Goal: Task Accomplishment & Management: Complete application form

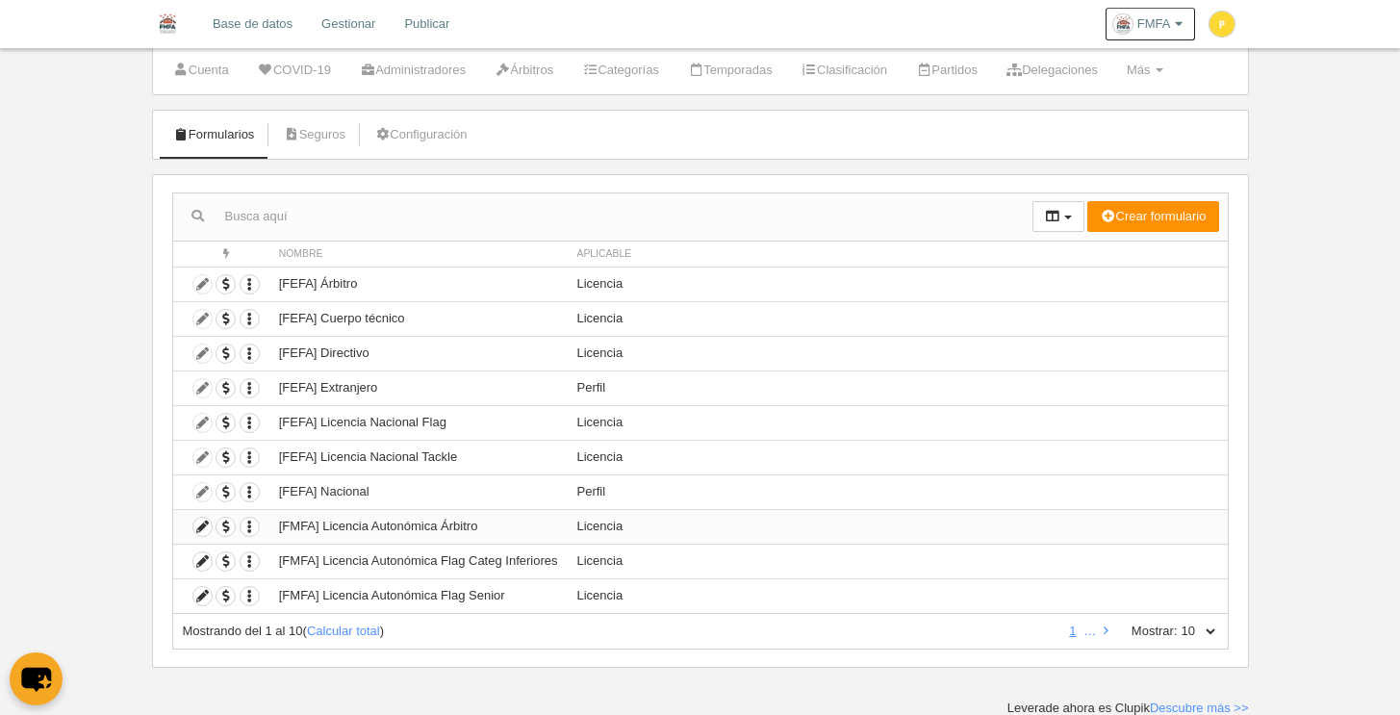
scroll to position [52, 0]
click at [1105, 631] on icon at bounding box center [1106, 629] width 5 height 13
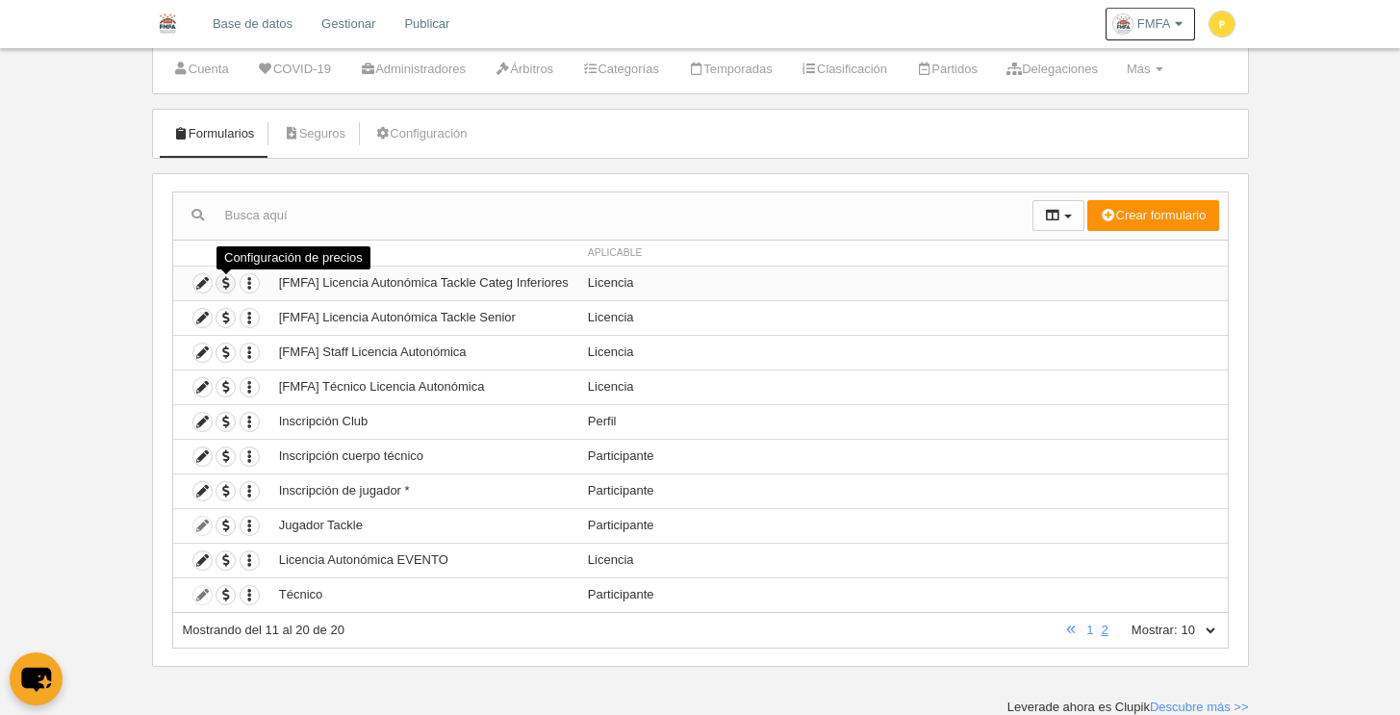
click at [223, 281] on span "button" at bounding box center [225, 283] width 18 height 18
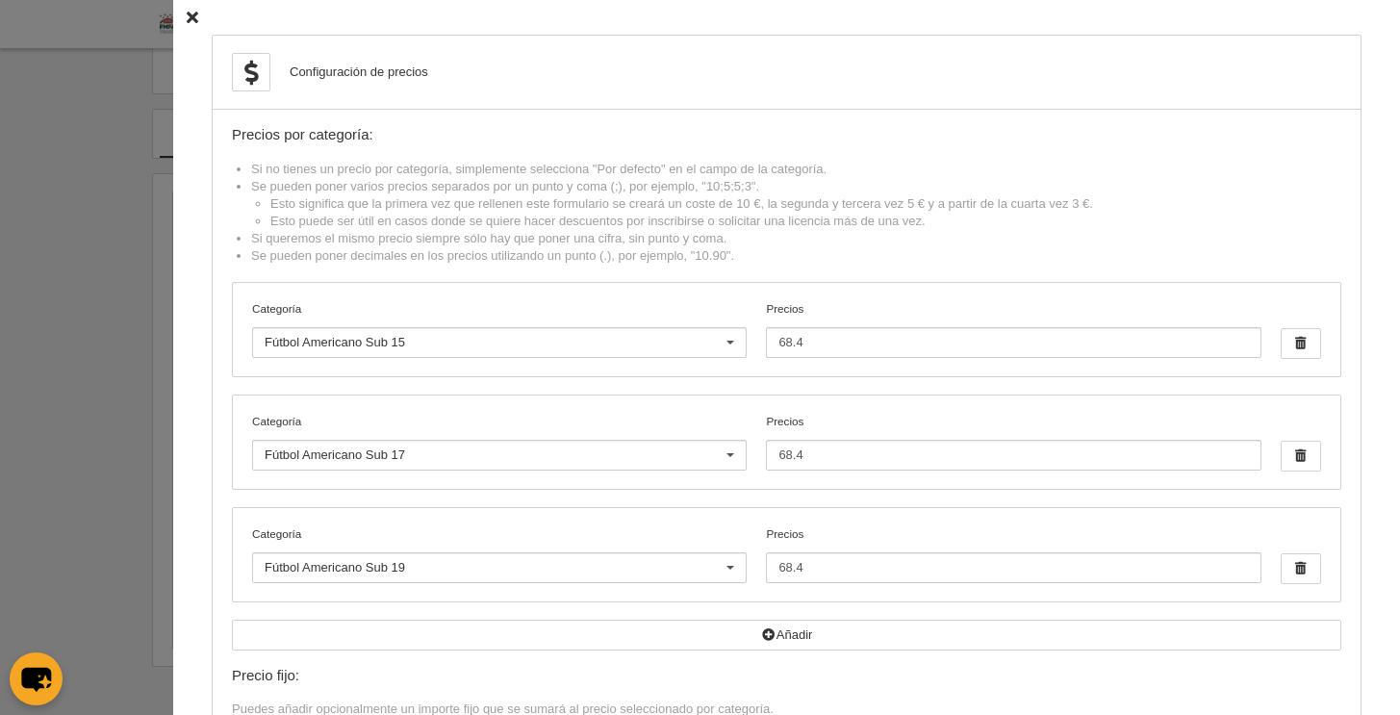
scroll to position [18, 0]
click at [187, 16] on icon at bounding box center [193, 18] width 12 height 13
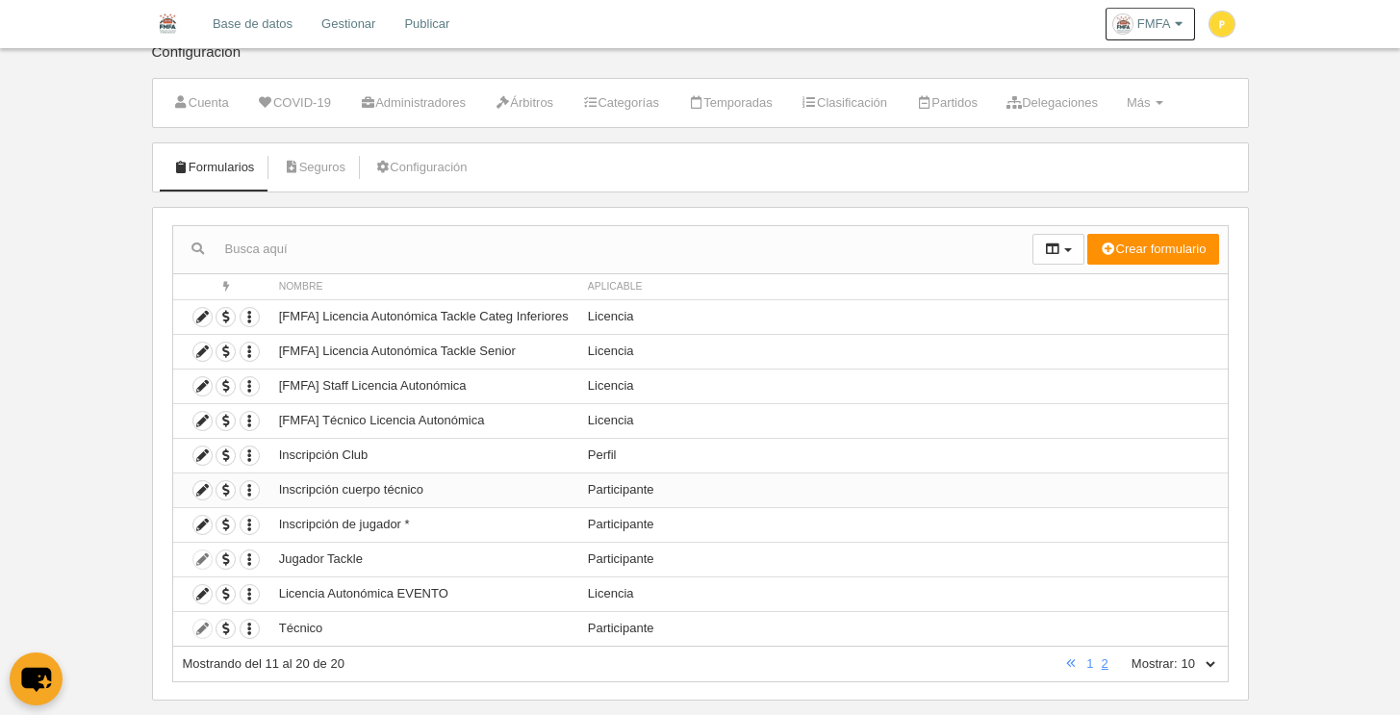
scroll to position [52, 0]
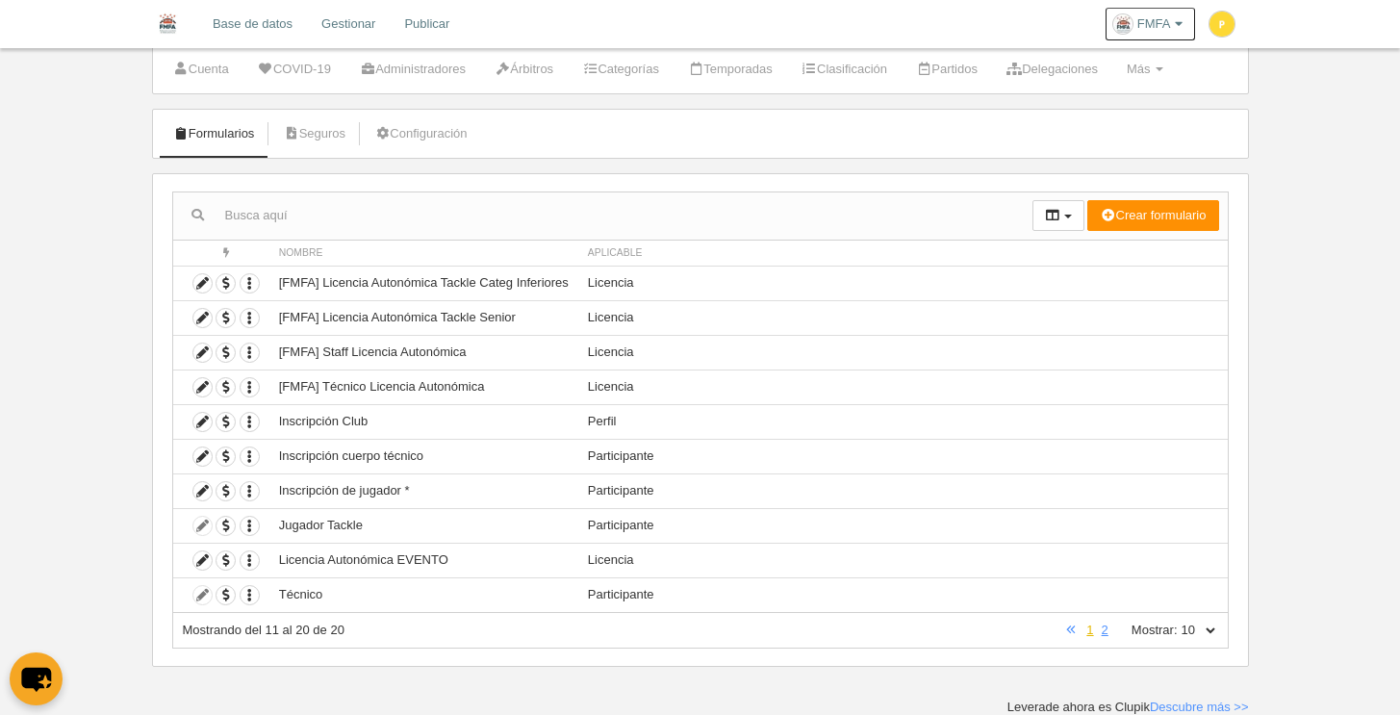
click at [1094, 634] on link "1" at bounding box center [1089, 629] width 14 height 14
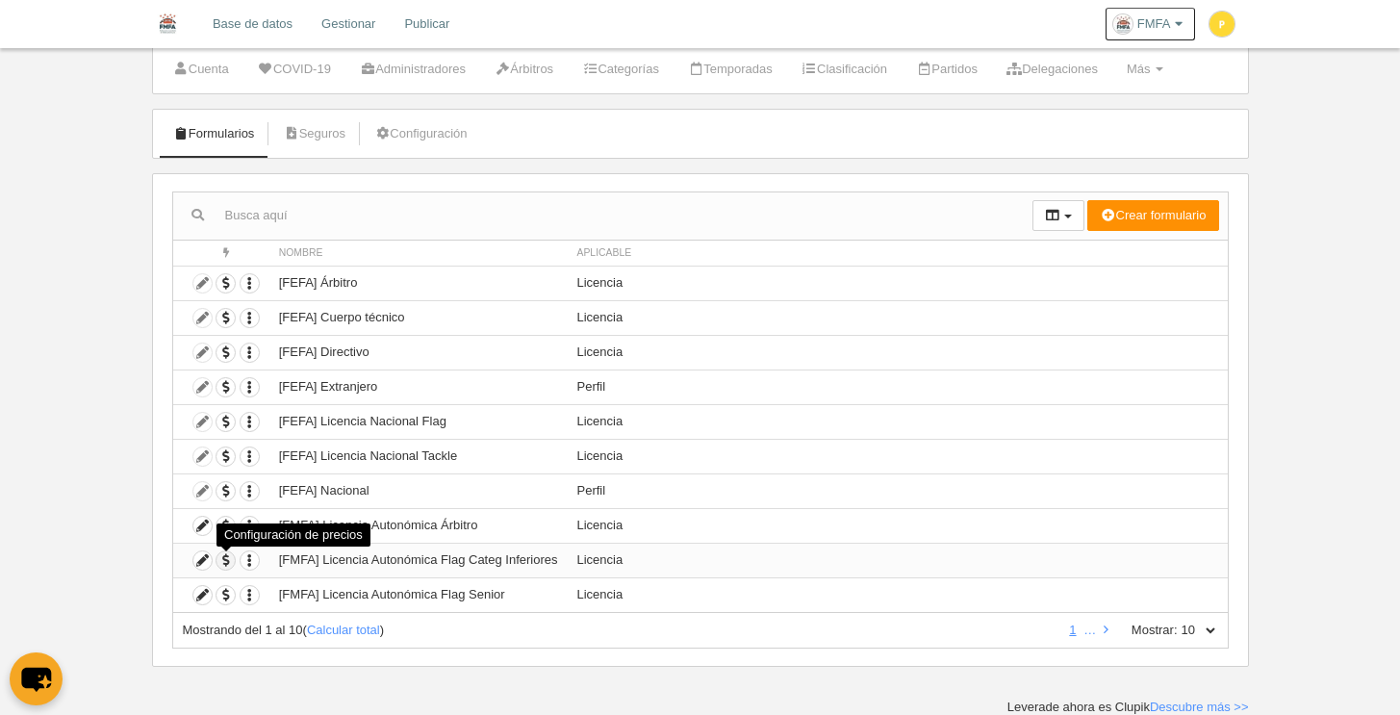
click at [227, 562] on span "button" at bounding box center [225, 560] width 18 height 18
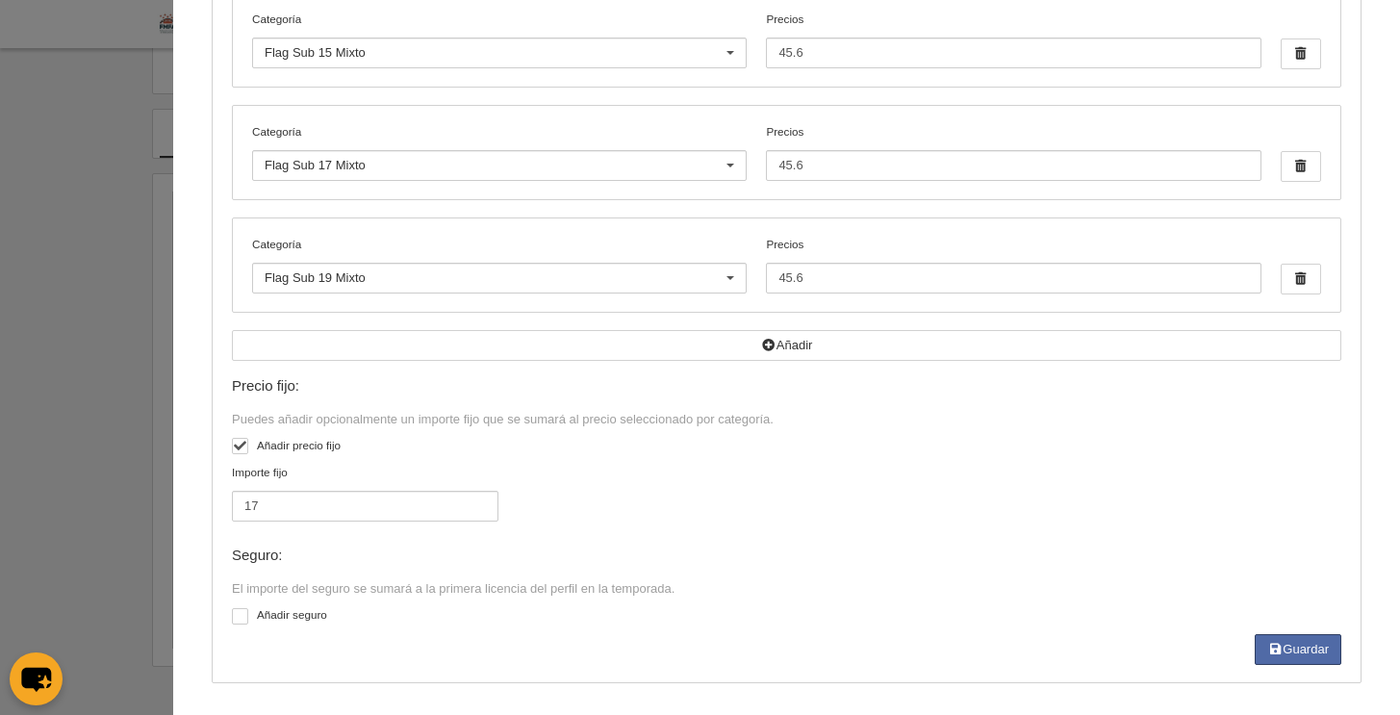
scroll to position [514, 0]
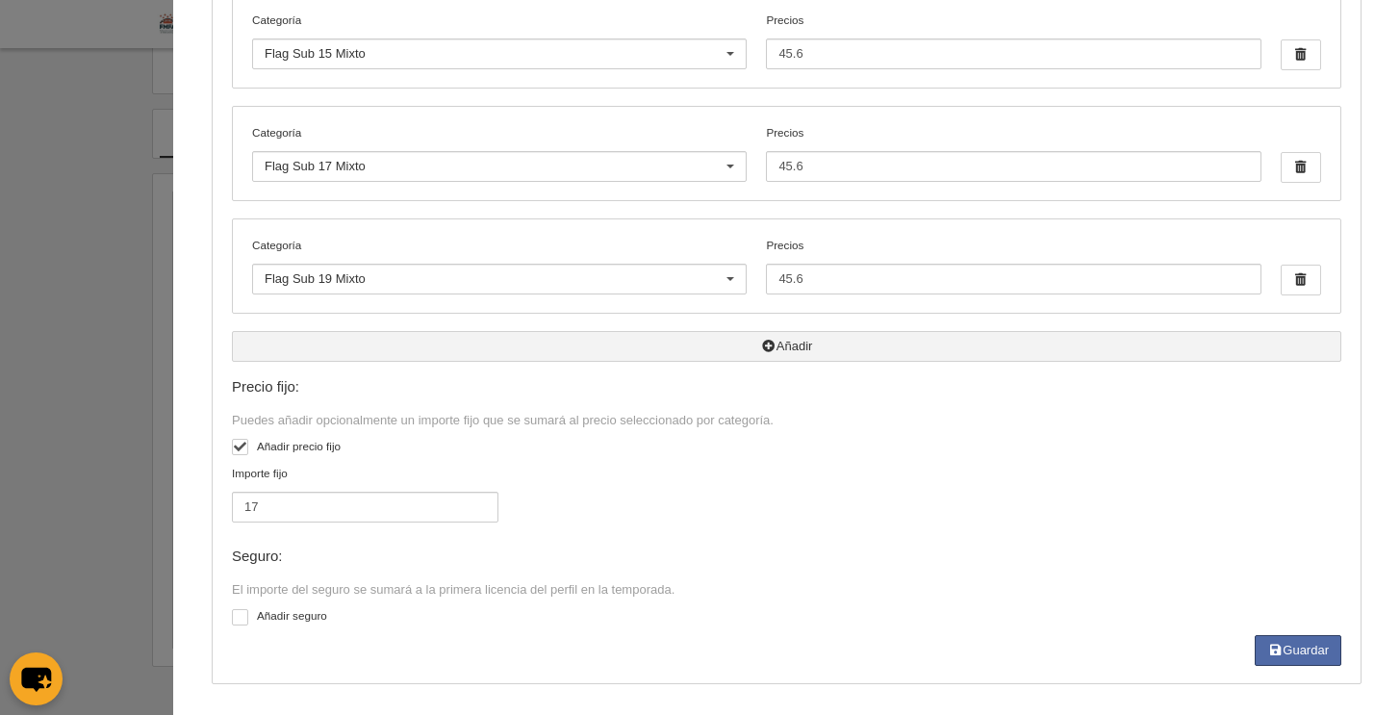
click at [787, 350] on button "Añadir" at bounding box center [786, 346] width 1109 height 31
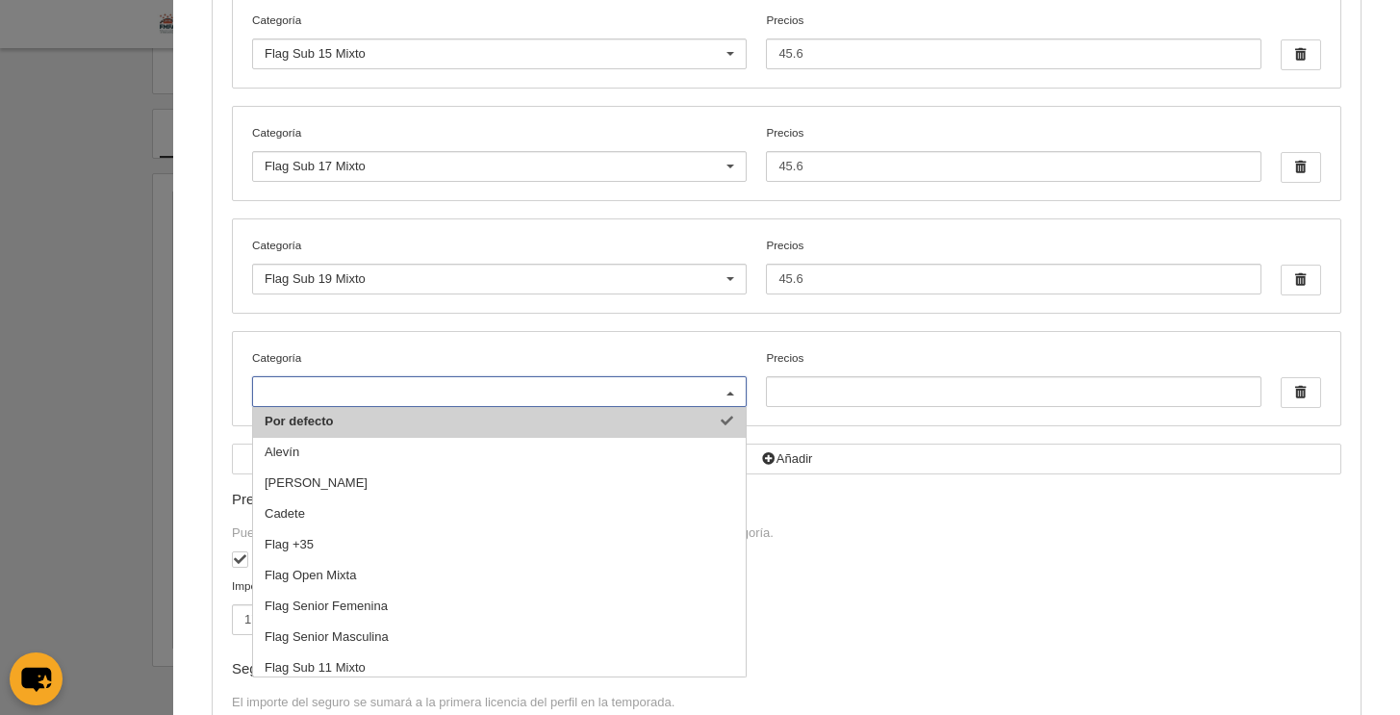
click at [723, 389] on div at bounding box center [730, 392] width 31 height 31
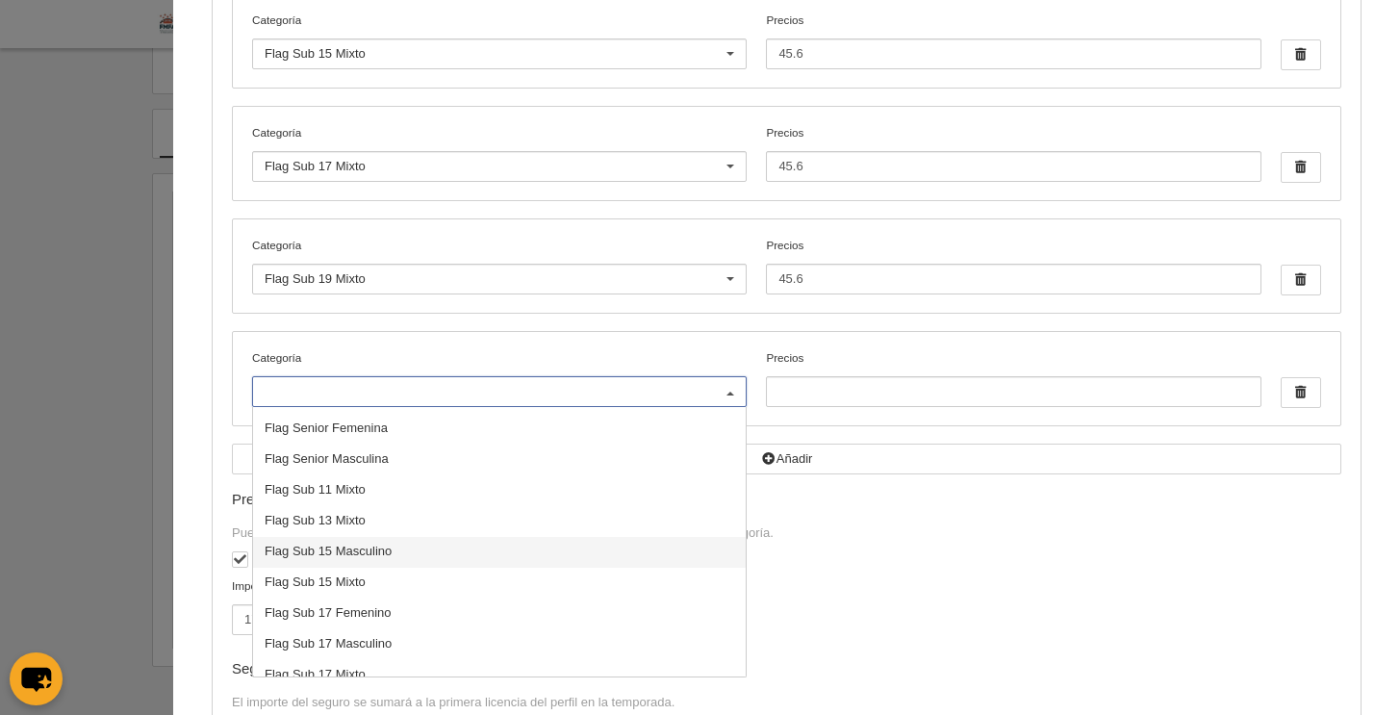
scroll to position [178, 0]
click at [482, 551] on span "Flag Sub 15 Masculino" at bounding box center [499, 552] width 493 height 31
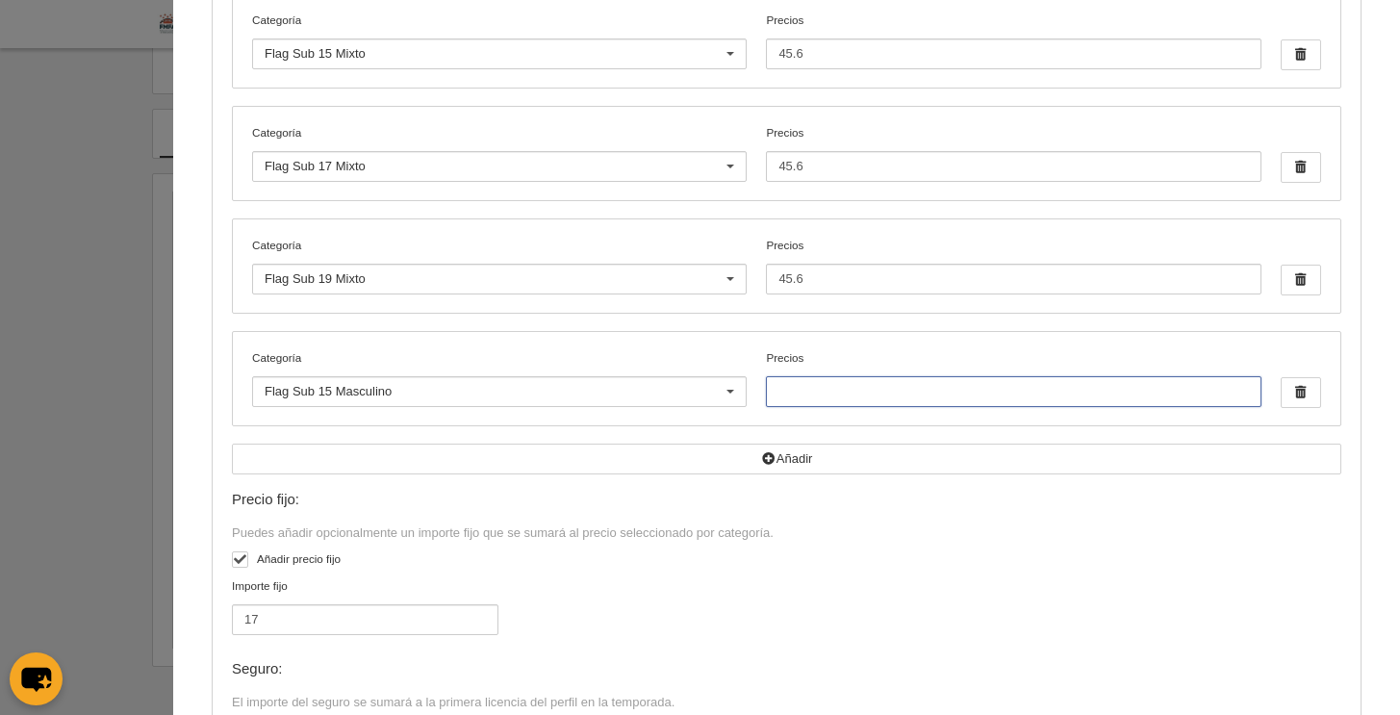
click at [792, 396] on input "Precios" at bounding box center [1013, 391] width 495 height 31
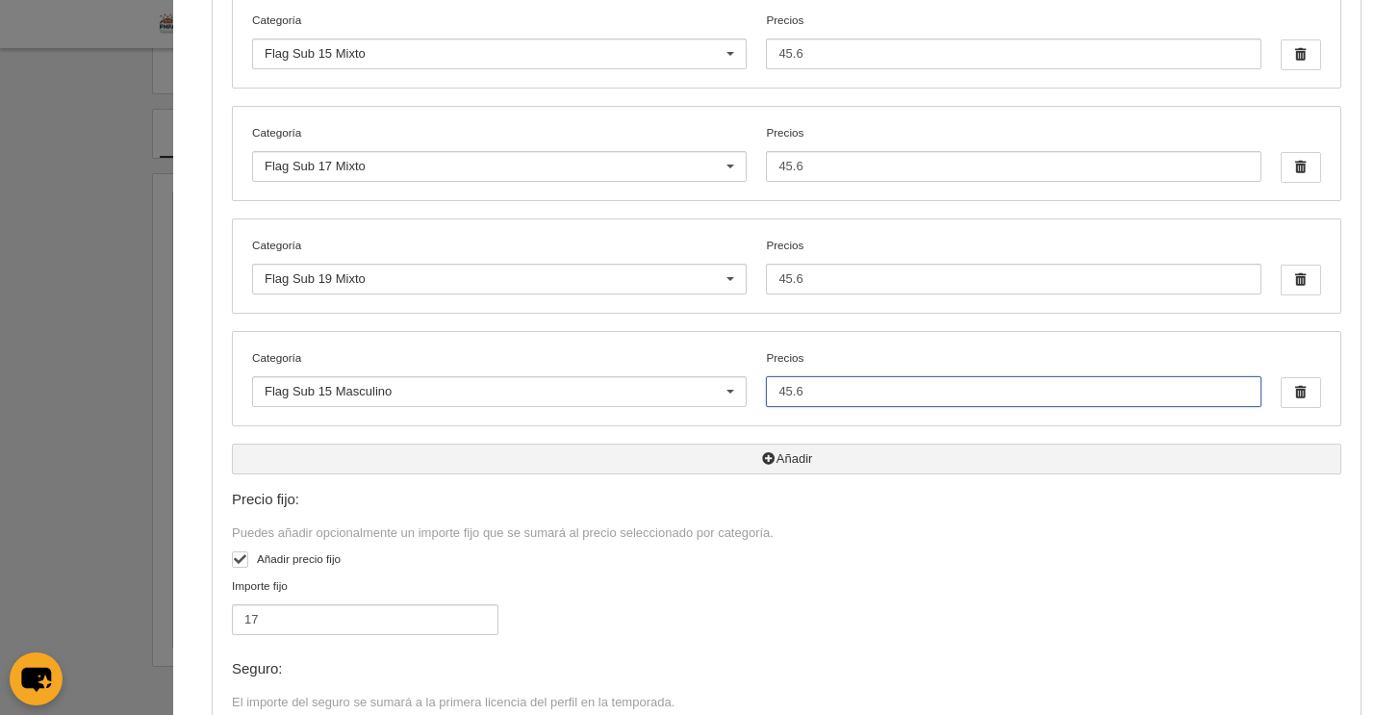
type input "45.6"
click at [777, 460] on button "Añadir" at bounding box center [786, 459] width 1109 height 31
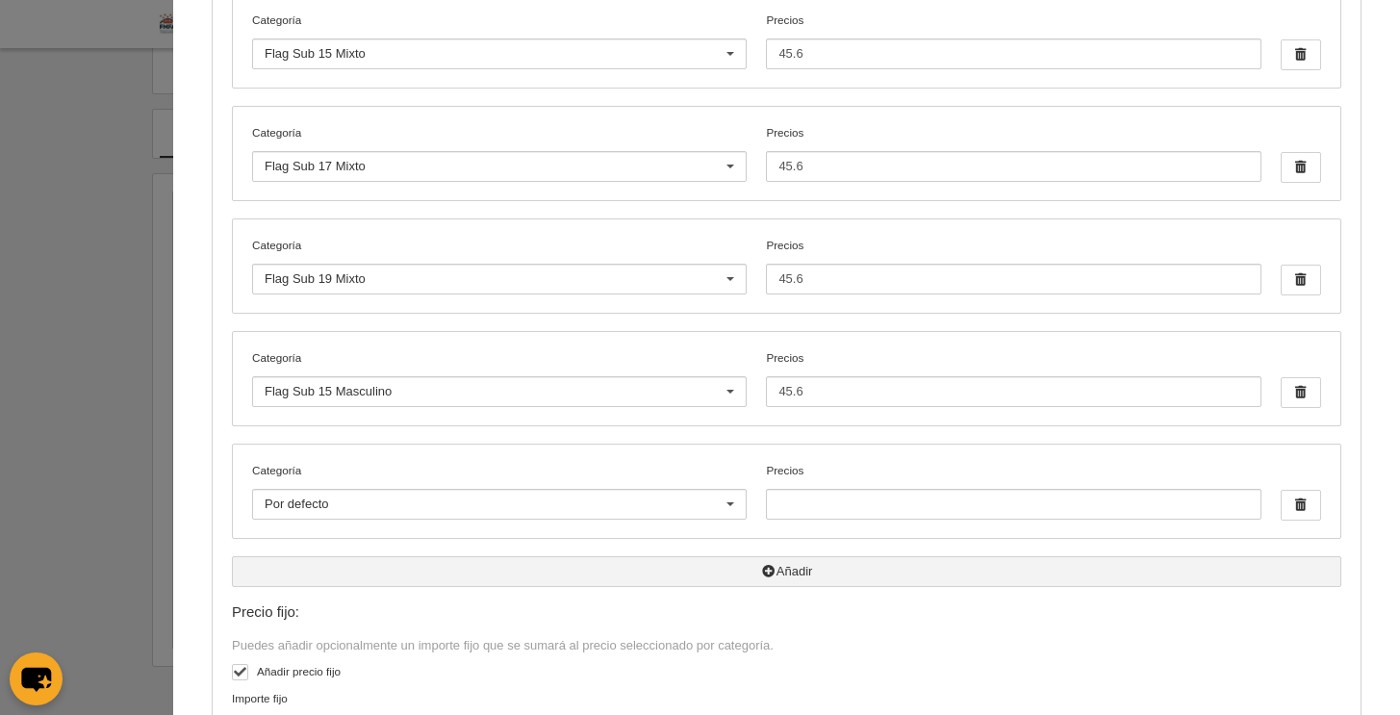
scroll to position [546, 0]
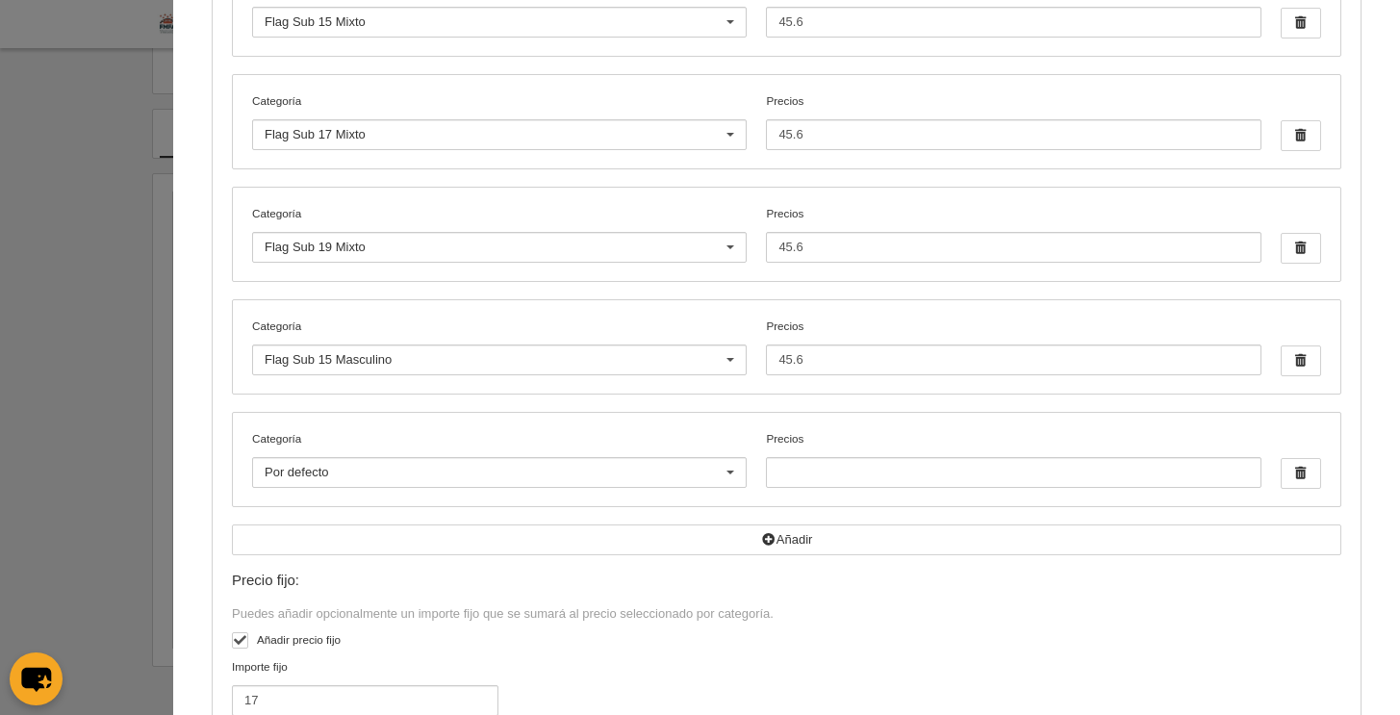
click at [715, 474] on div at bounding box center [730, 473] width 31 height 31
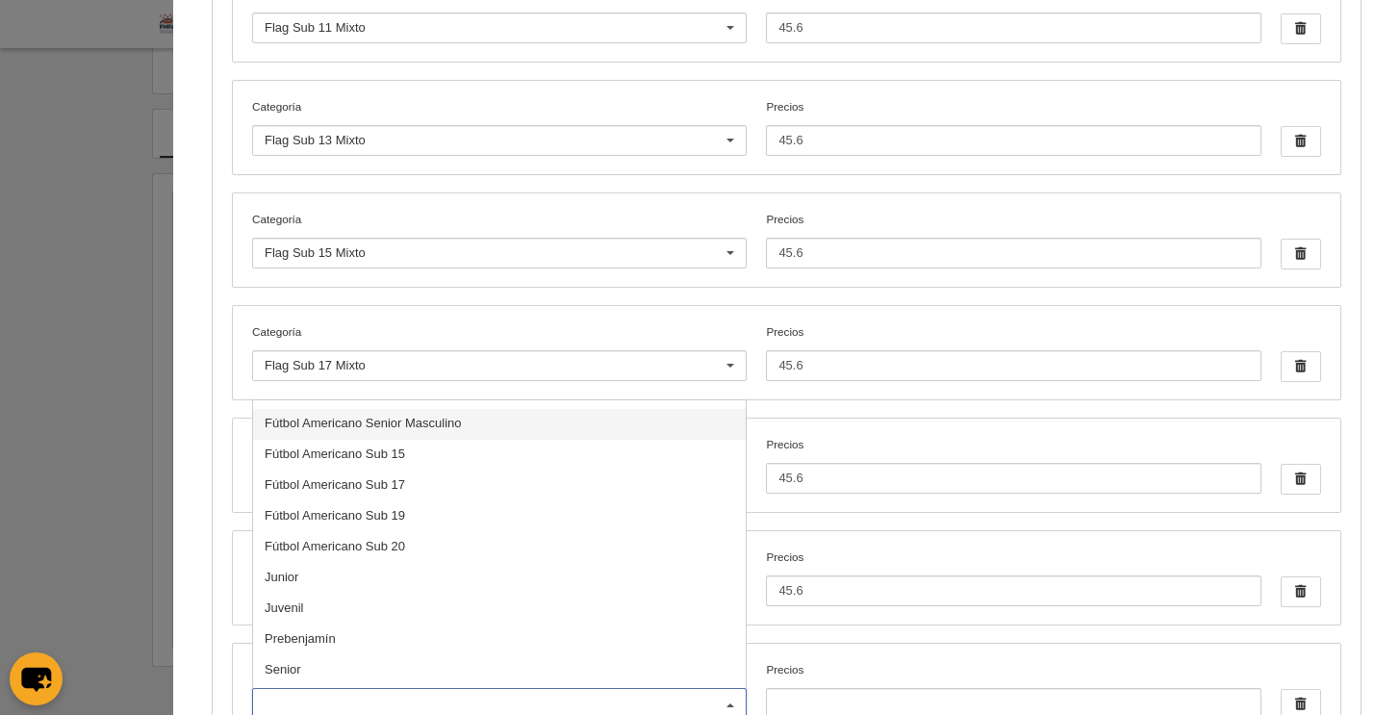
scroll to position [312, 0]
click at [588, 205] on div "Categoría Flag Sub 15 Mixto Por defecto [PERSON_NAME] Flag +35 Flag Open Mixta …" at bounding box center [786, 242] width 1107 height 93
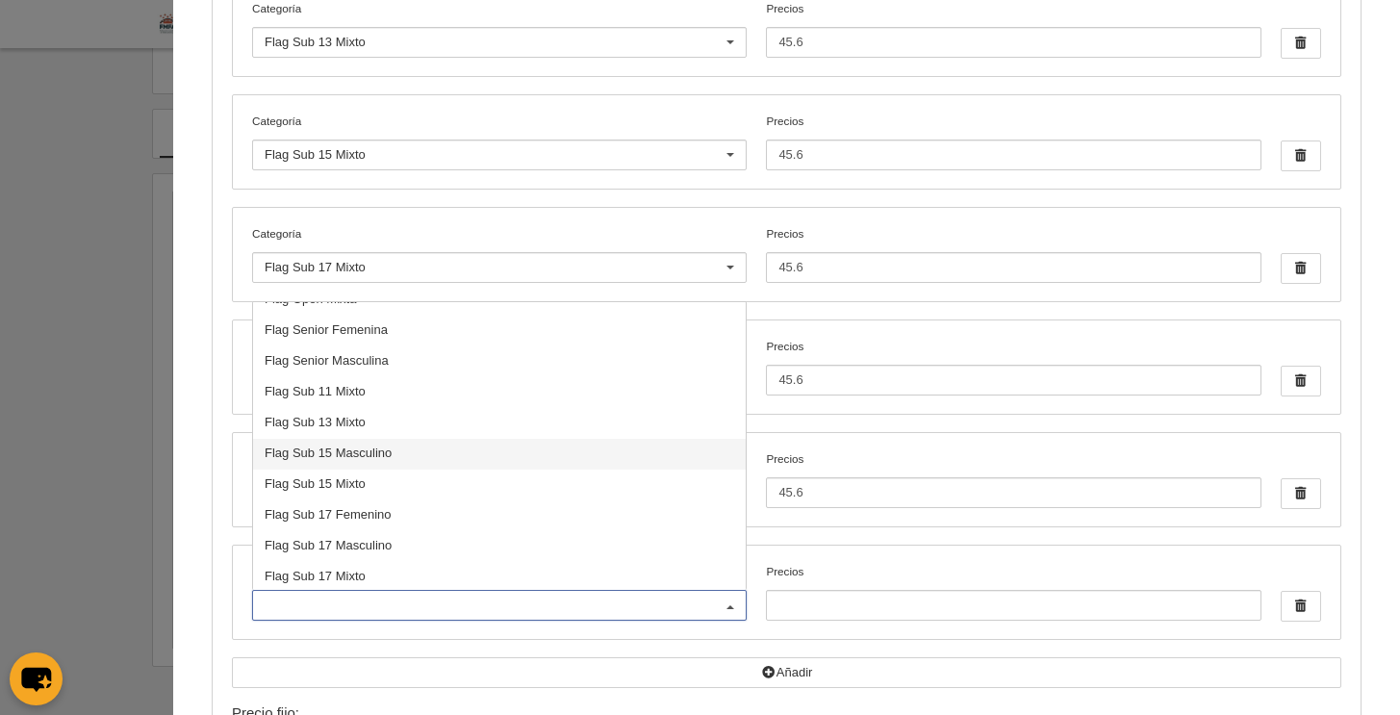
scroll to position [172, 0]
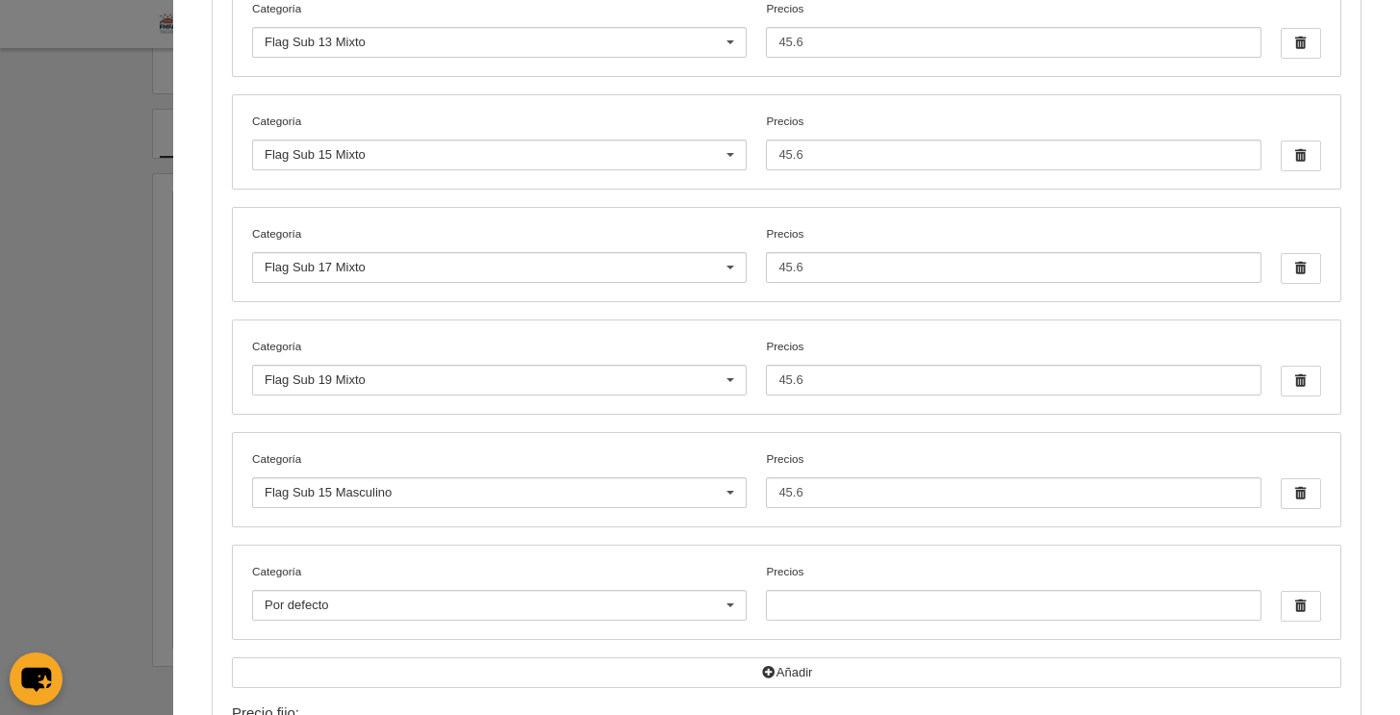
click at [899, 457] on label "Precios 45.6" at bounding box center [1013, 479] width 495 height 58
click at [899, 477] on input "45.6" at bounding box center [1013, 492] width 495 height 31
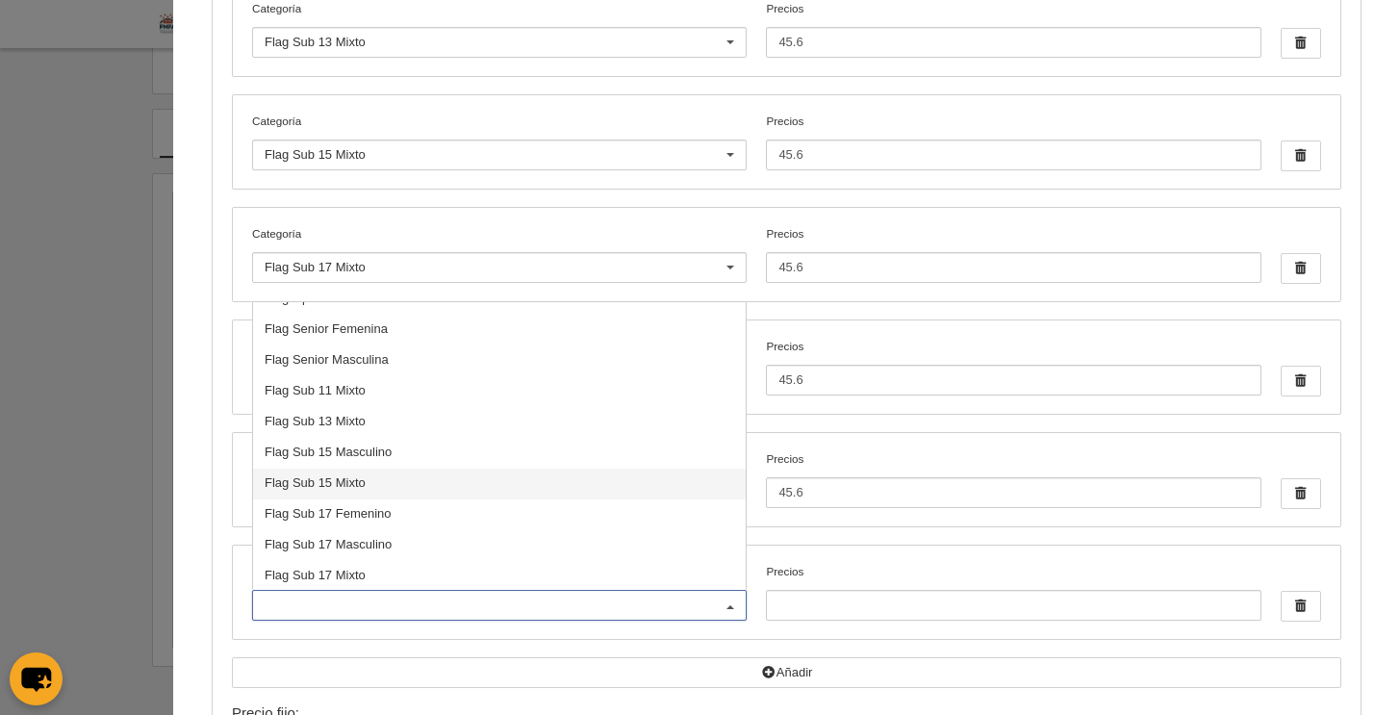
click at [715, 601] on div at bounding box center [730, 606] width 31 height 31
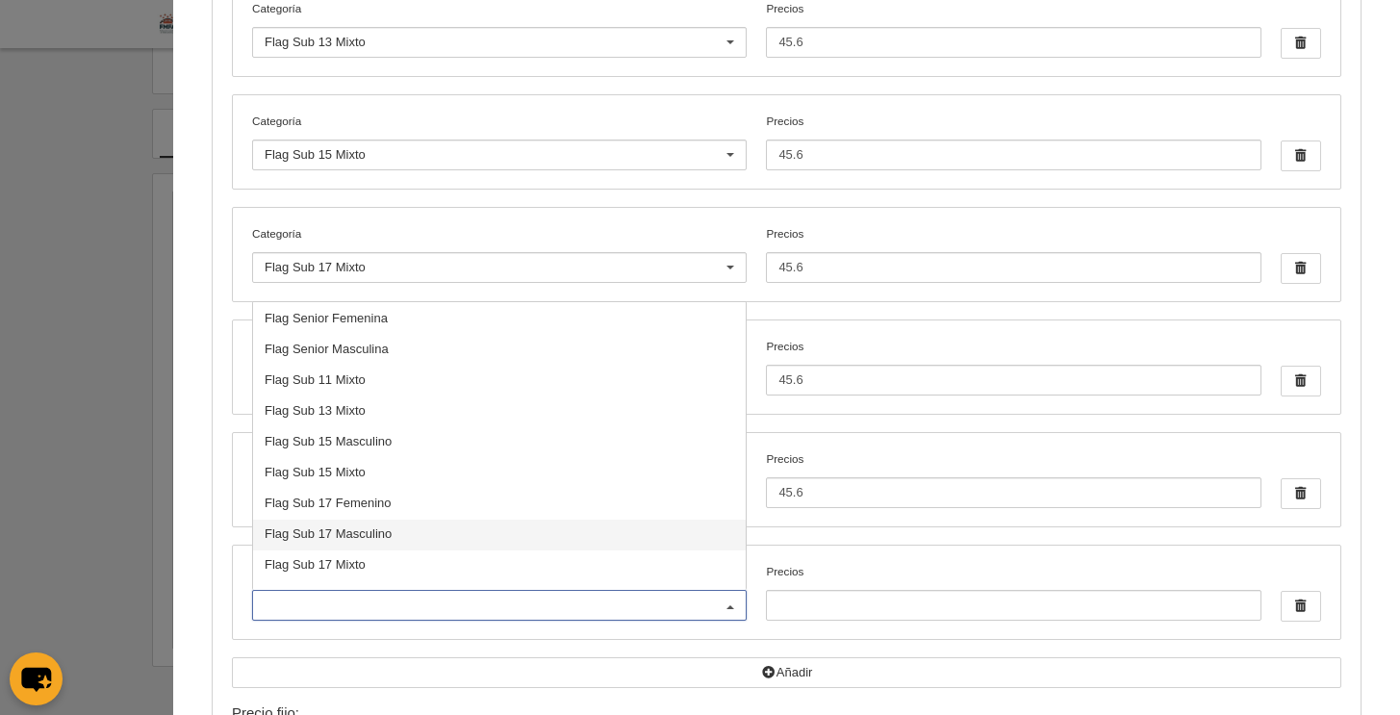
scroll to position [184, 0]
click at [426, 498] on span "Flag Sub 17 Femenino" at bounding box center [499, 503] width 493 height 31
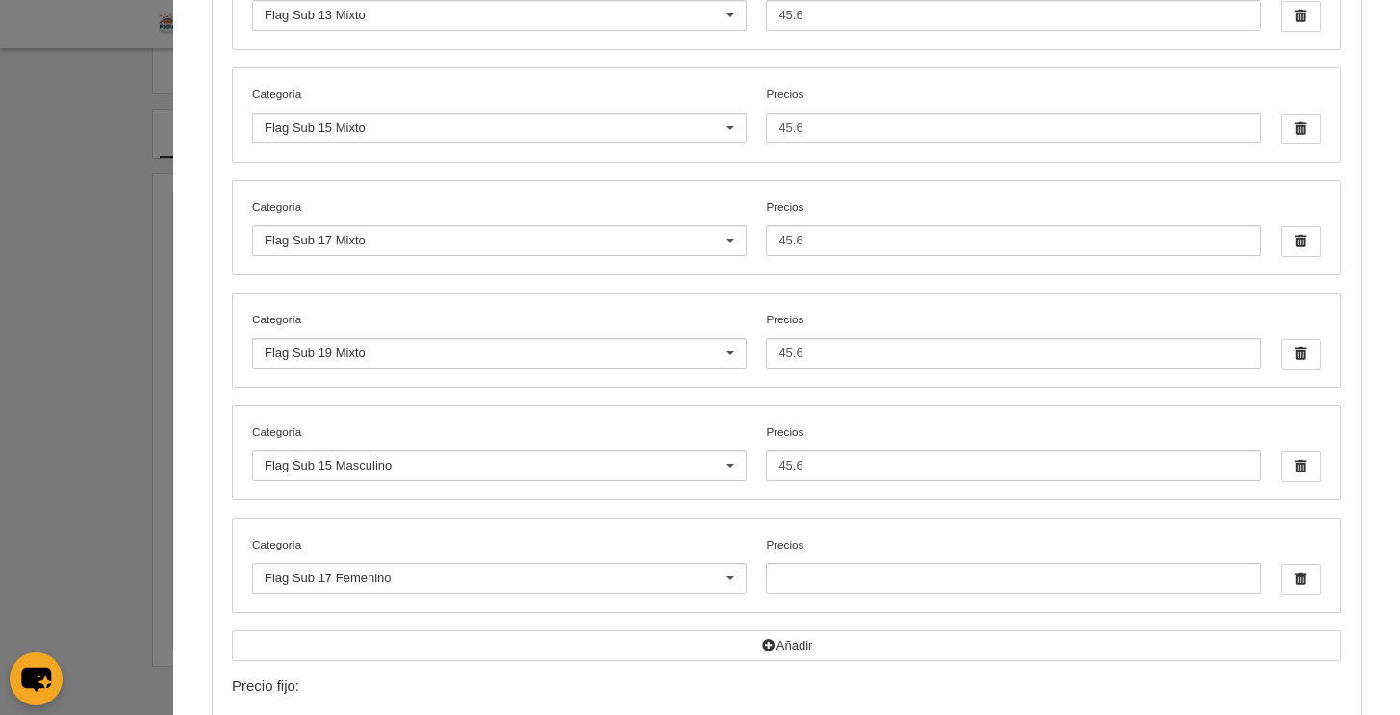
scroll to position [441, 0]
click at [811, 571] on input "Precios" at bounding box center [1013, 577] width 495 height 31
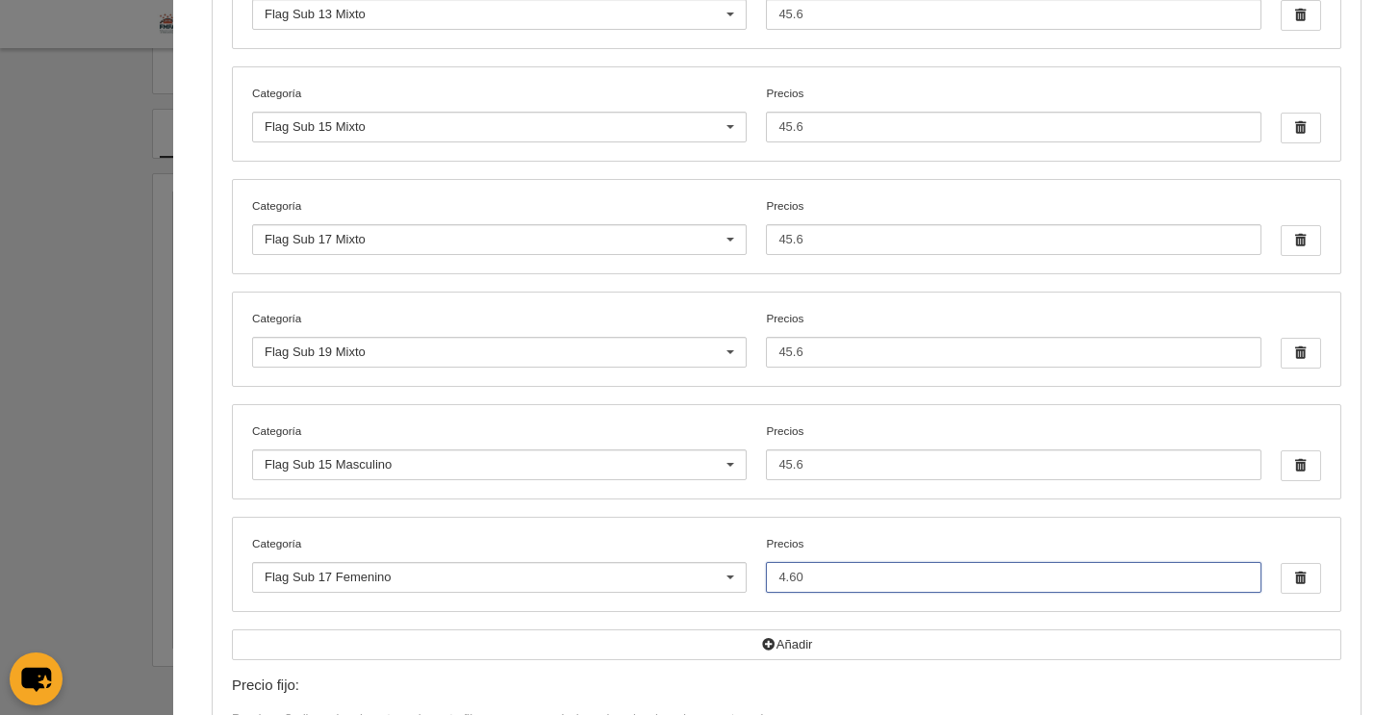
drag, startPoint x: 803, startPoint y: 580, endPoint x: 752, endPoint y: 572, distance: 51.6
click at [766, 572] on input "4.60" at bounding box center [1013, 577] width 495 height 31
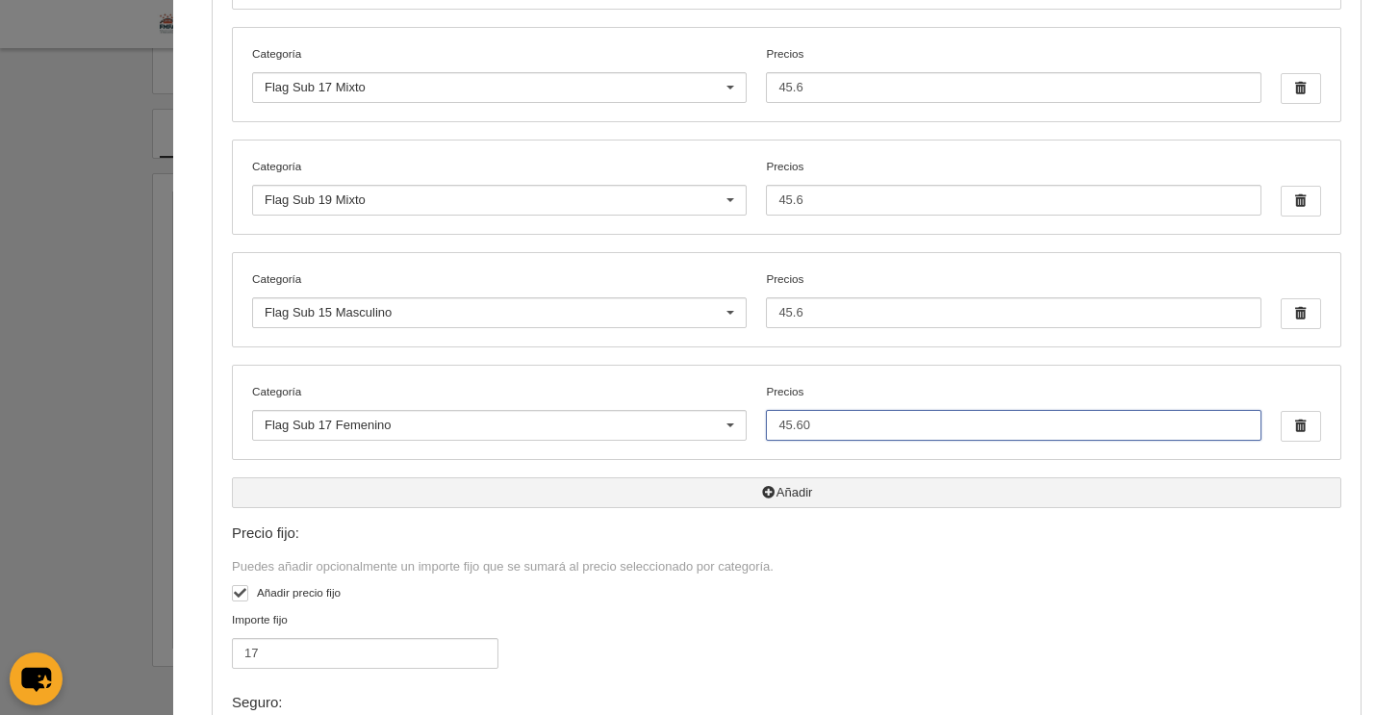
type input "45.60"
click at [772, 495] on button "Añadir" at bounding box center [786, 492] width 1109 height 31
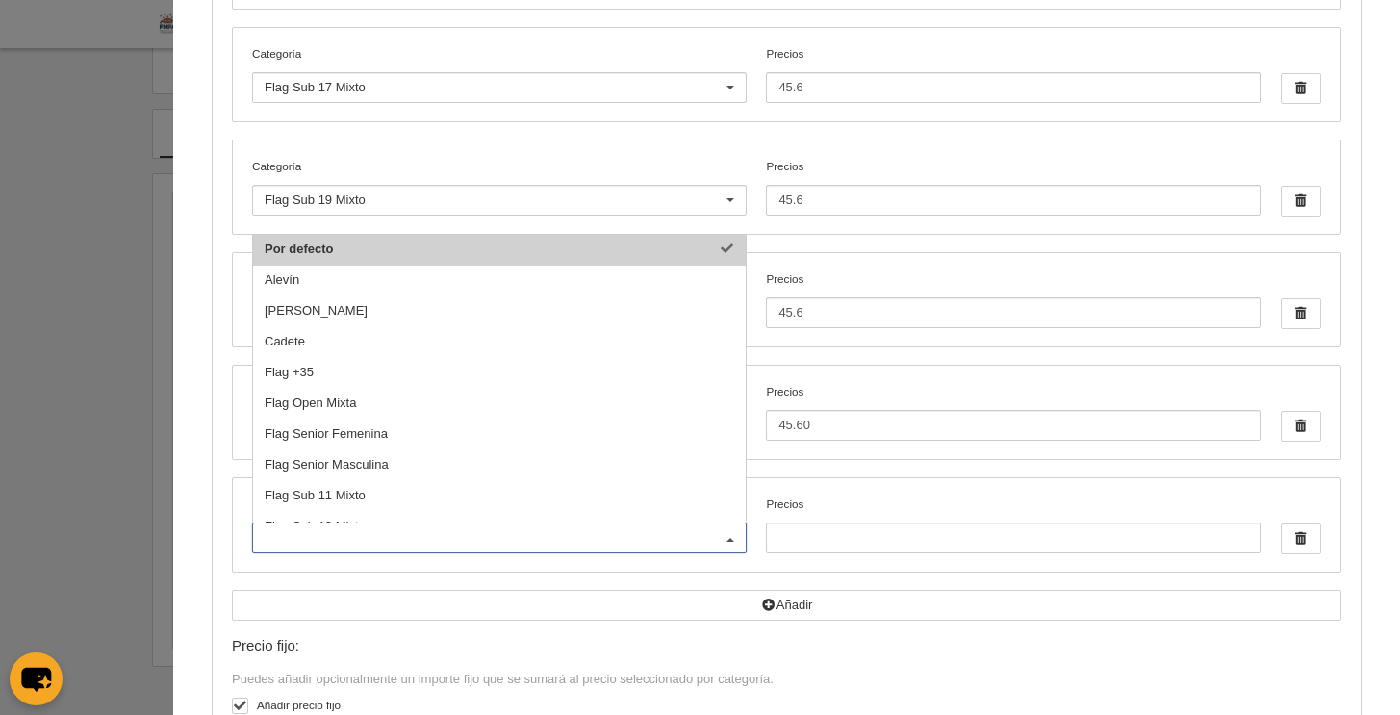
click at [717, 534] on div at bounding box center [730, 538] width 31 height 31
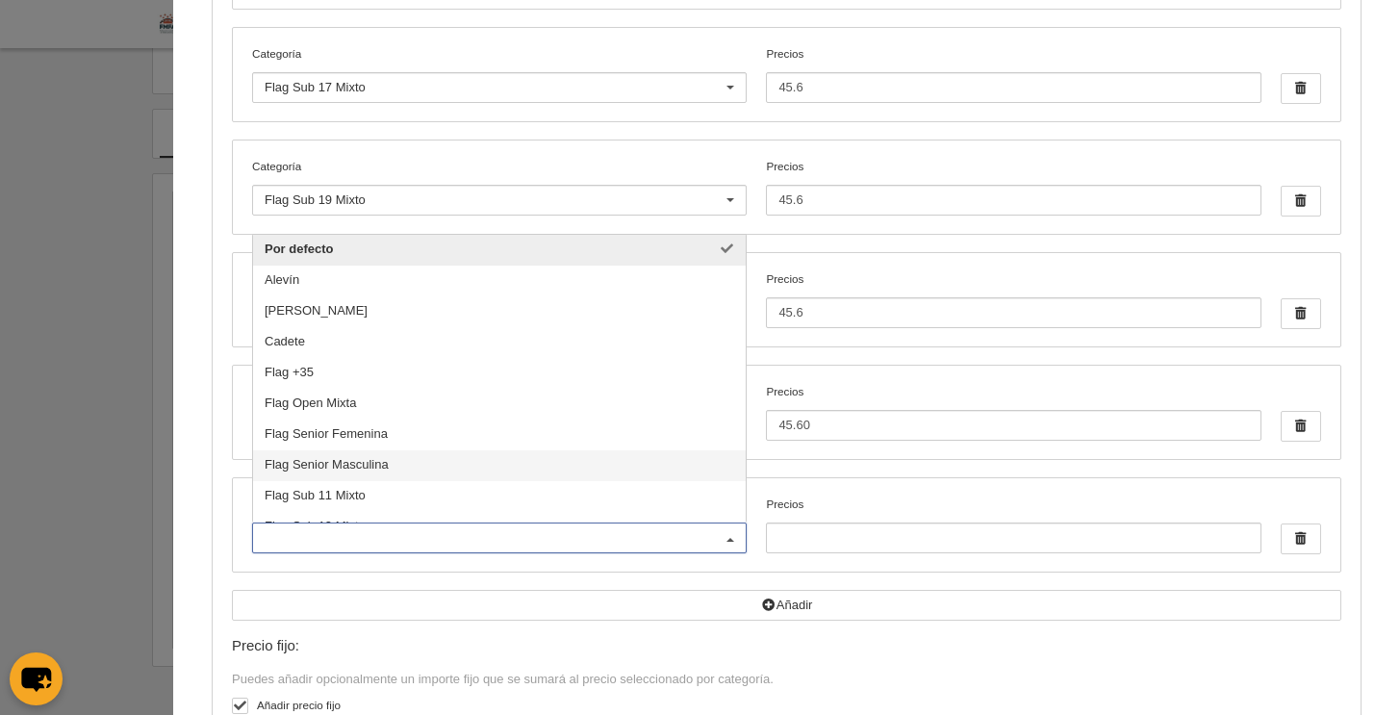
scroll to position [162, 0]
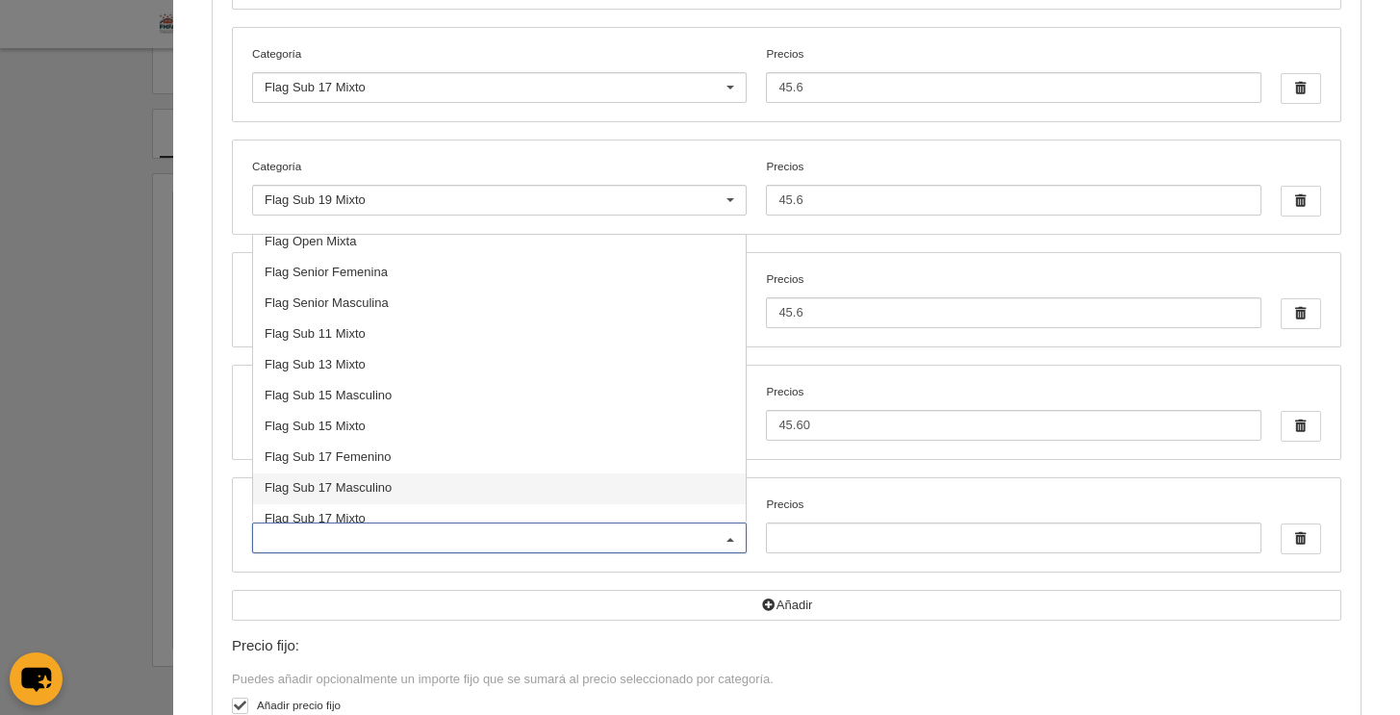
click at [514, 494] on span "Flag Sub 17 Masculino" at bounding box center [499, 488] width 493 height 31
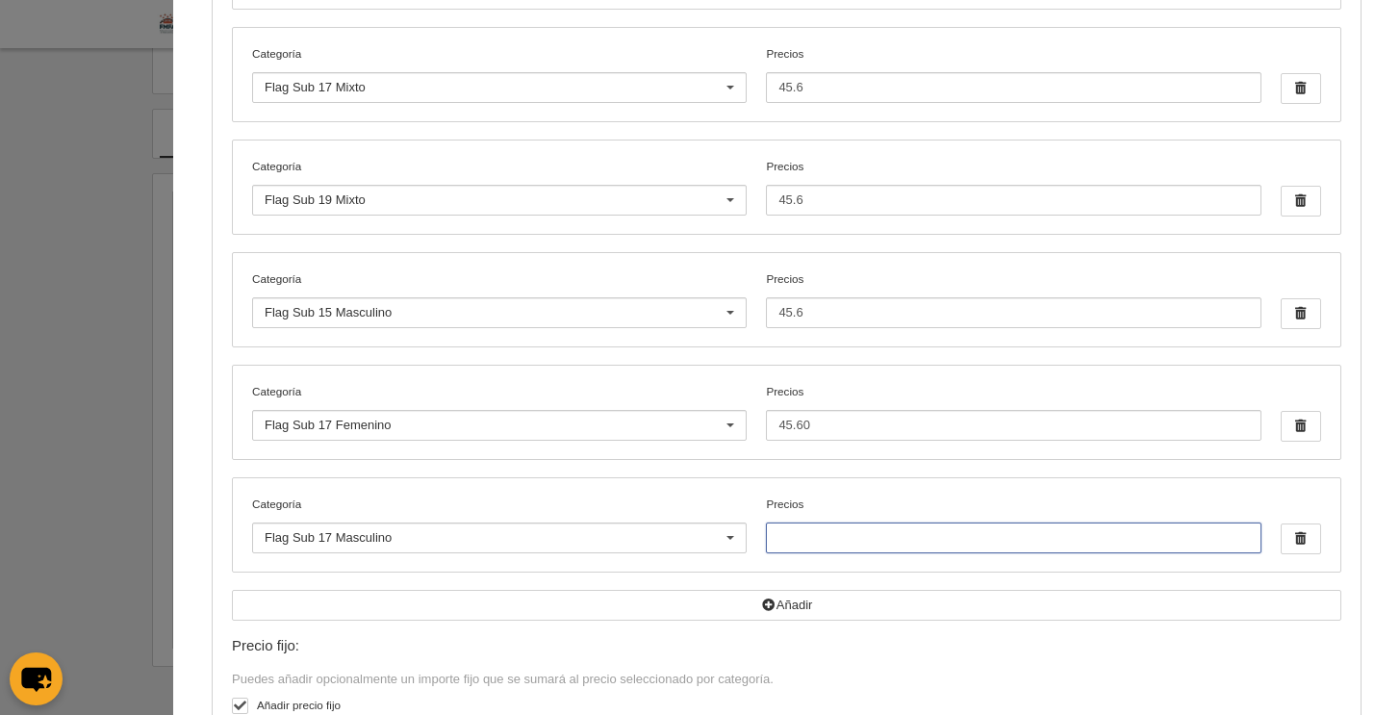
click at [828, 545] on input "Precios" at bounding box center [1013, 537] width 495 height 31
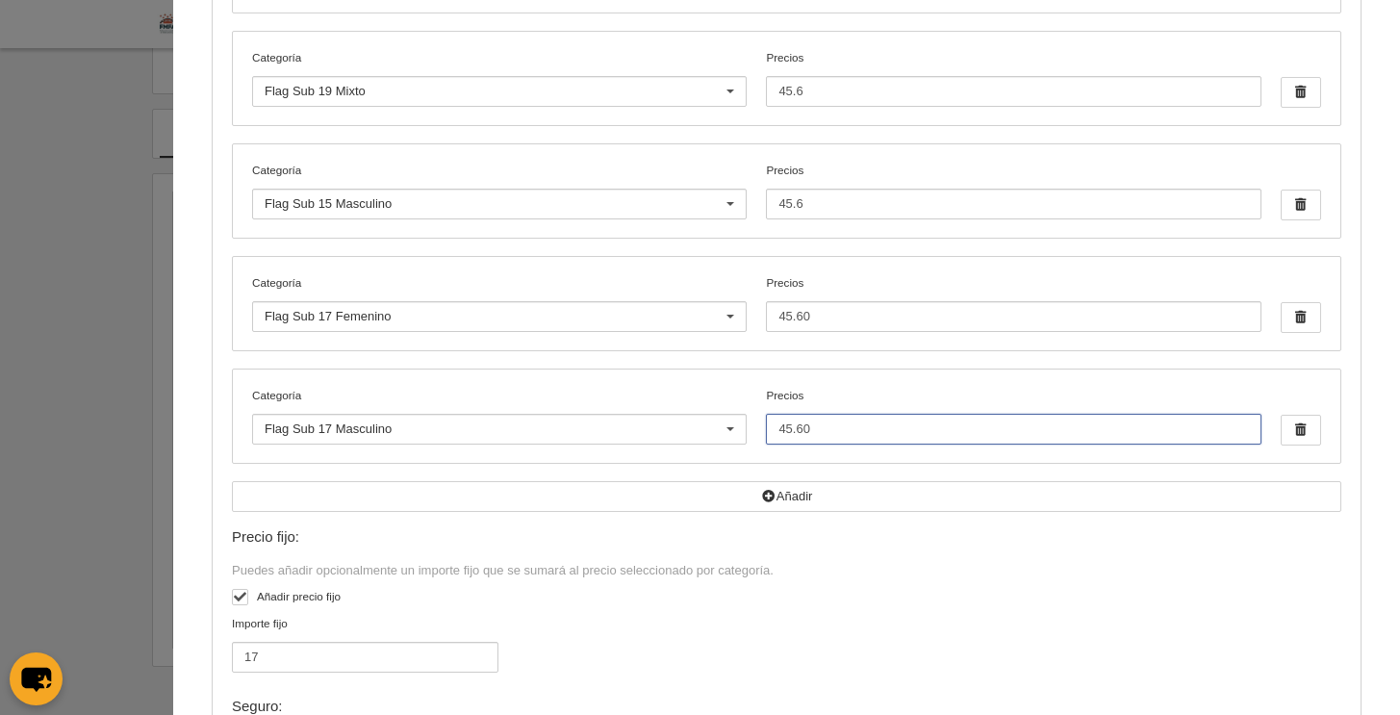
scroll to position [709, 0]
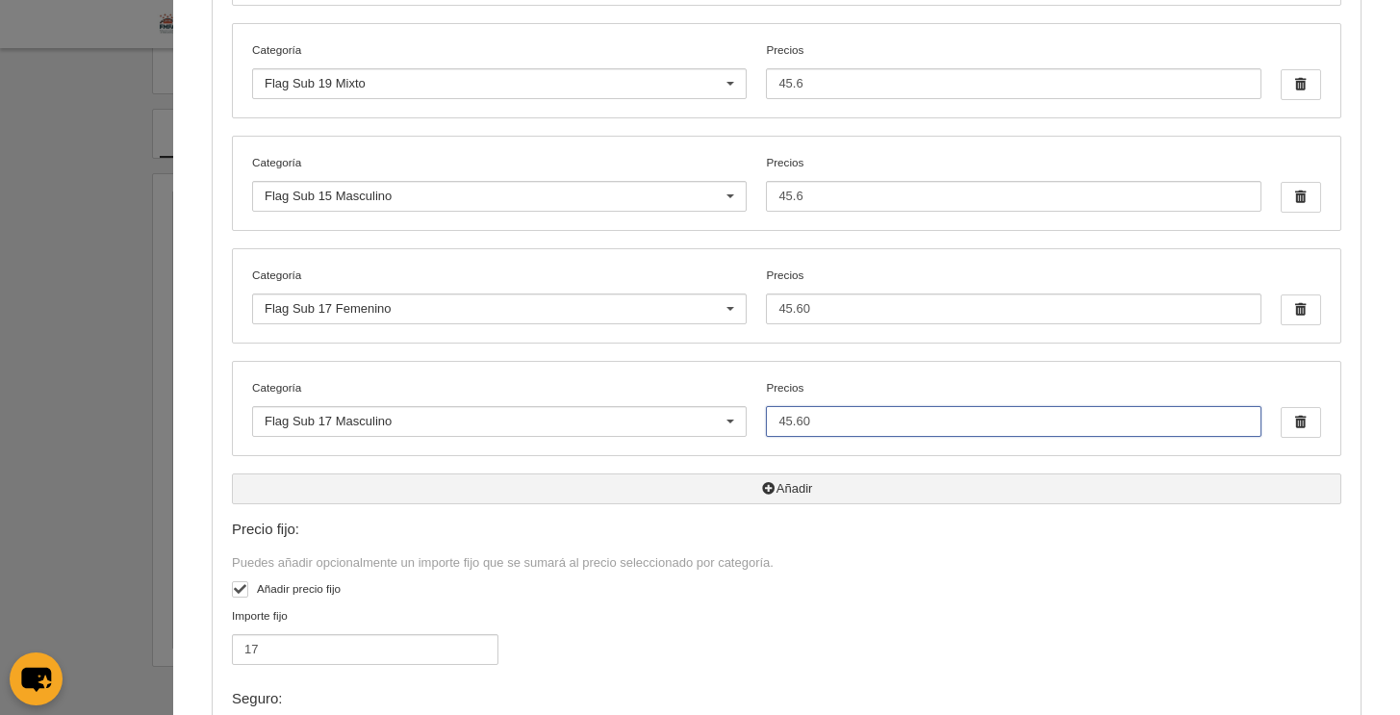
type input "45.60"
click at [784, 492] on button "Añadir" at bounding box center [786, 488] width 1109 height 31
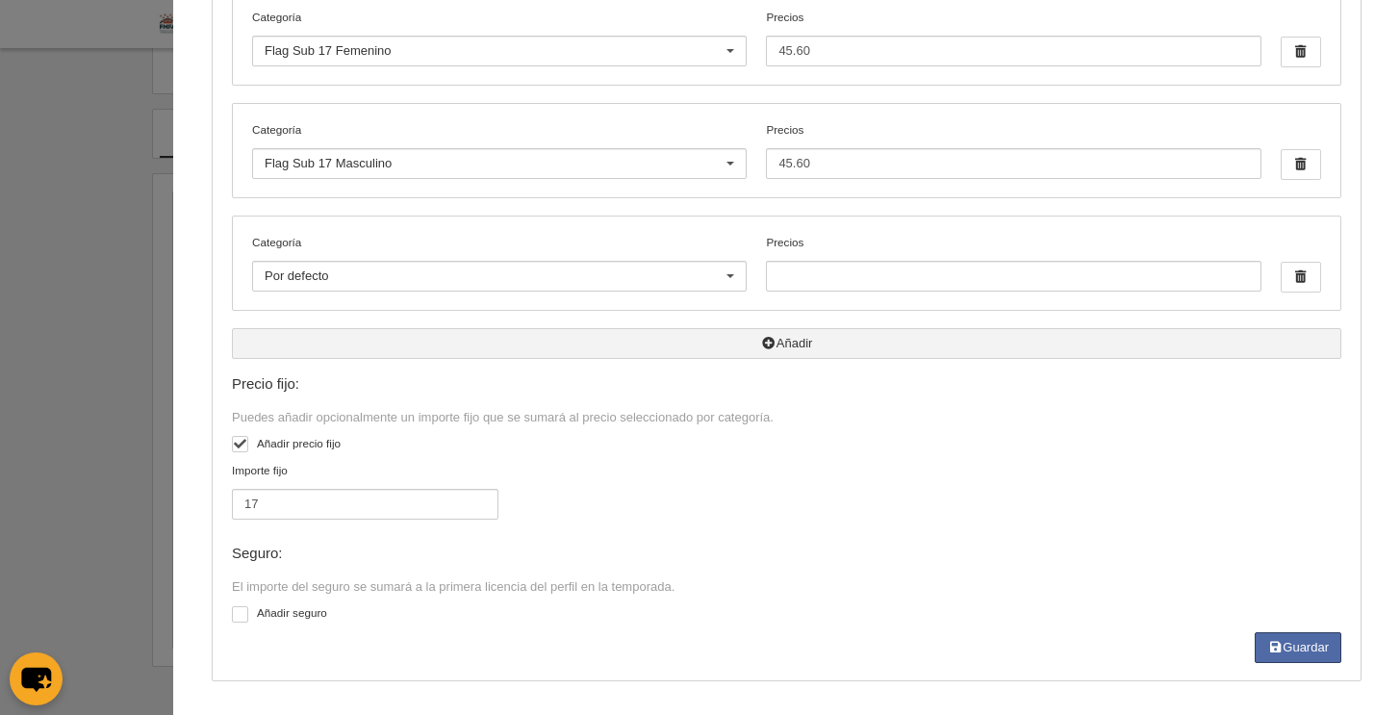
scroll to position [968, 0]
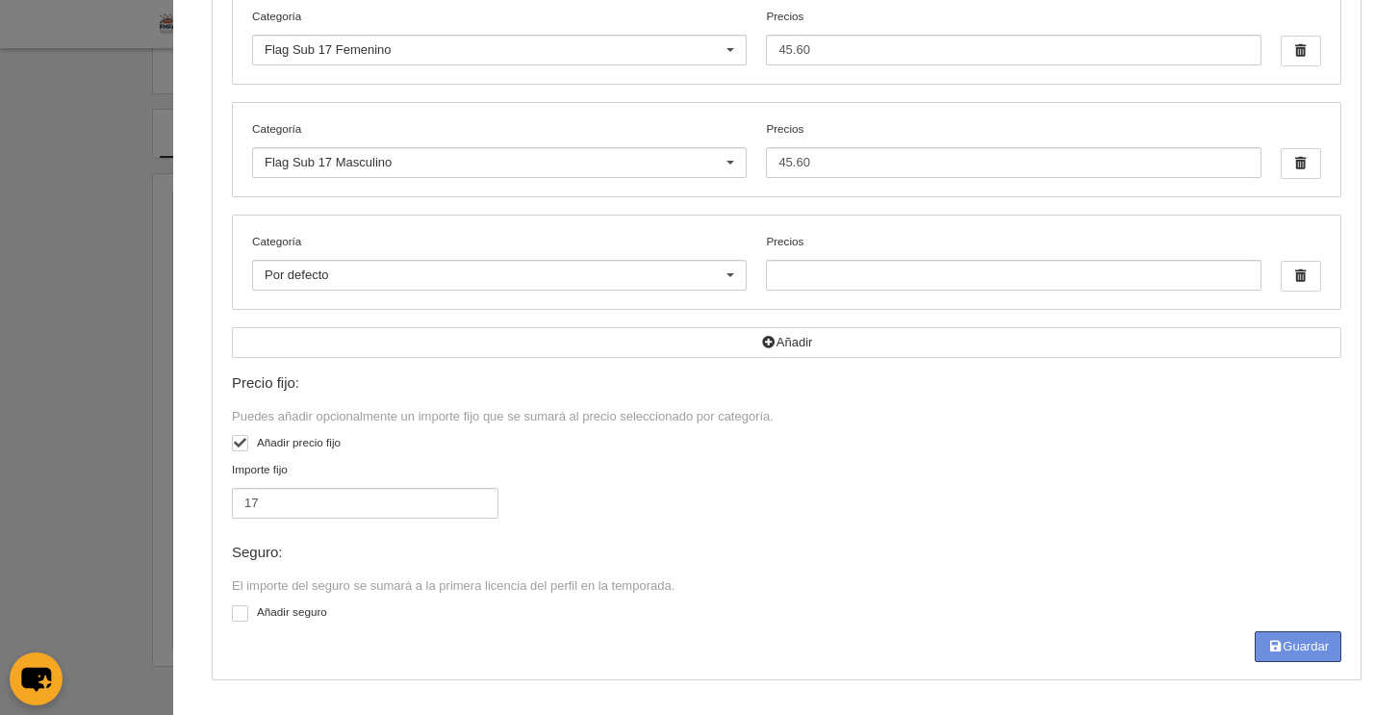
click at [1318, 650] on button "Guardar" at bounding box center [1298, 646] width 87 height 31
type input "45.6"
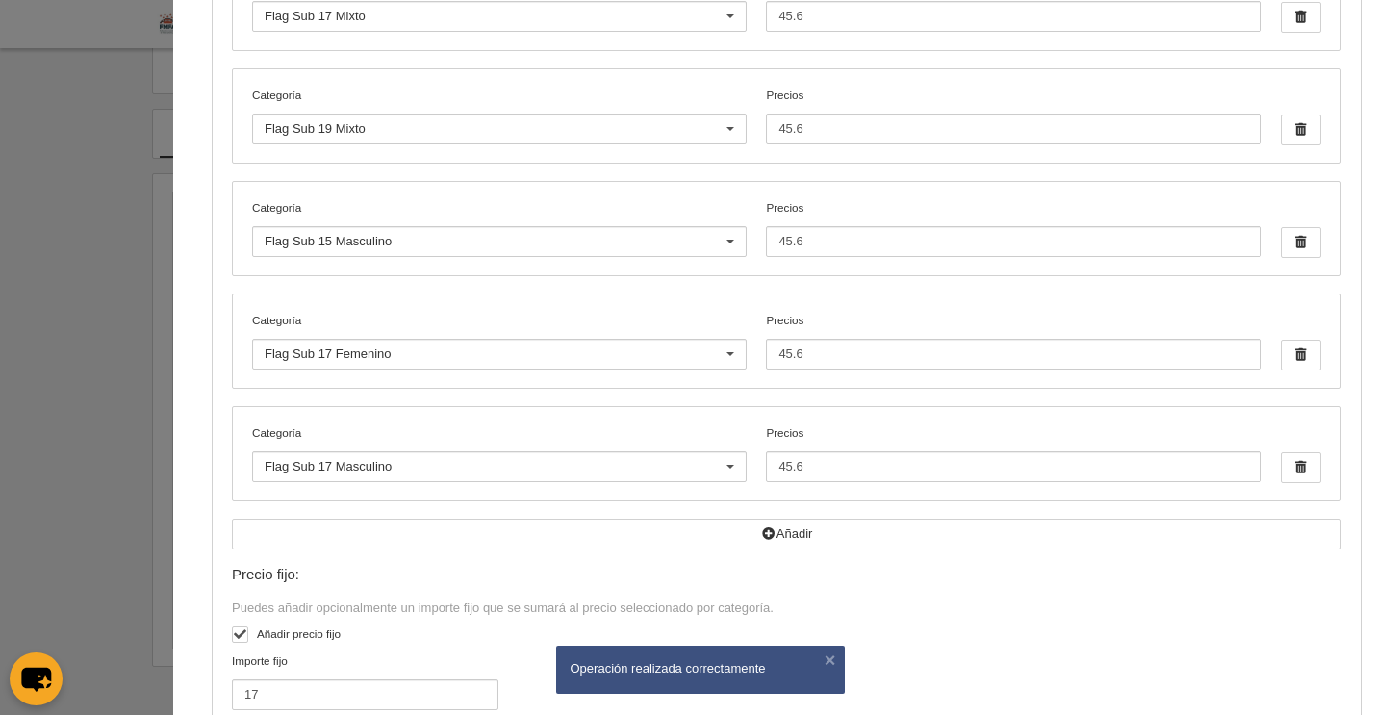
scroll to position [855, 0]
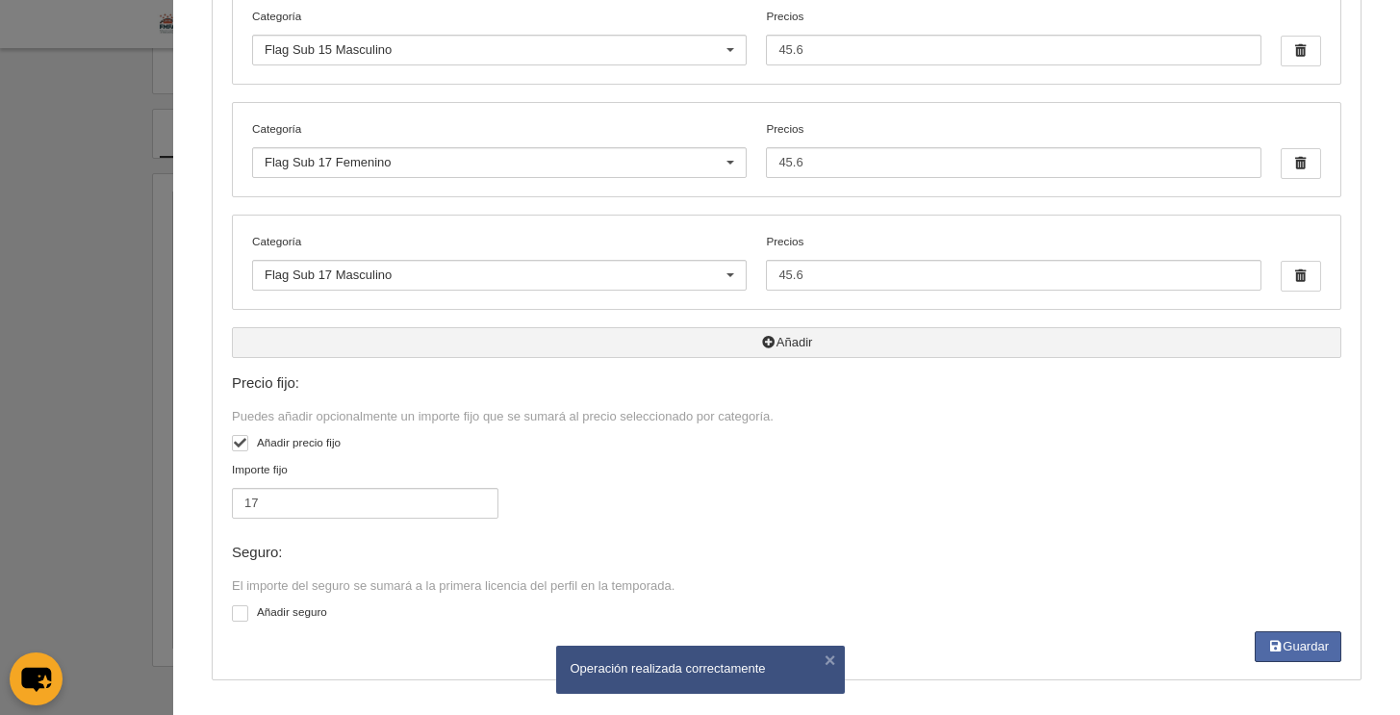
click at [794, 341] on button "Añadir" at bounding box center [786, 342] width 1109 height 31
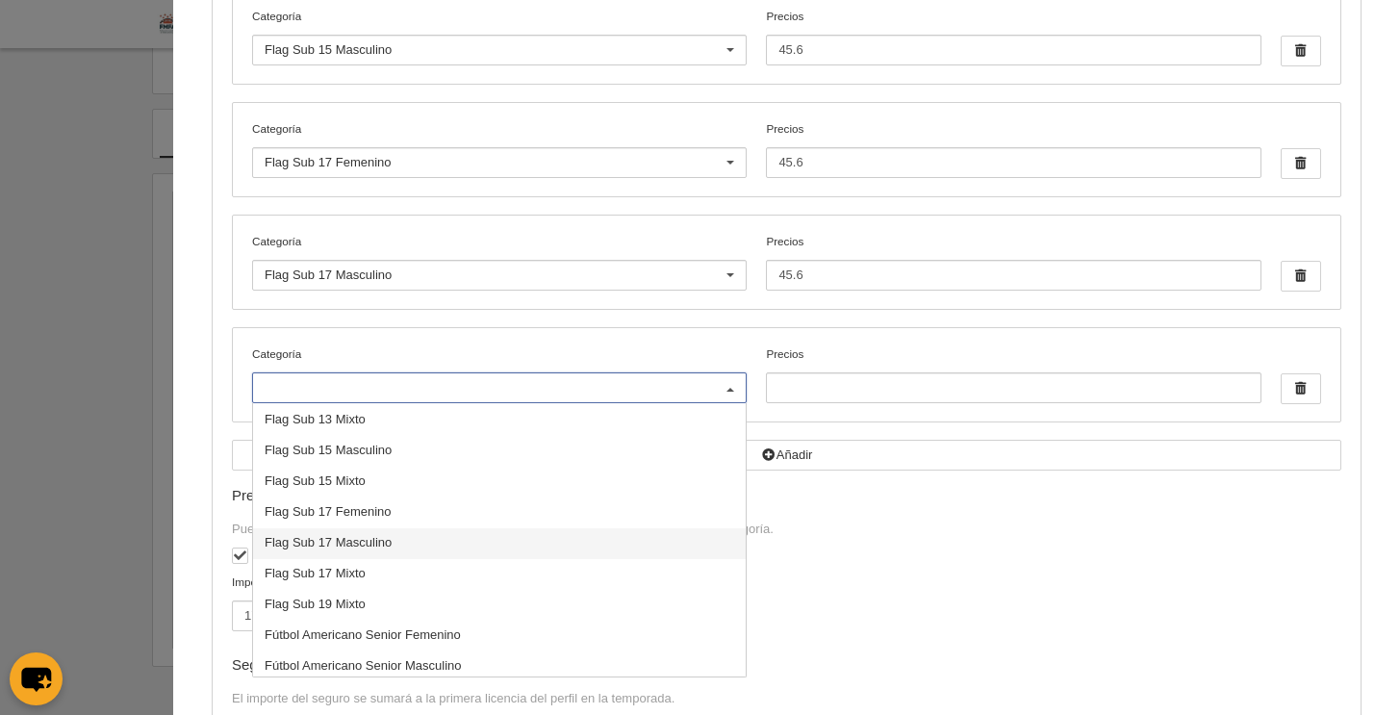
scroll to position [275, 0]
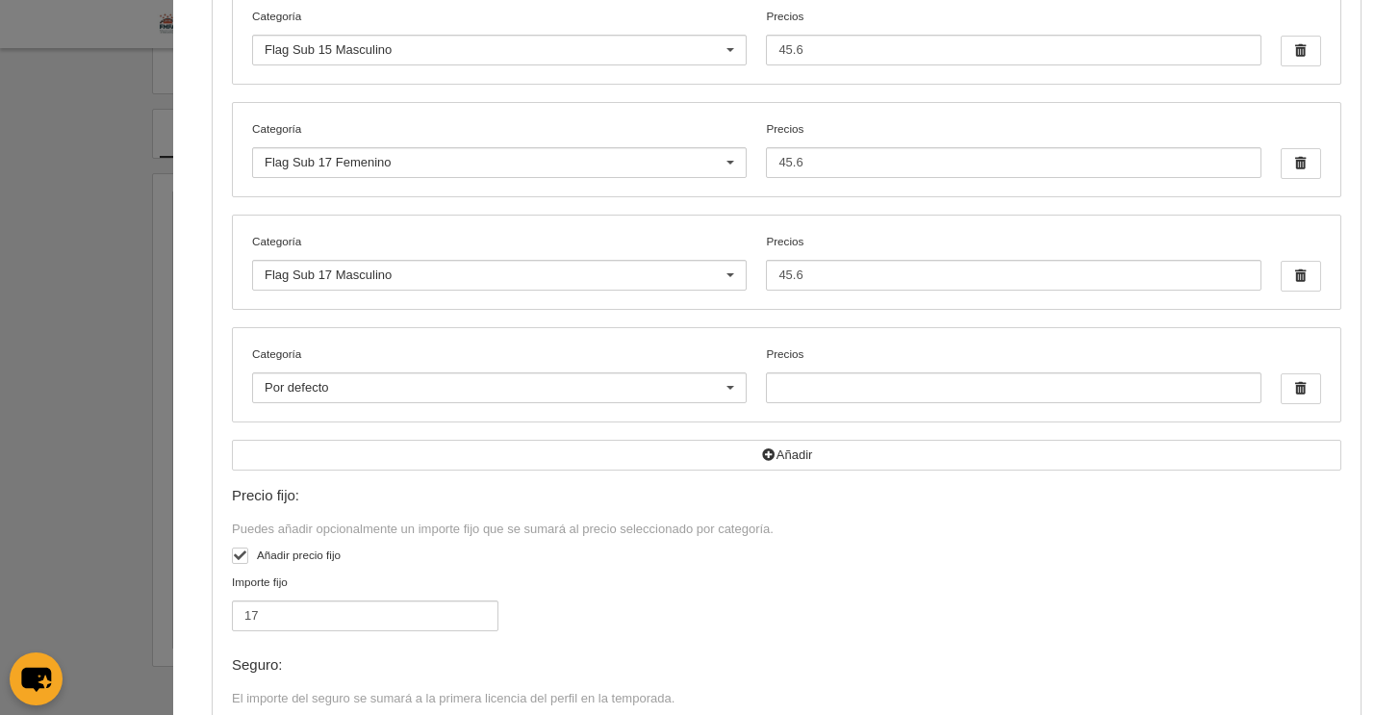
click at [952, 564] on label "Añadir precio fijo" at bounding box center [786, 557] width 1109 height 22
click at [245, 564] on input "checkbox" at bounding box center [239, 558] width 13 height 13
checkbox input "false"
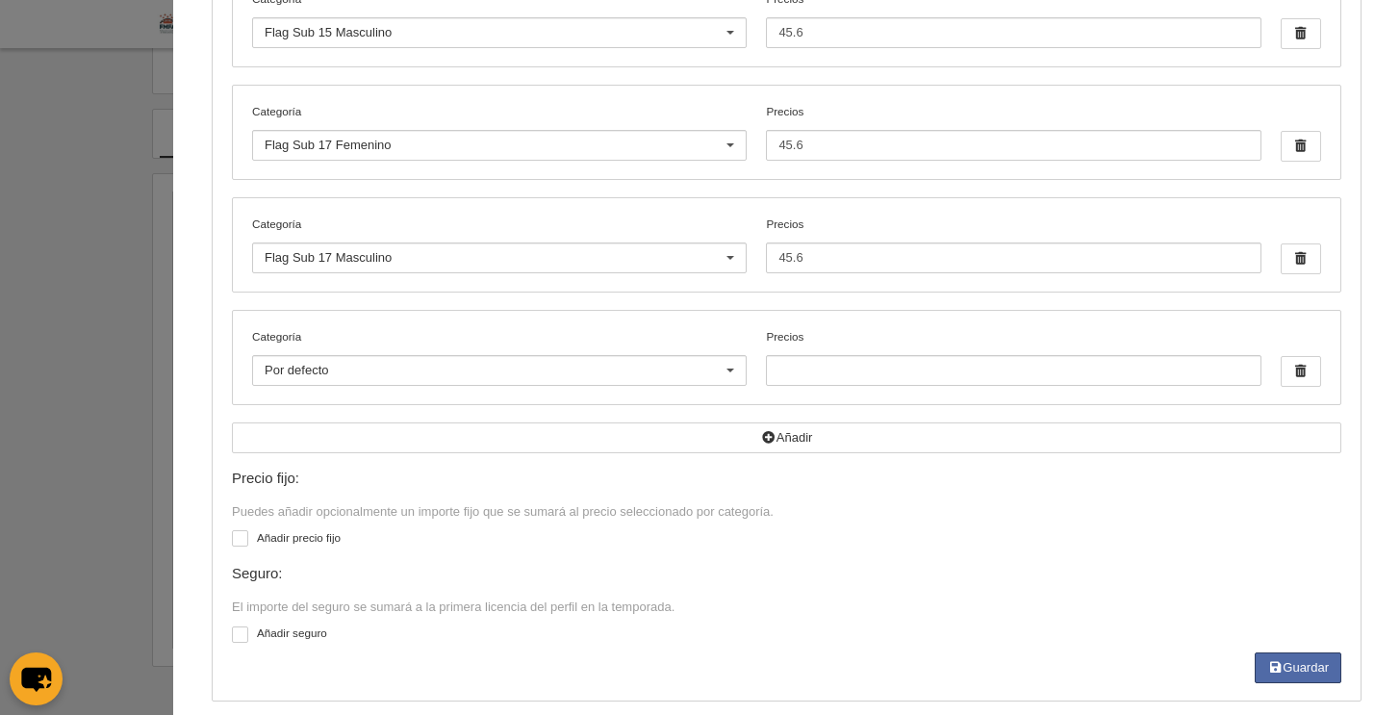
scroll to position [894, 0]
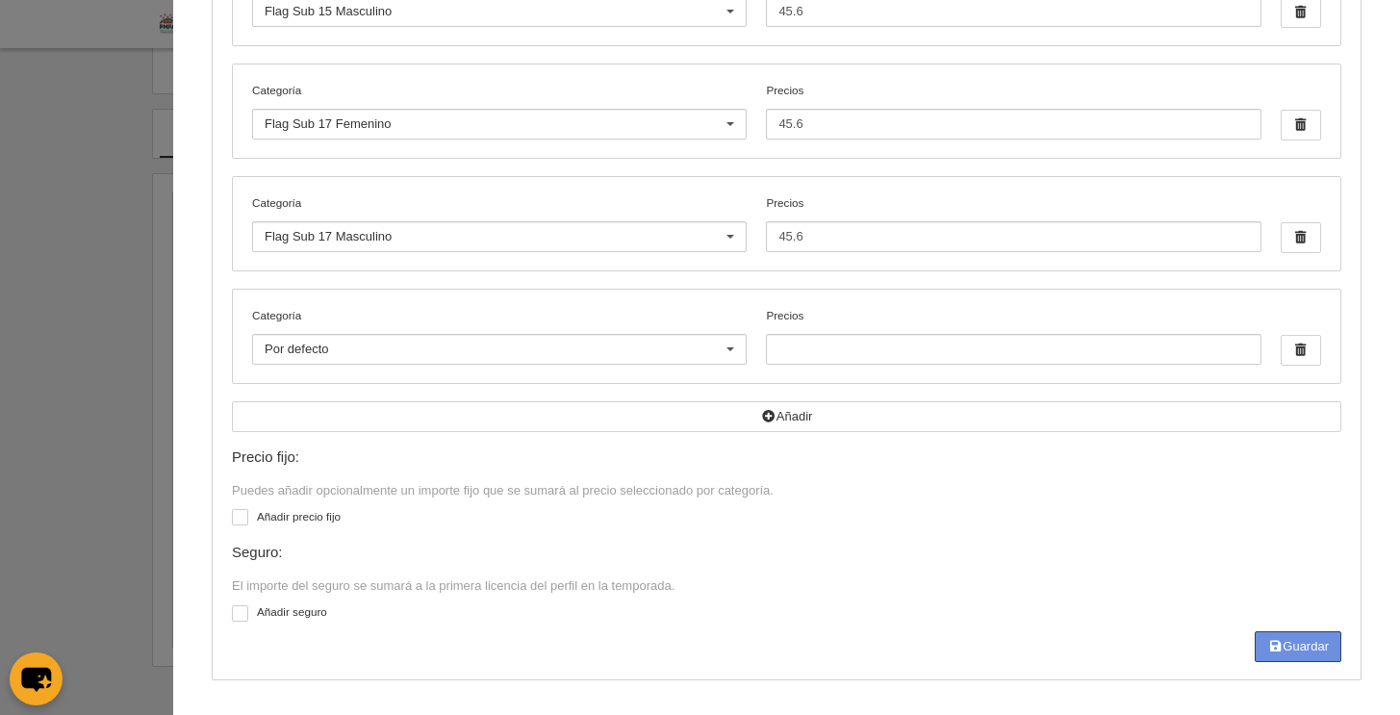
click at [1285, 640] on button "Guardar" at bounding box center [1298, 646] width 87 height 31
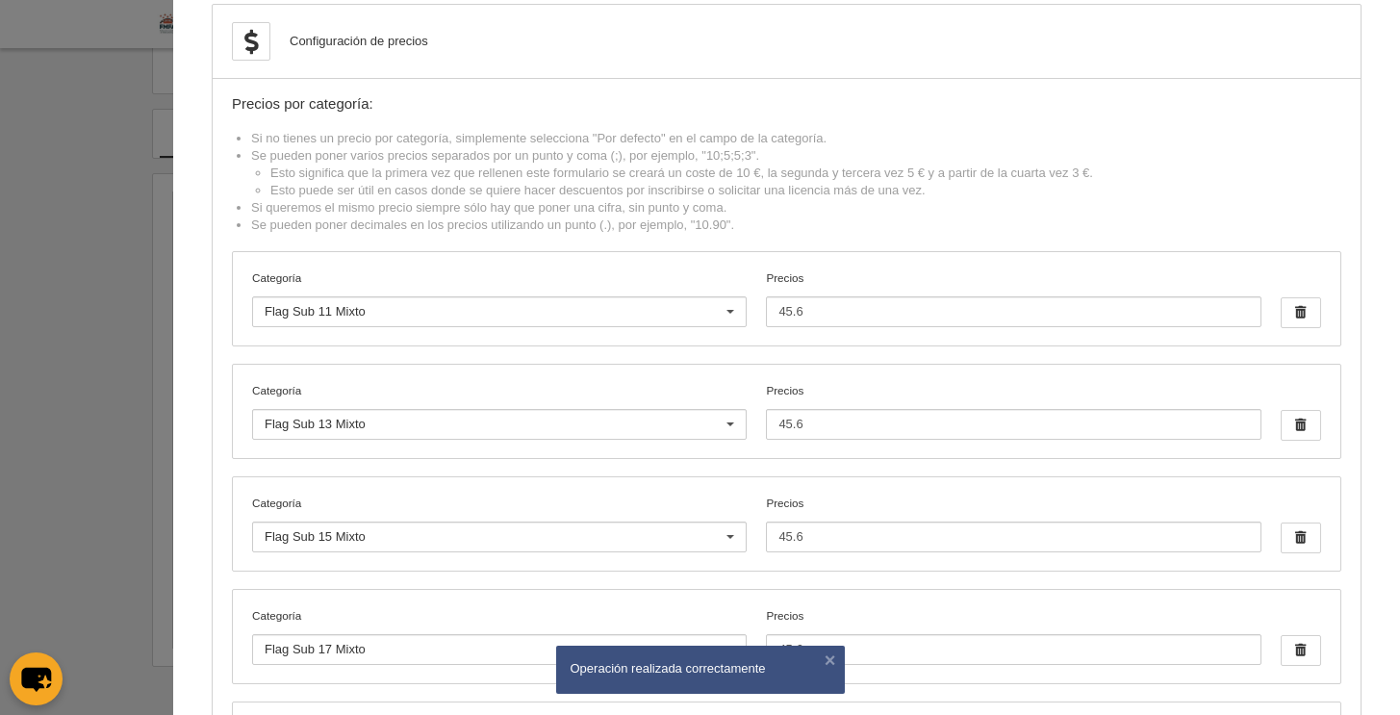
scroll to position [0, 0]
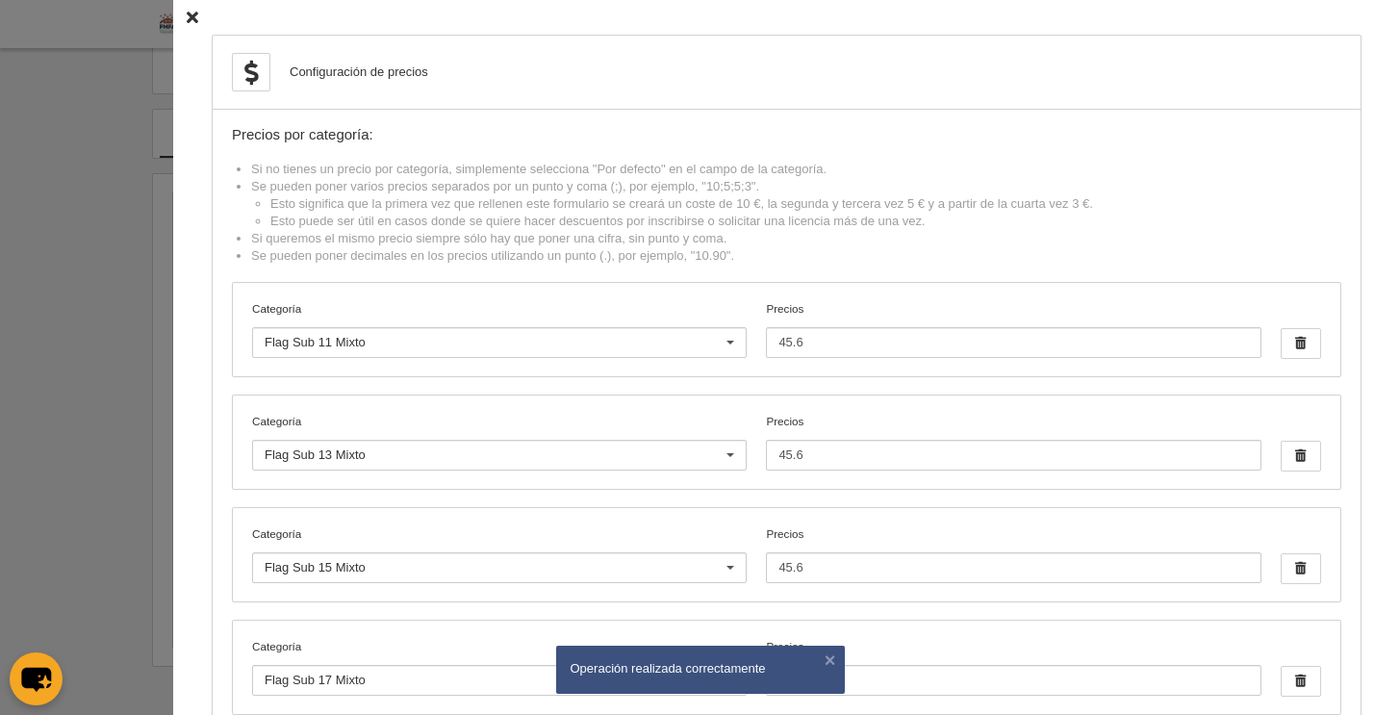
click at [187, 12] on icon at bounding box center [193, 18] width 12 height 13
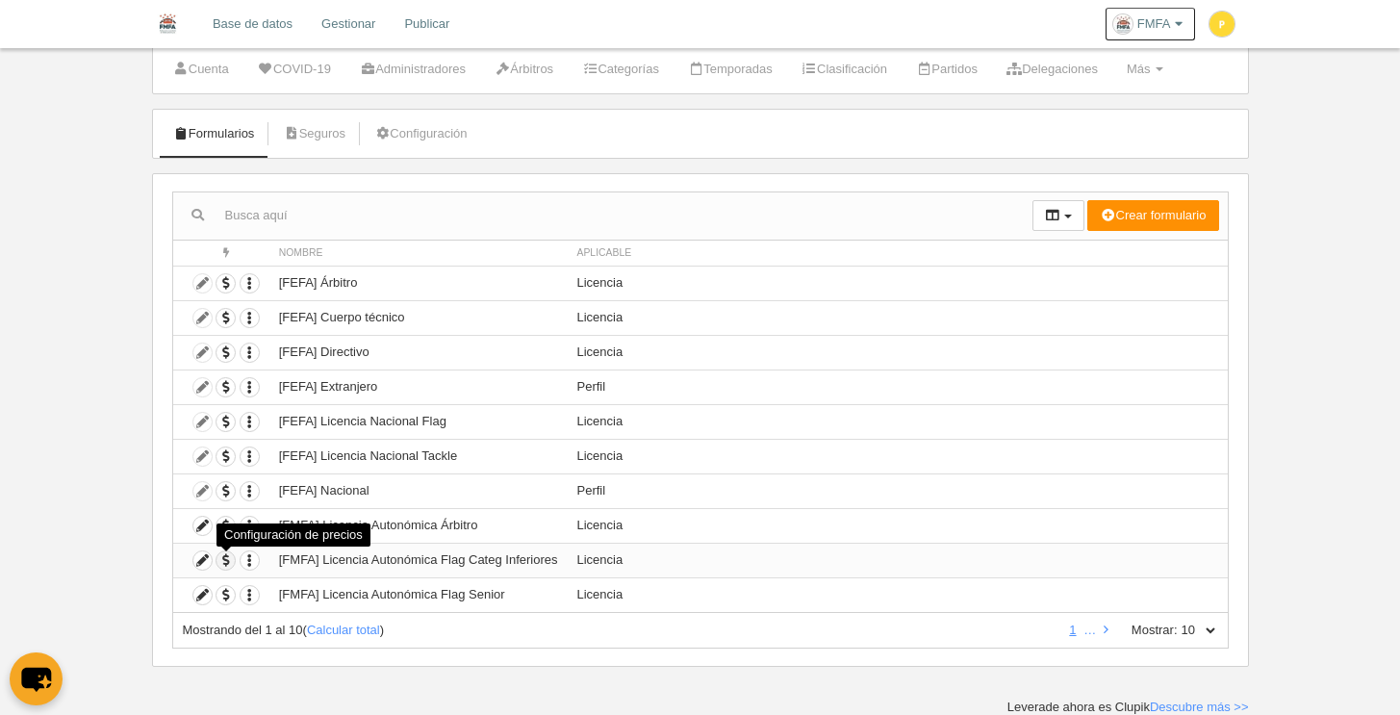
click at [223, 566] on span "button" at bounding box center [225, 560] width 18 height 18
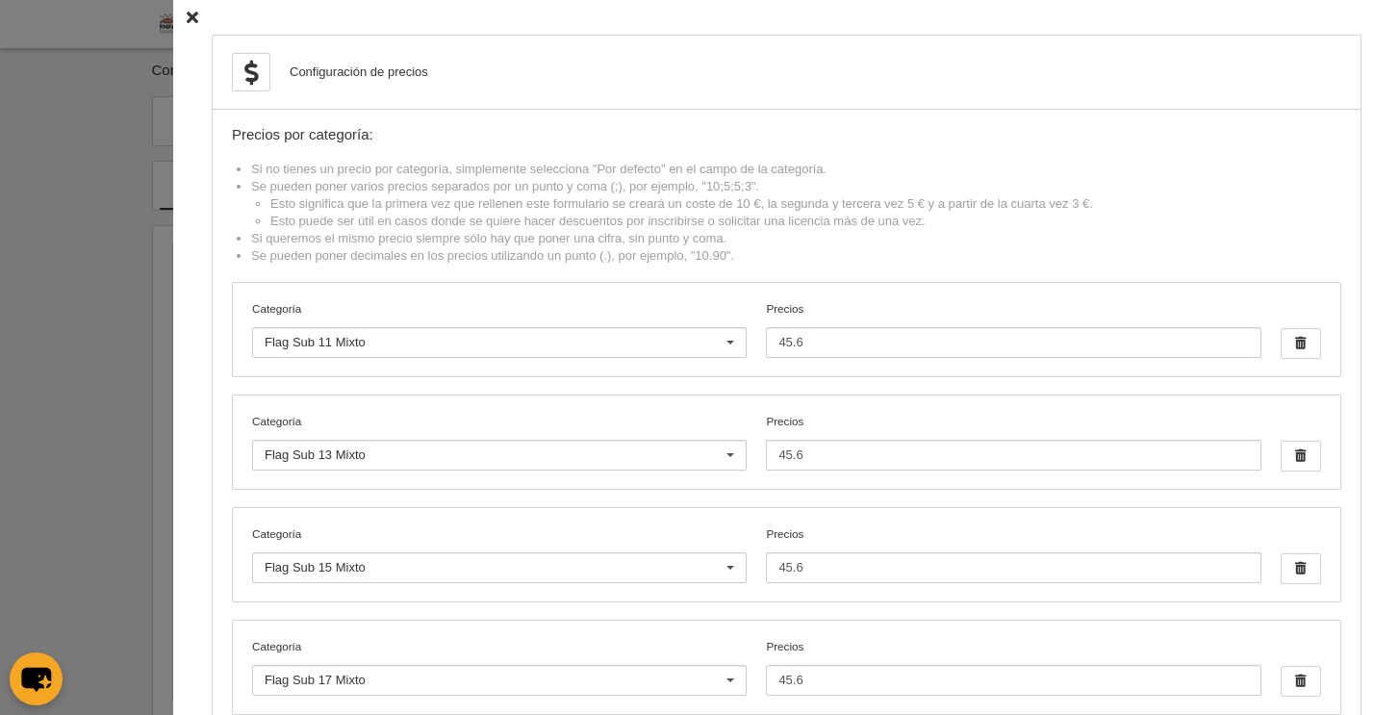
click at [187, 15] on icon at bounding box center [193, 18] width 12 height 13
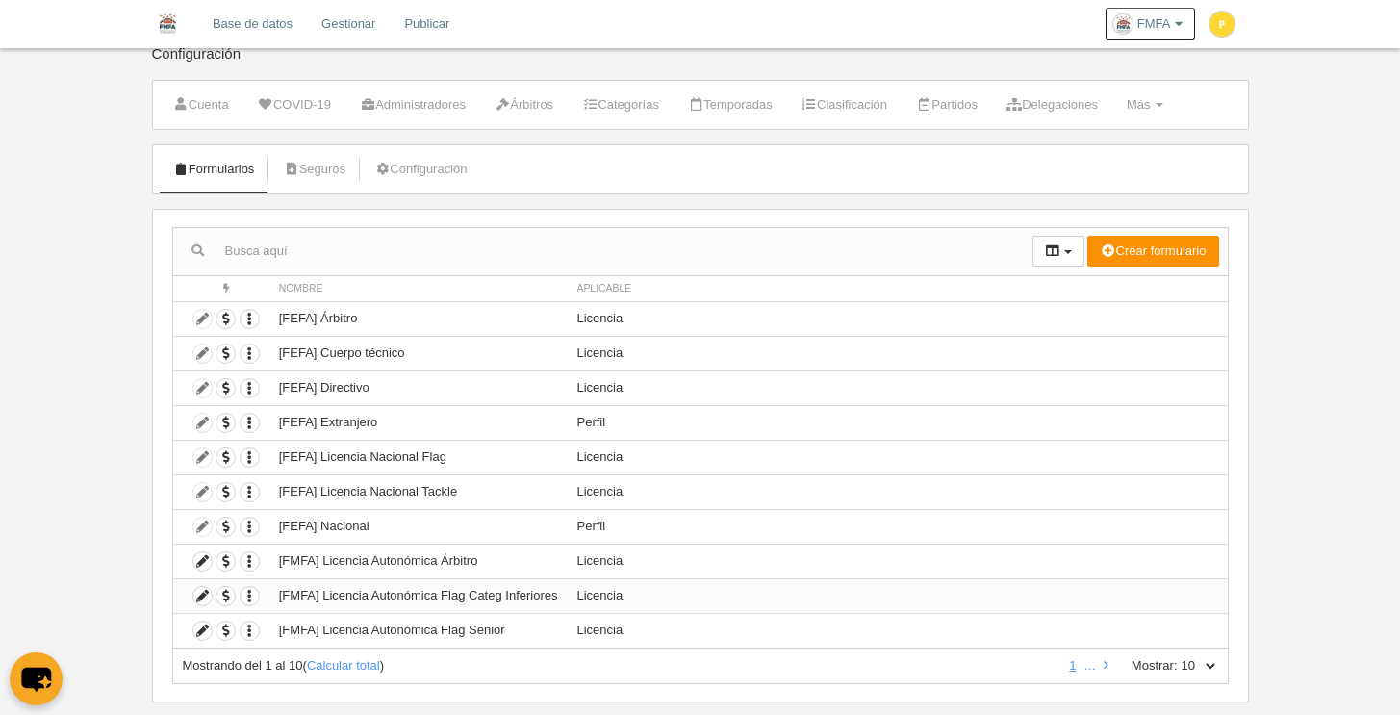
scroll to position [36, 0]
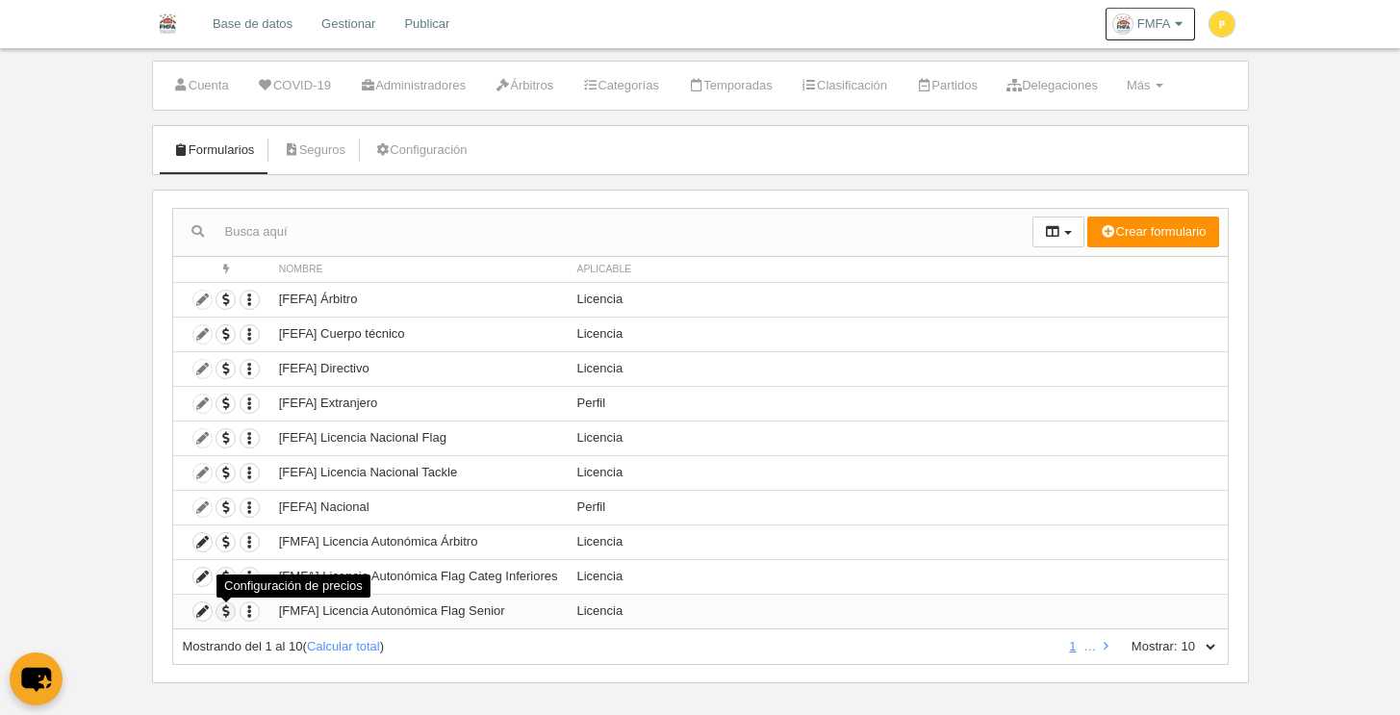
click at [228, 611] on span "button" at bounding box center [225, 611] width 18 height 18
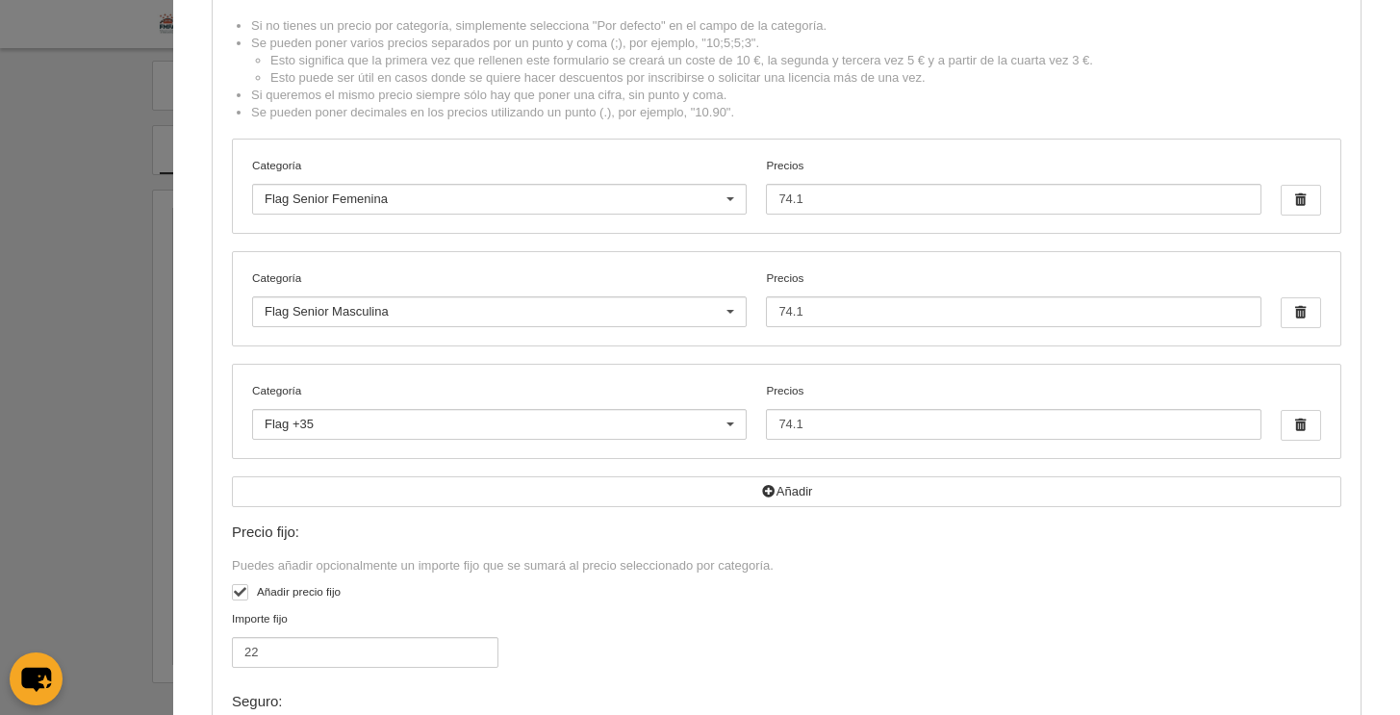
scroll to position [151, 0]
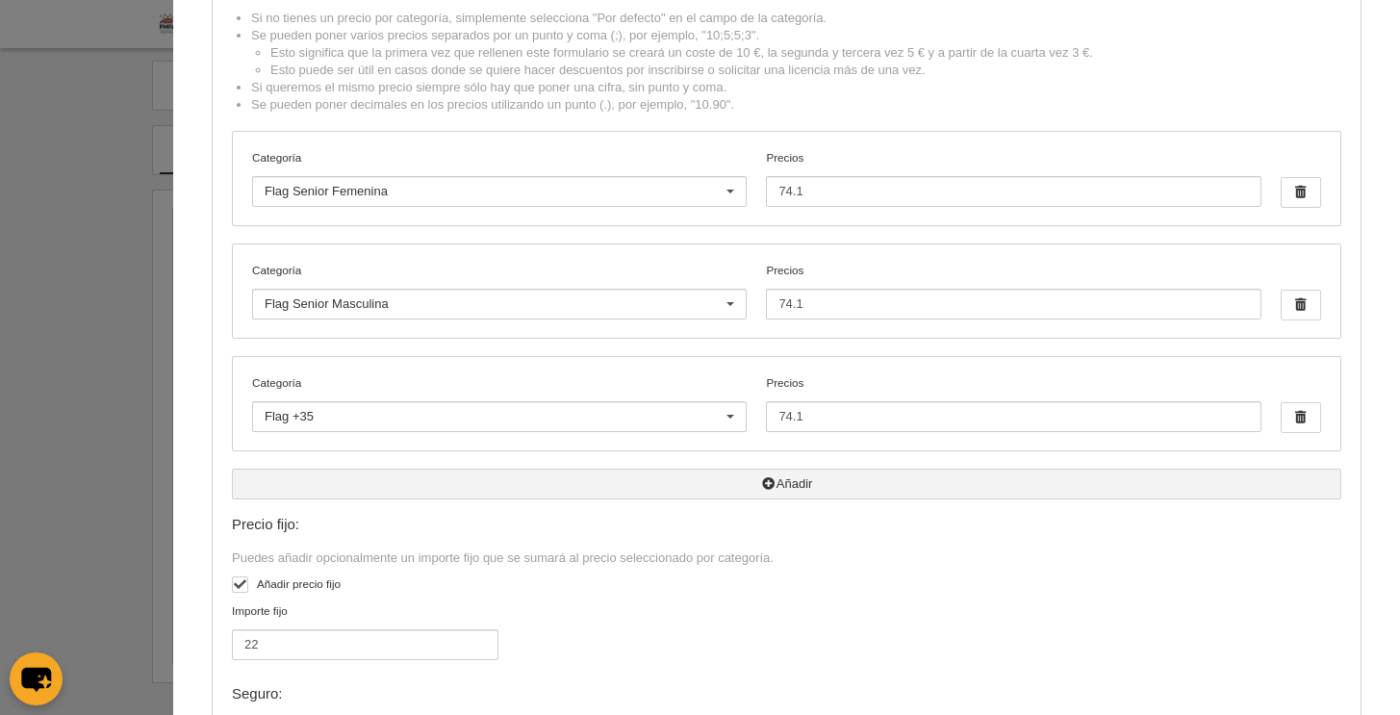
click at [761, 480] on icon "button" at bounding box center [768, 483] width 15 height 13
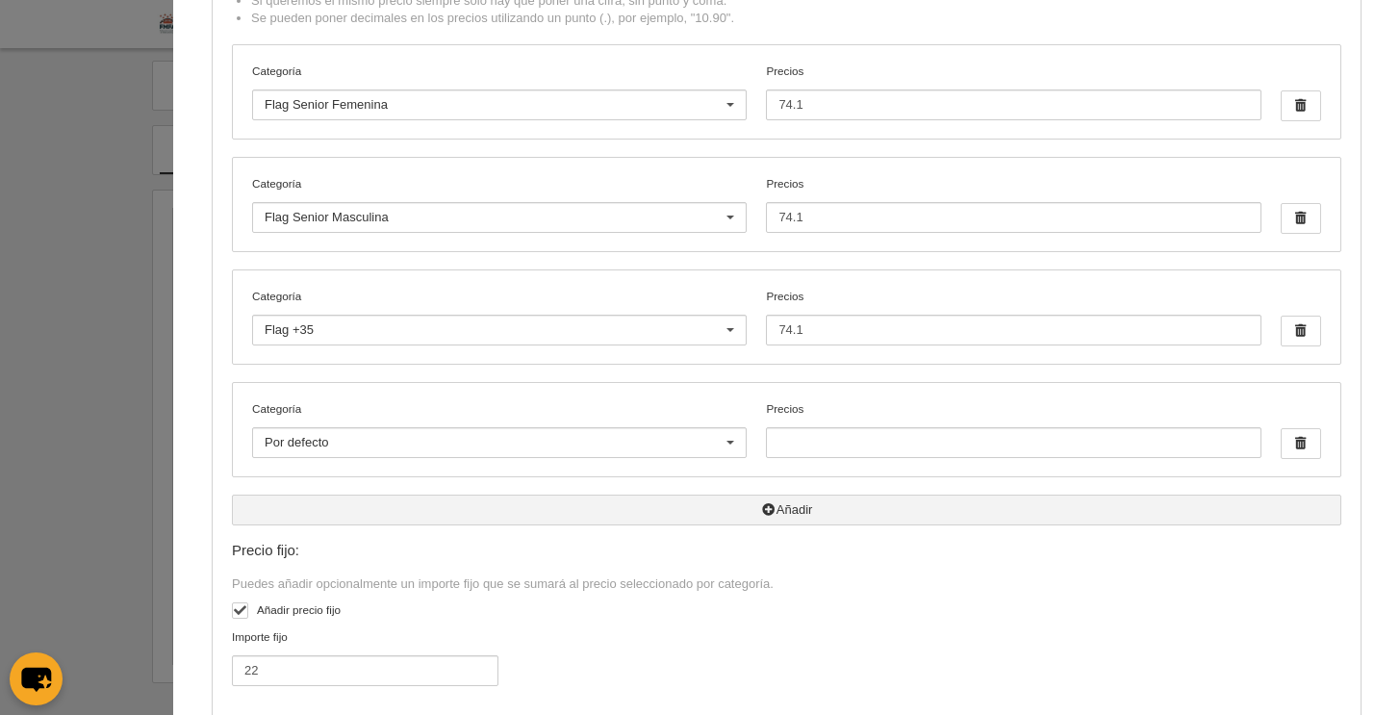
scroll to position [313, 0]
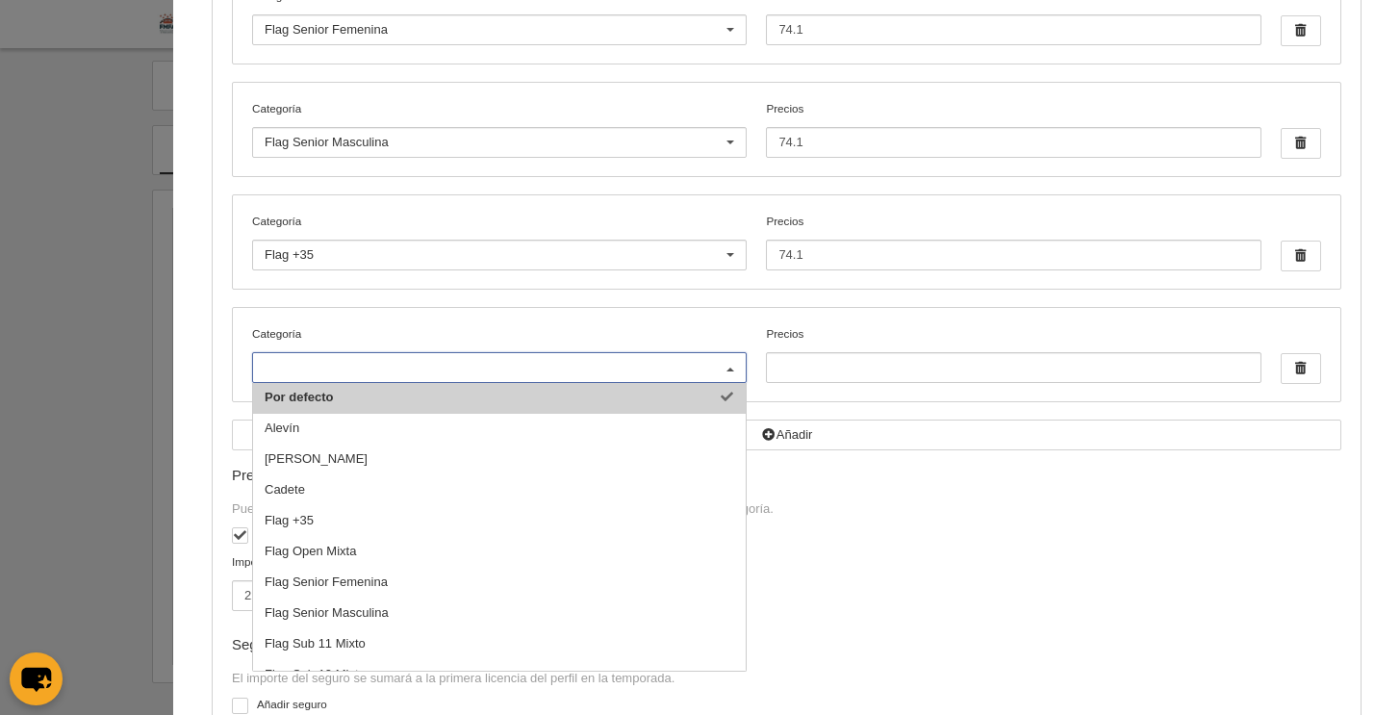
click at [715, 369] on div at bounding box center [730, 368] width 31 height 31
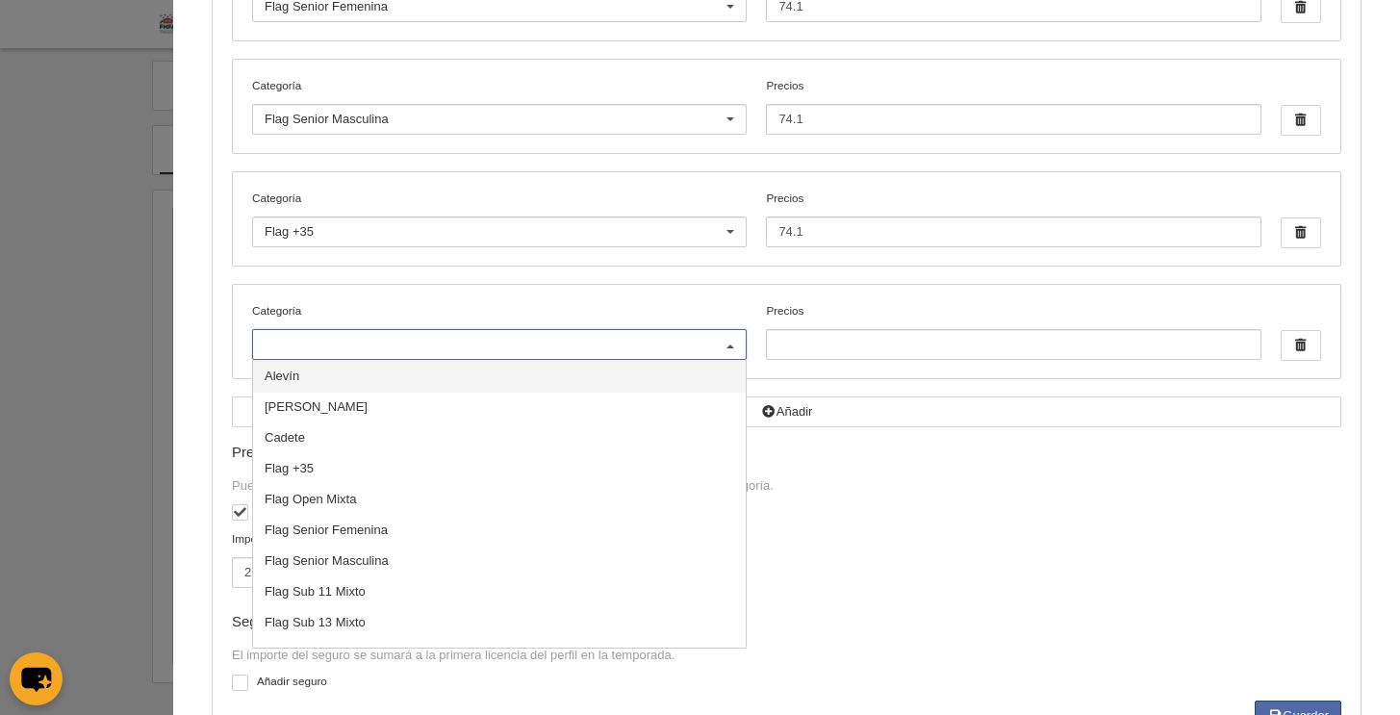
scroll to position [340, 0]
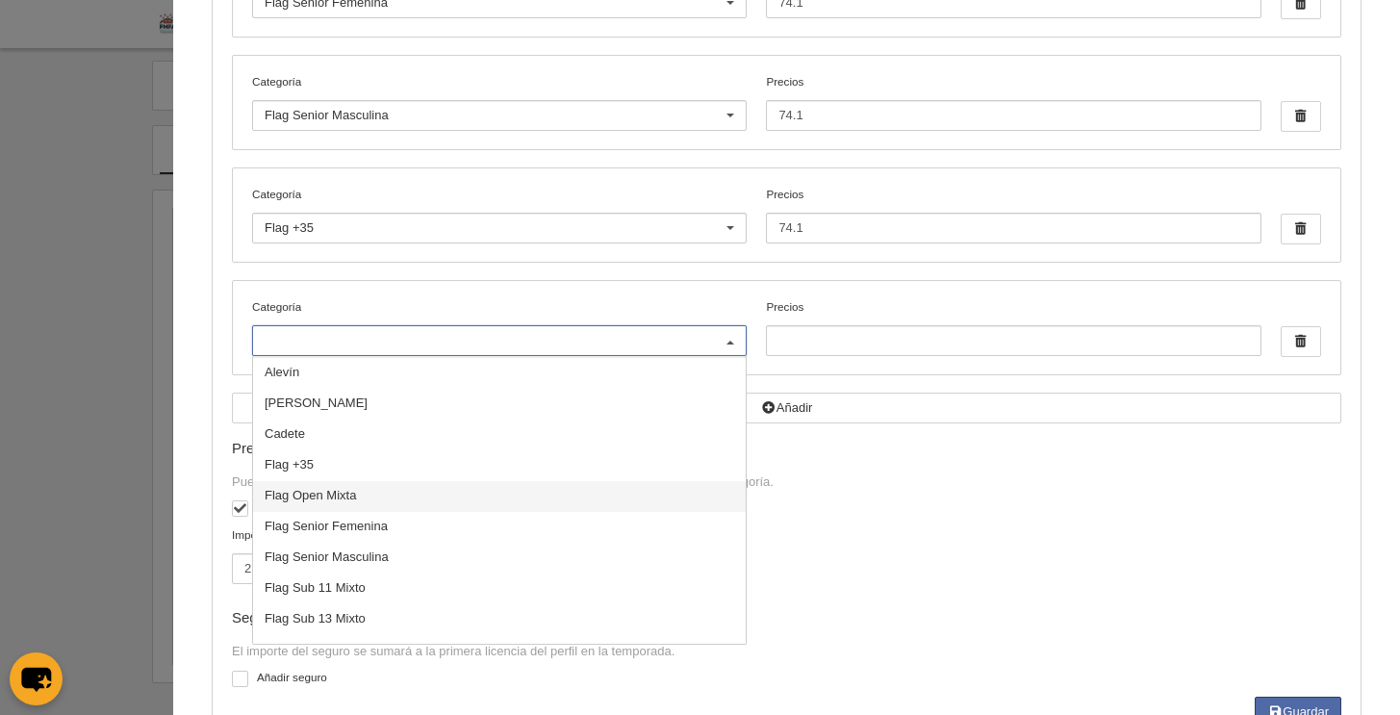
click at [407, 495] on span "Flag Open Mixta" at bounding box center [499, 496] width 493 height 31
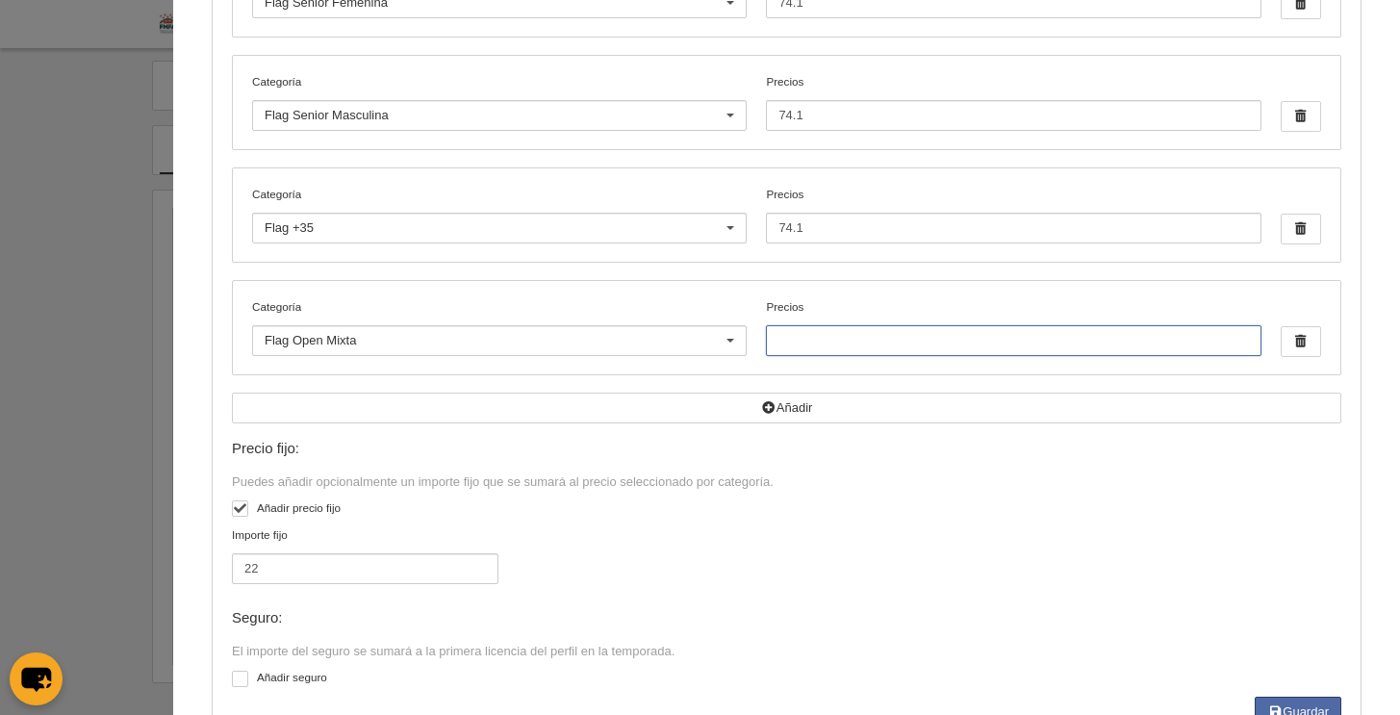
click at [826, 338] on input "Precios" at bounding box center [1013, 340] width 495 height 31
type input "74.10"
click at [925, 516] on label "Añadir precio fijo" at bounding box center [786, 510] width 1109 height 22
click at [245, 516] on input "checkbox" at bounding box center [239, 511] width 13 height 13
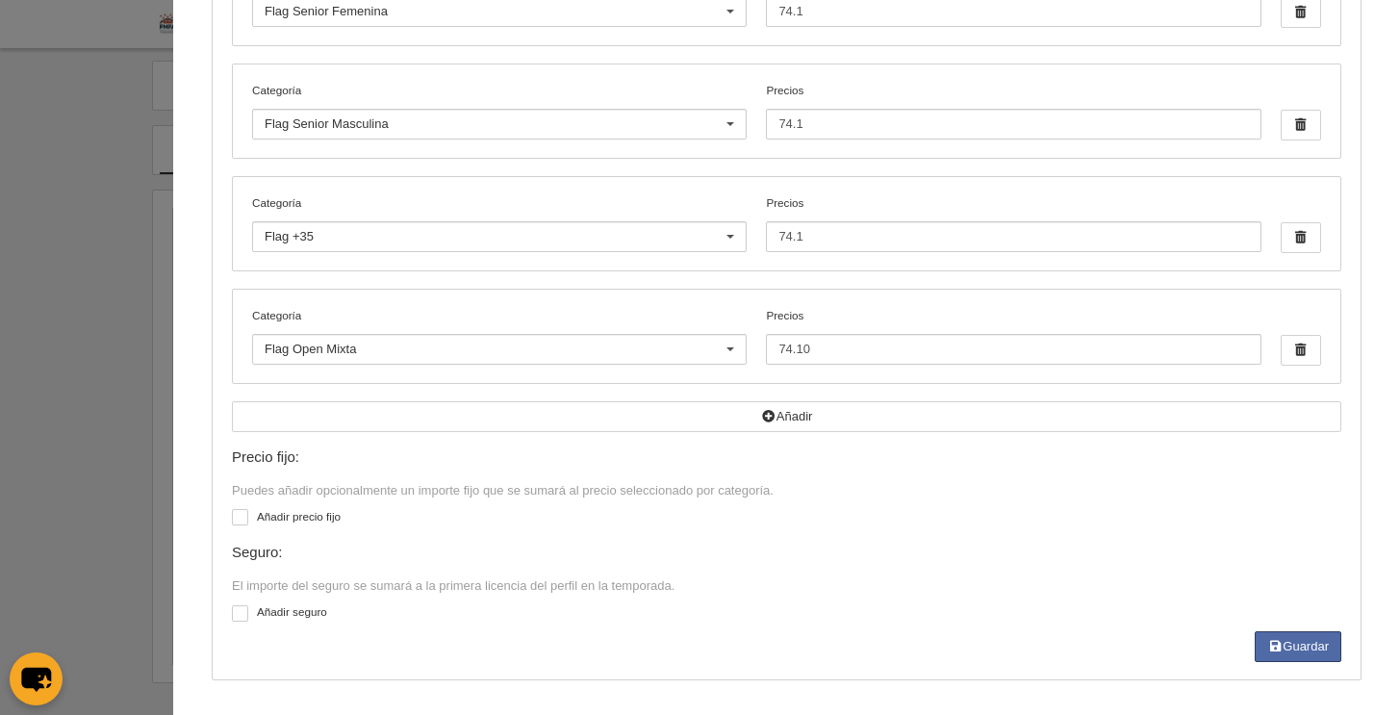
click at [957, 526] on label "Añadir precio fijo" at bounding box center [786, 519] width 1109 height 22
click at [245, 526] on input "checkbox" at bounding box center [239, 520] width 13 height 13
checkbox input "true"
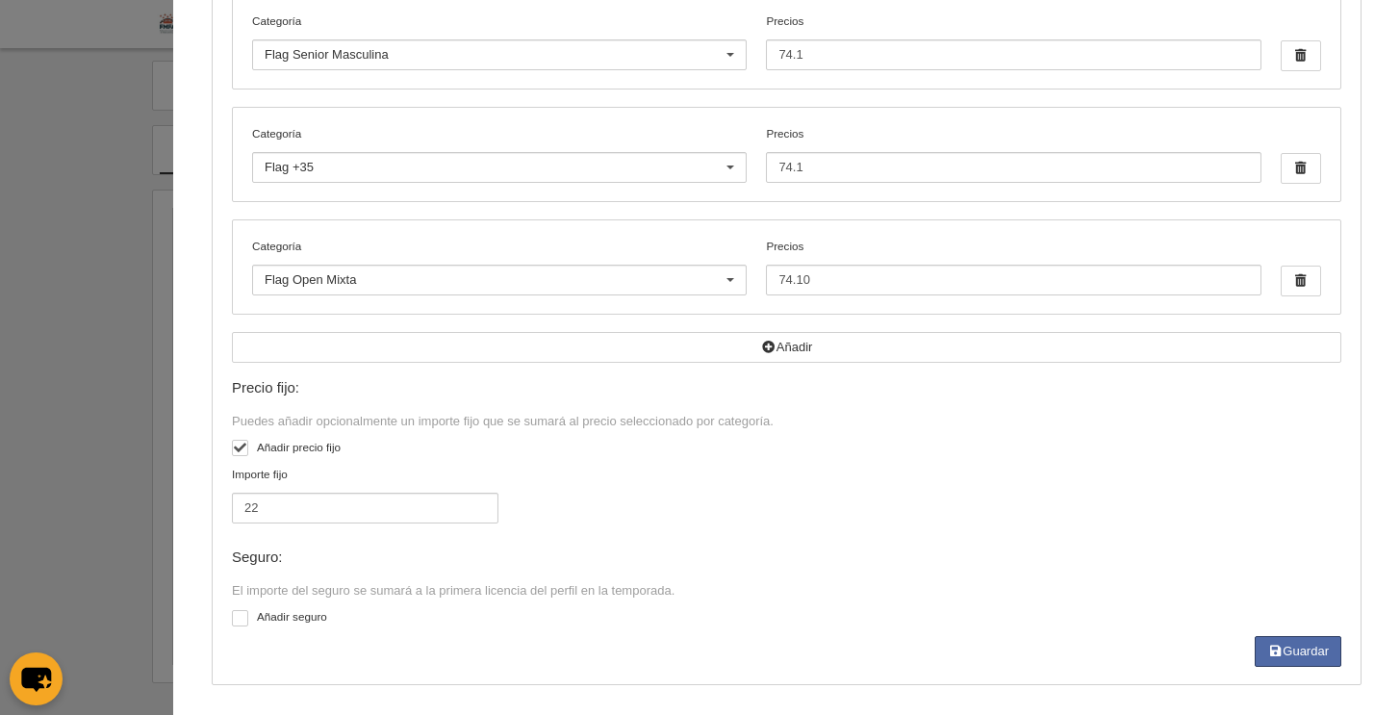
scroll to position [405, 0]
drag, startPoint x: 1286, startPoint y: 645, endPoint x: 1218, endPoint y: 616, distance: 74.2
click at [1285, 643] on button "Guardar" at bounding box center [1298, 646] width 87 height 31
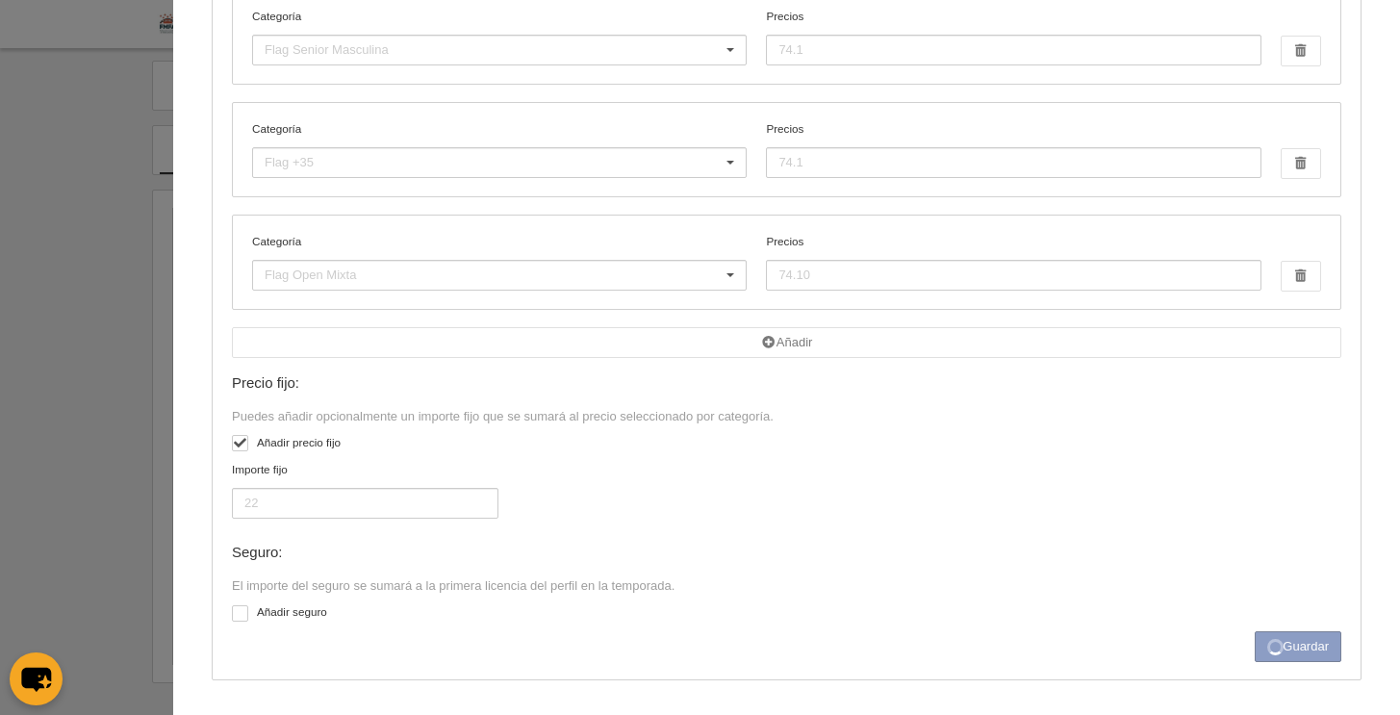
type input "74.1"
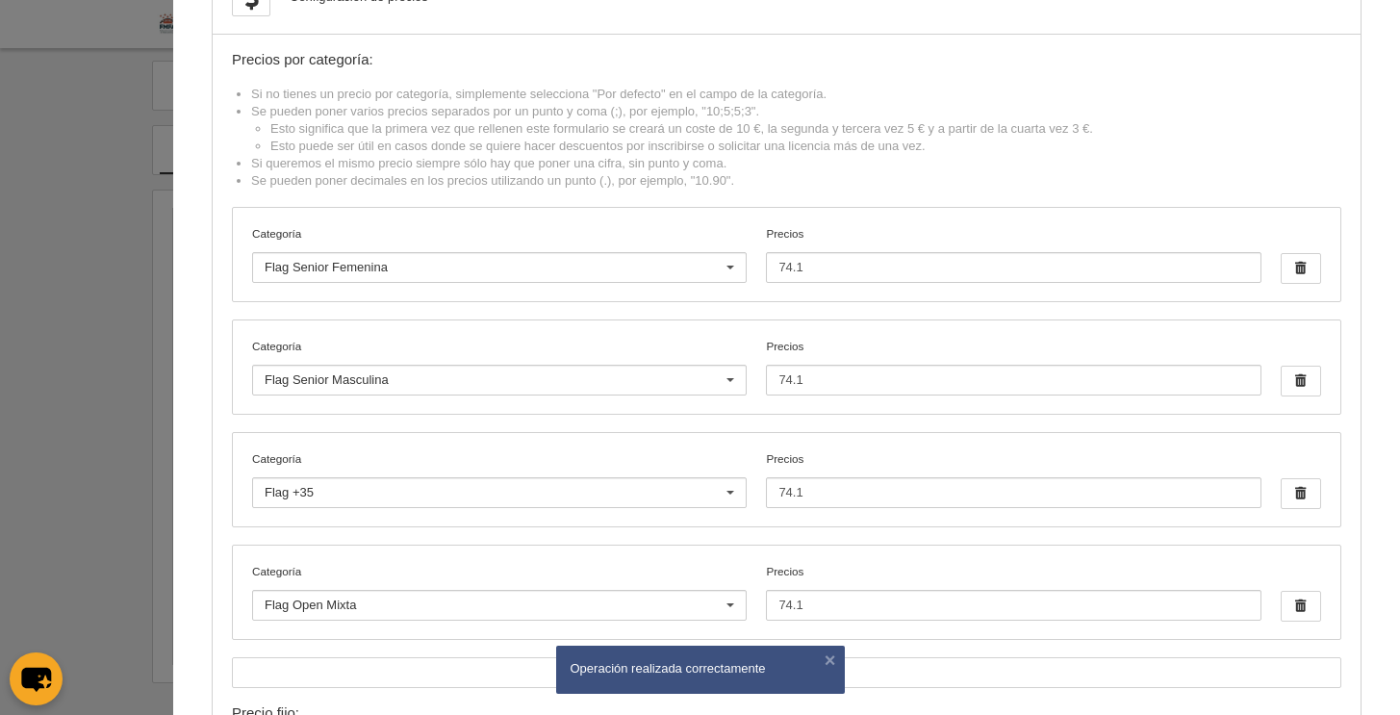
scroll to position [0, 0]
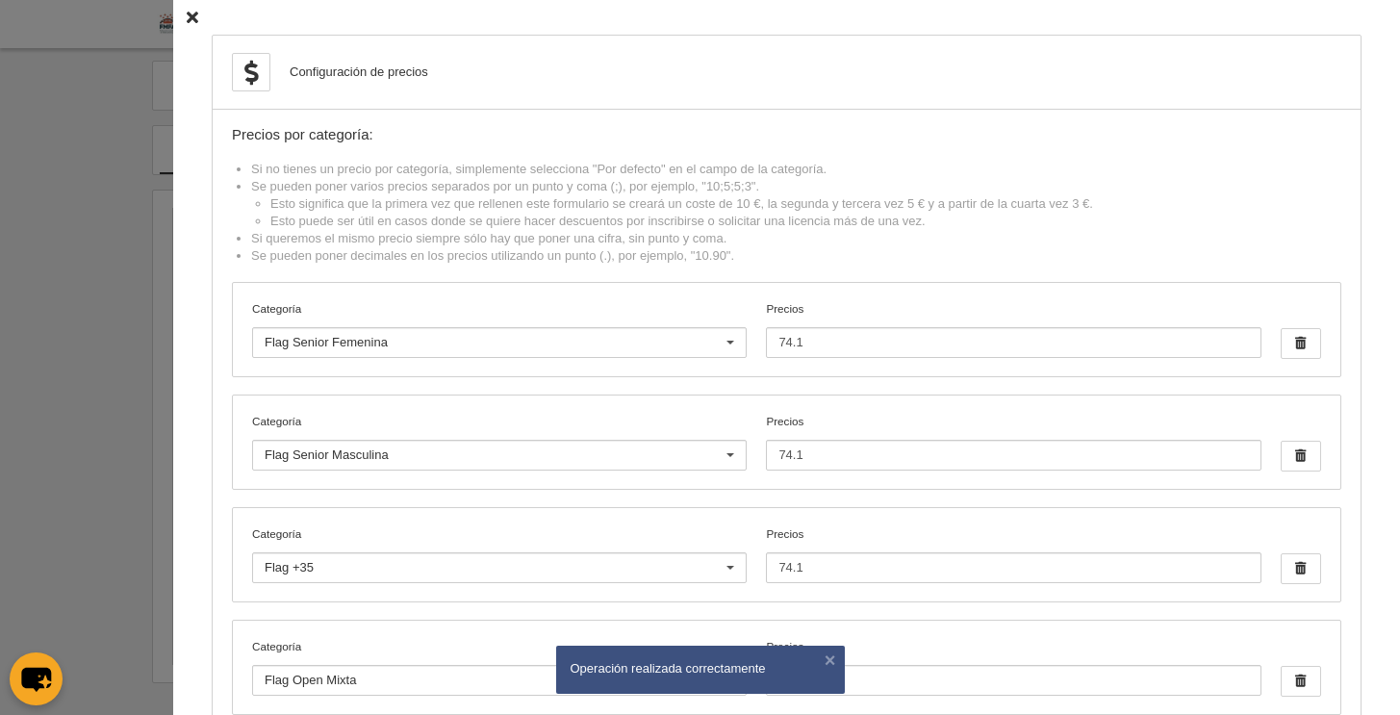
click at [187, 17] on icon at bounding box center [193, 18] width 12 height 13
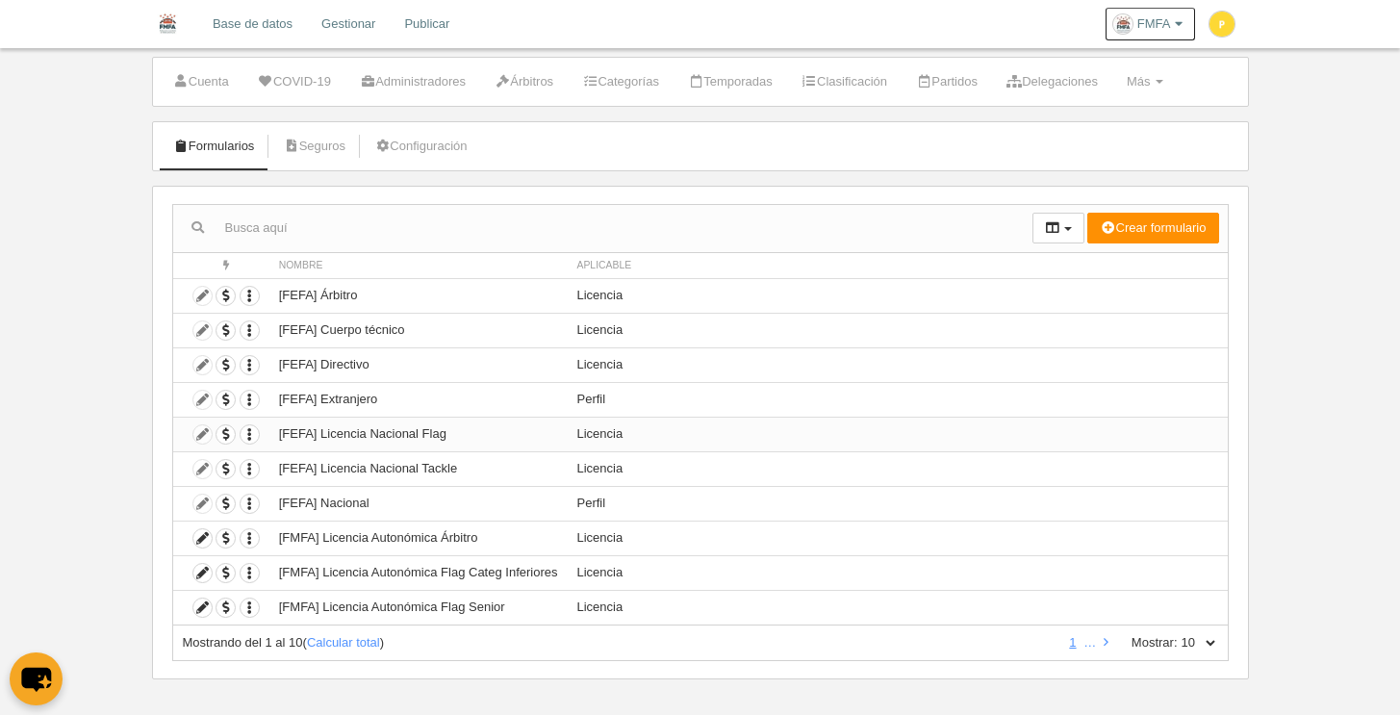
scroll to position [39, 0]
click at [205, 608] on icon at bounding box center [202, 607] width 18 height 18
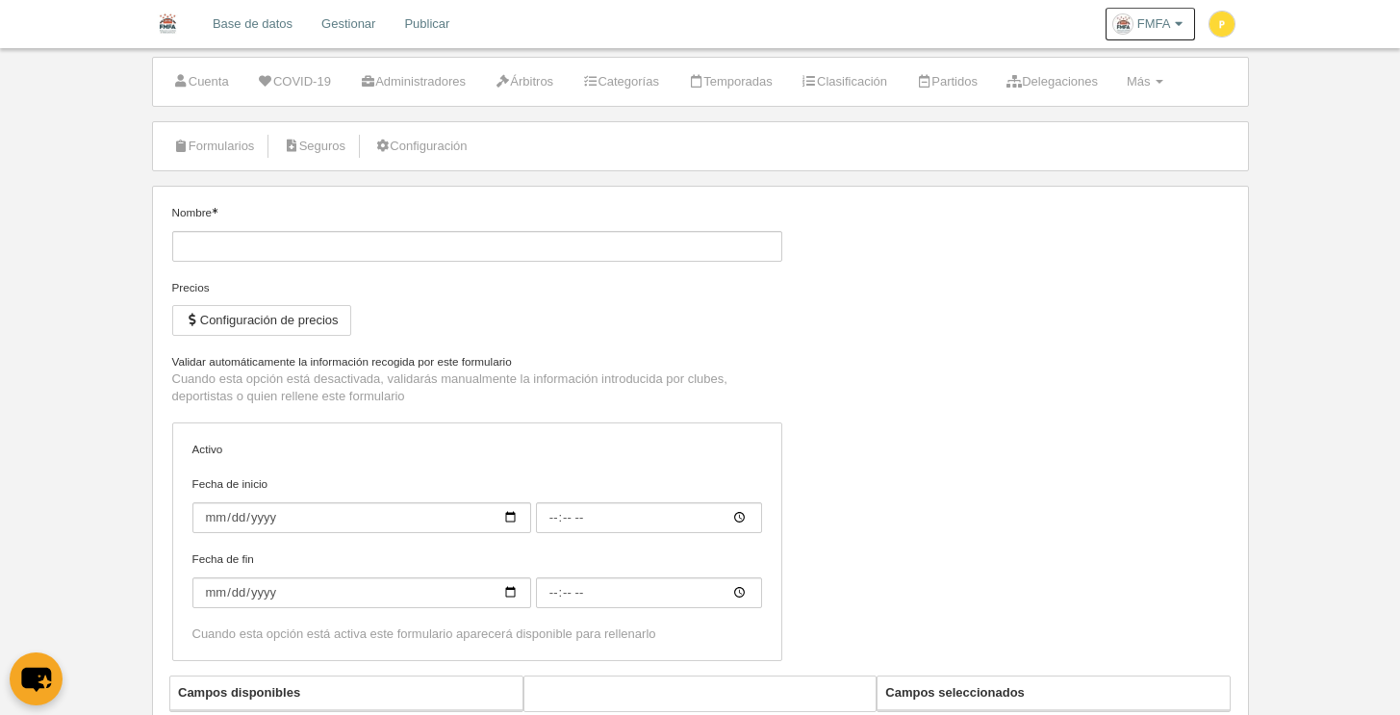
type input "[FMFA] Licencia Autonómica Flag Senior"
checkbox input "true"
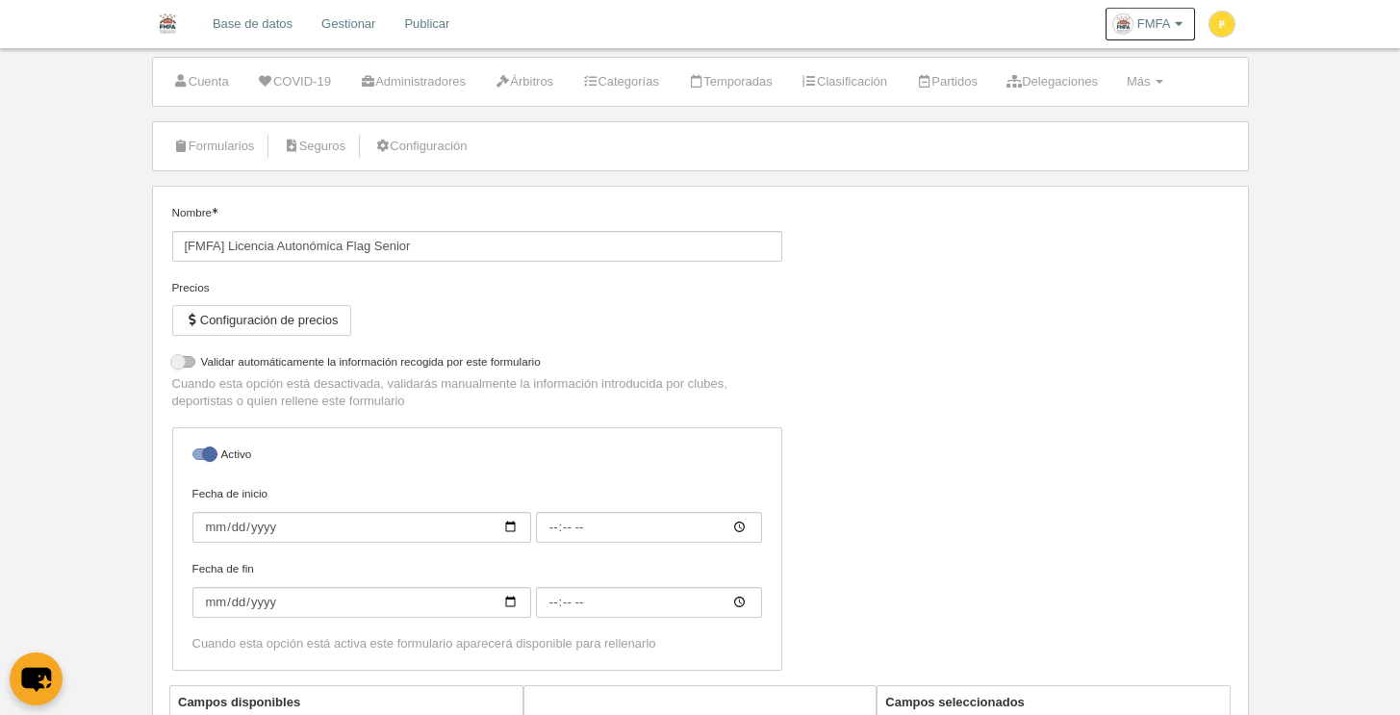
select select "selected"
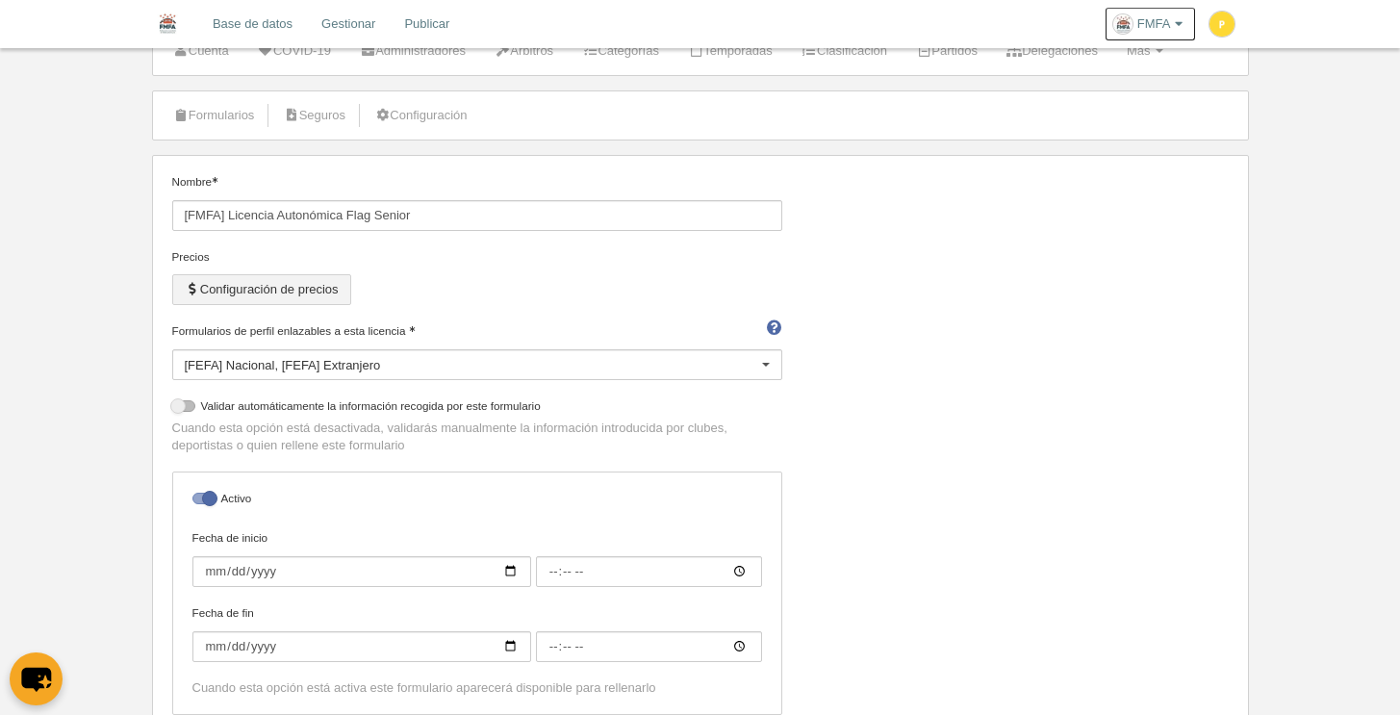
scroll to position [70, 0]
click at [316, 277] on button "Configuración de precios" at bounding box center [261, 289] width 179 height 31
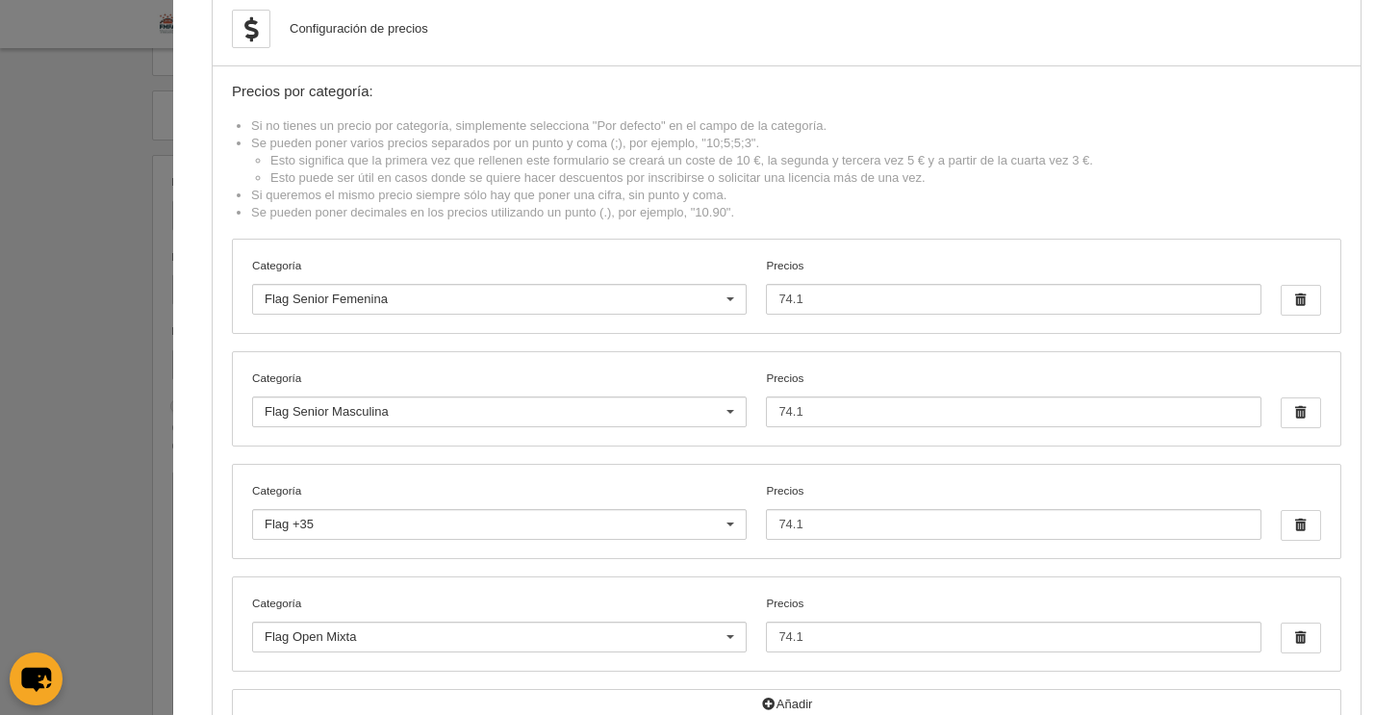
scroll to position [0, 0]
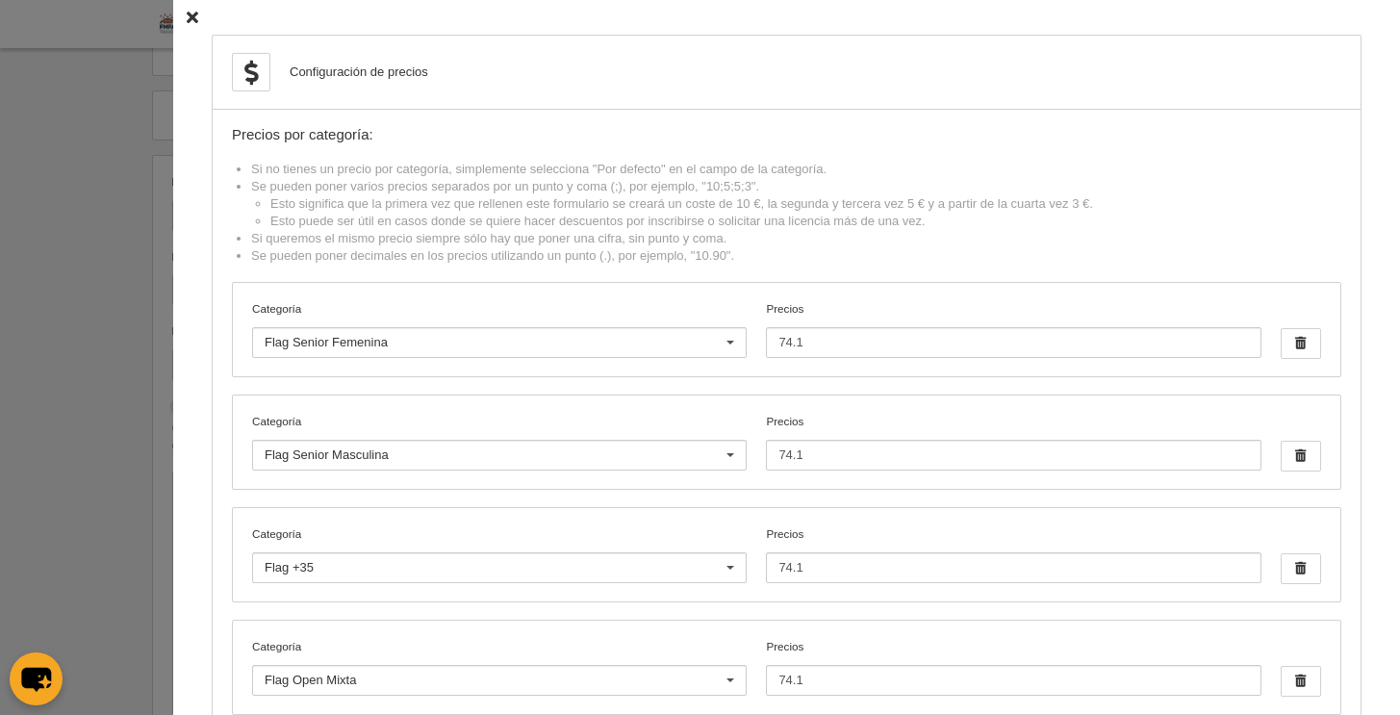
click at [187, 15] on icon at bounding box center [193, 18] width 12 height 13
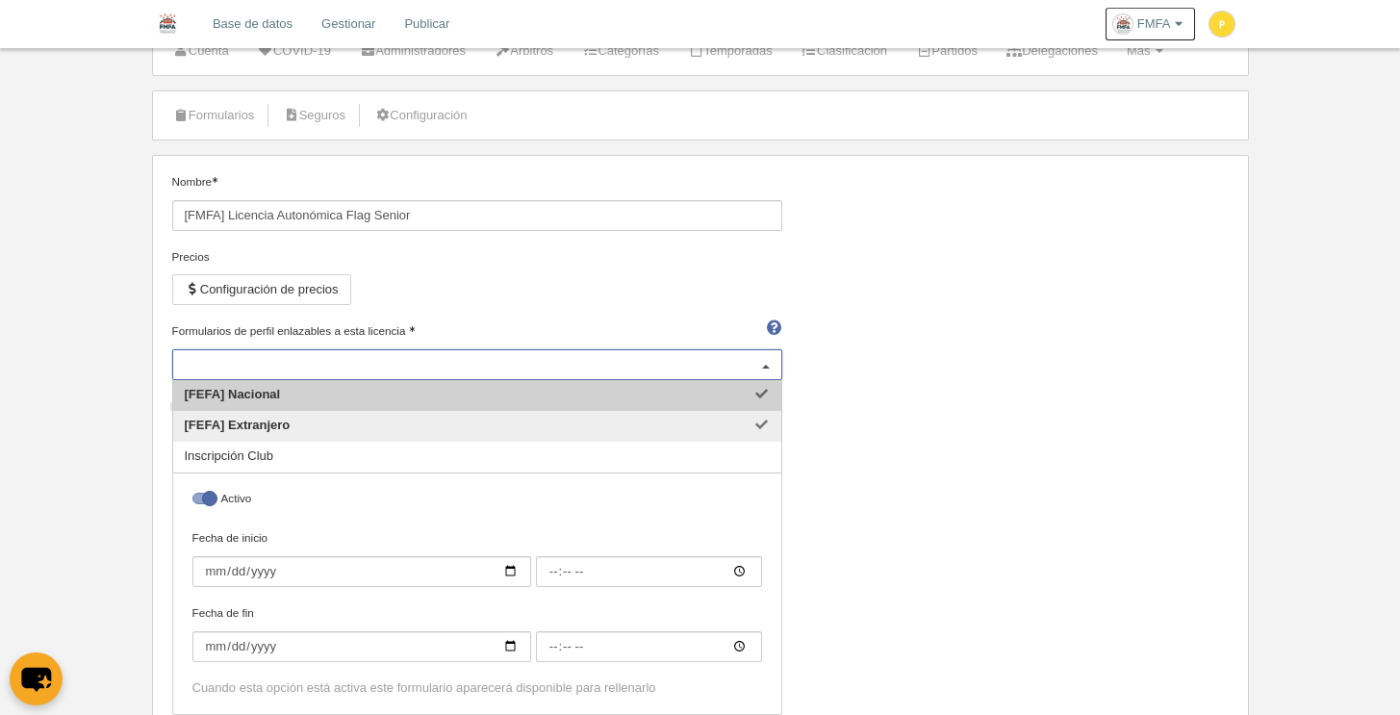
click at [767, 368] on div at bounding box center [765, 365] width 31 height 31
click at [950, 409] on div "Nombre [FMFA] Licencia Autonómica Flag Senior Precios Configuración de precios …" at bounding box center [700, 451] width 1071 height 556
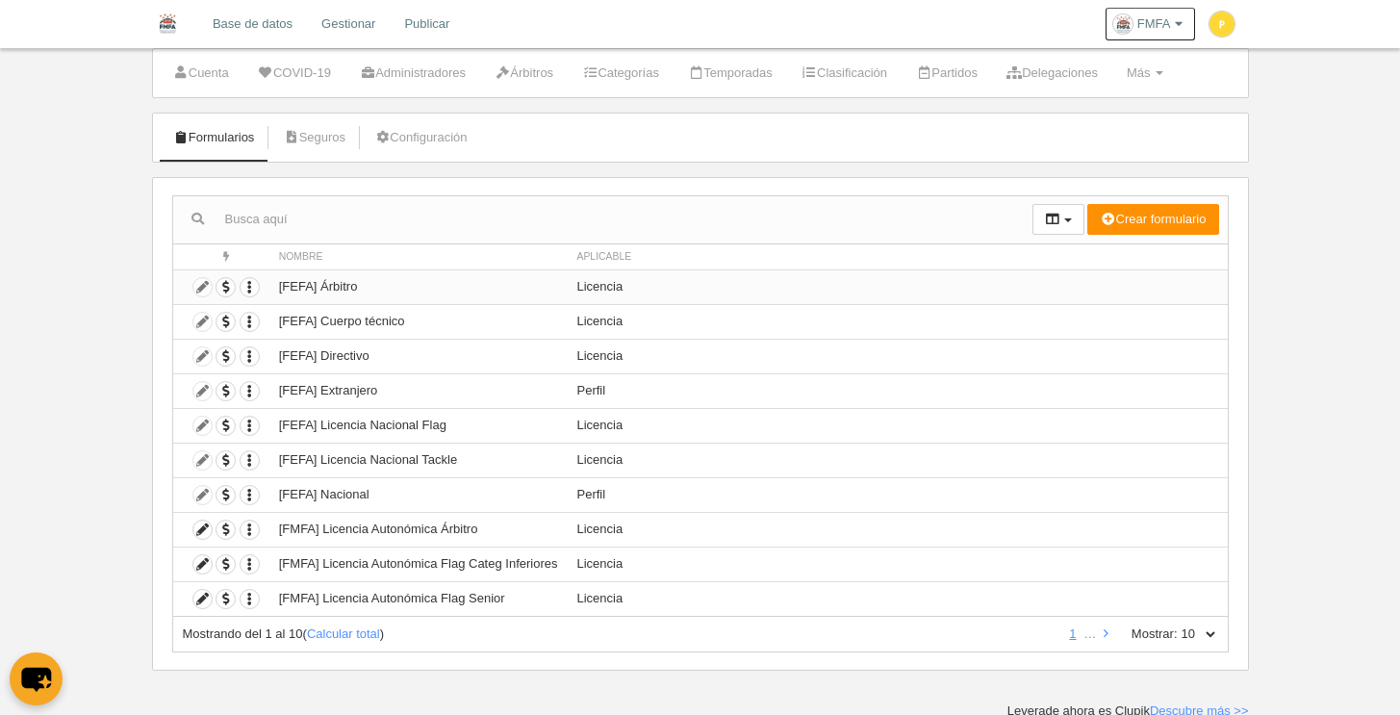
scroll to position [52, 0]
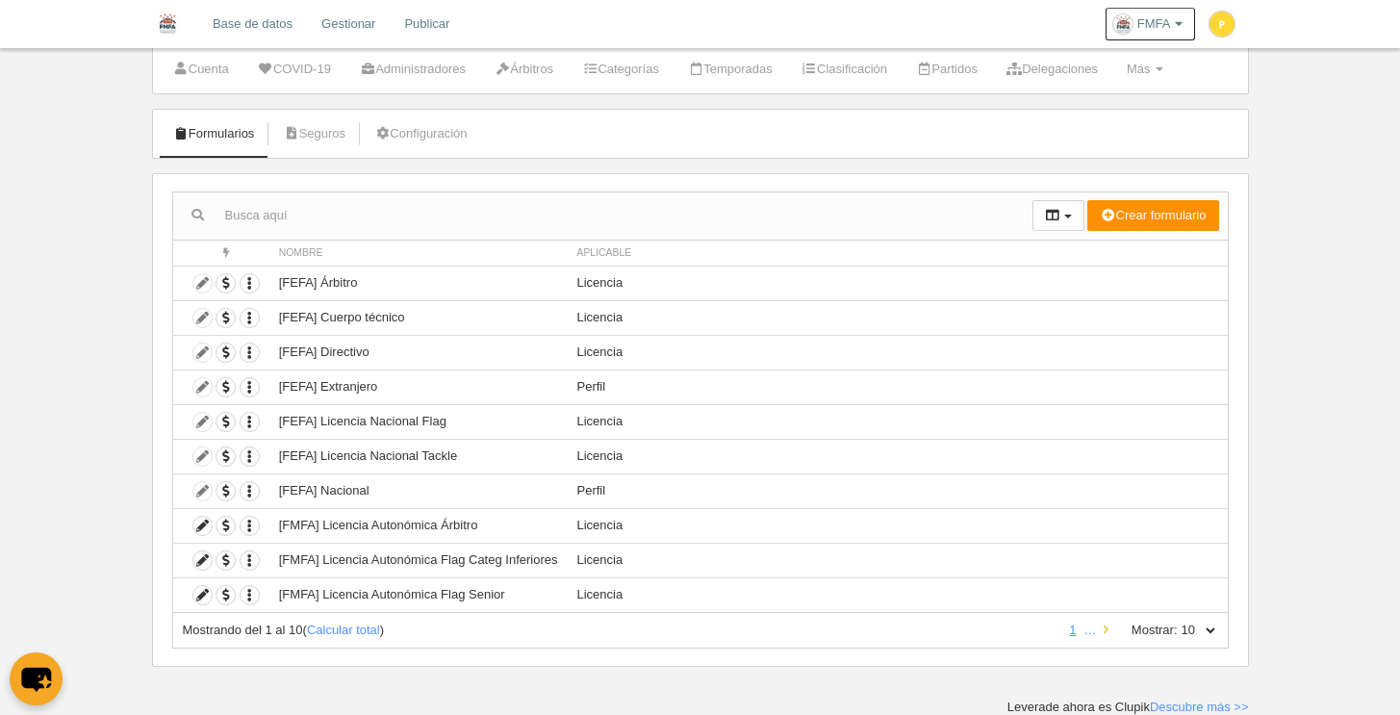
click at [1104, 626] on icon at bounding box center [1106, 629] width 5 height 13
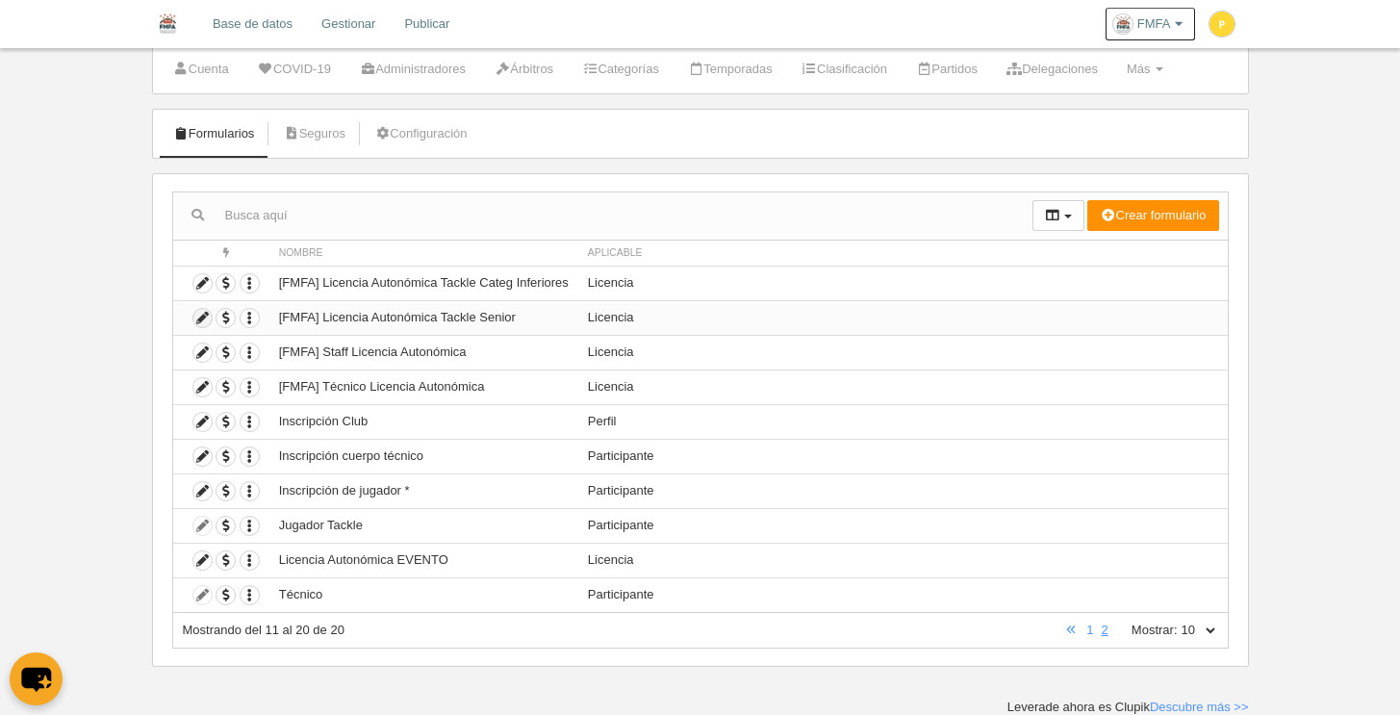
click at [207, 313] on icon at bounding box center [202, 318] width 18 height 18
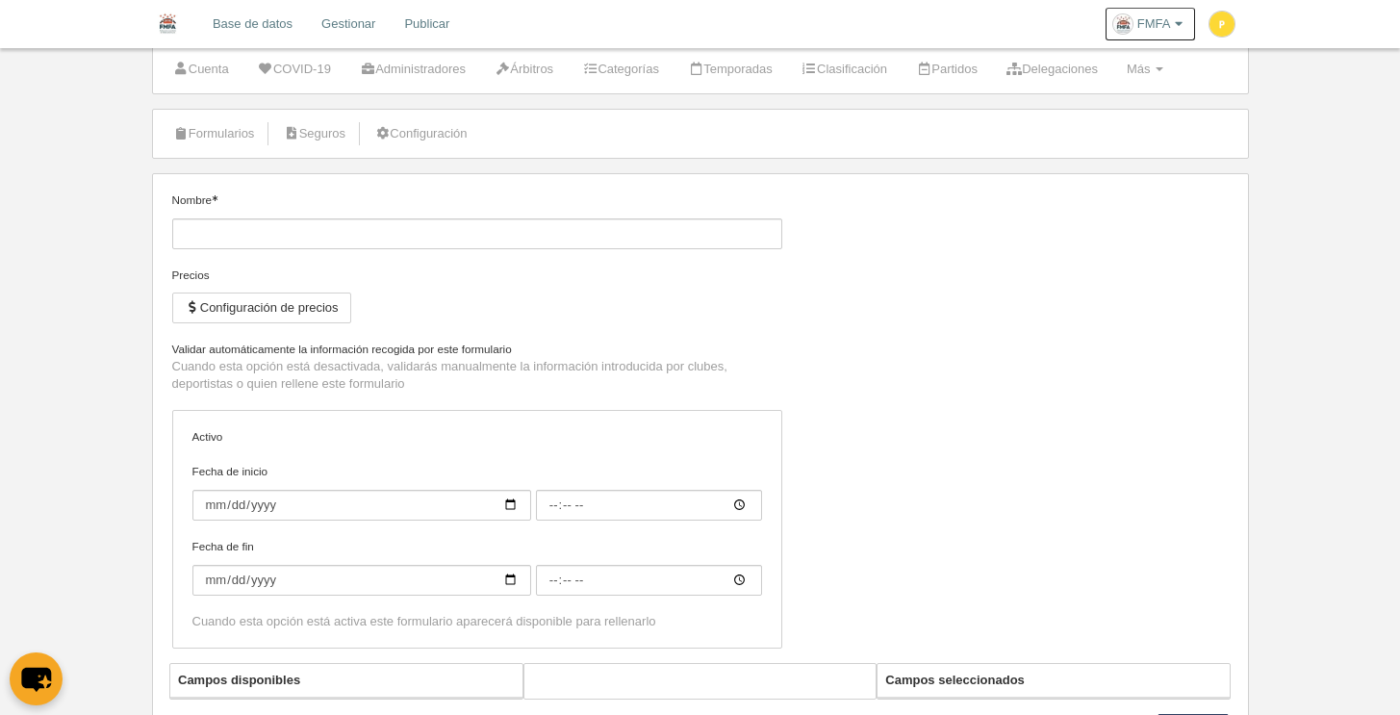
type input "[FMFA] Licencia Autonómica Tackle Senior"
checkbox input "true"
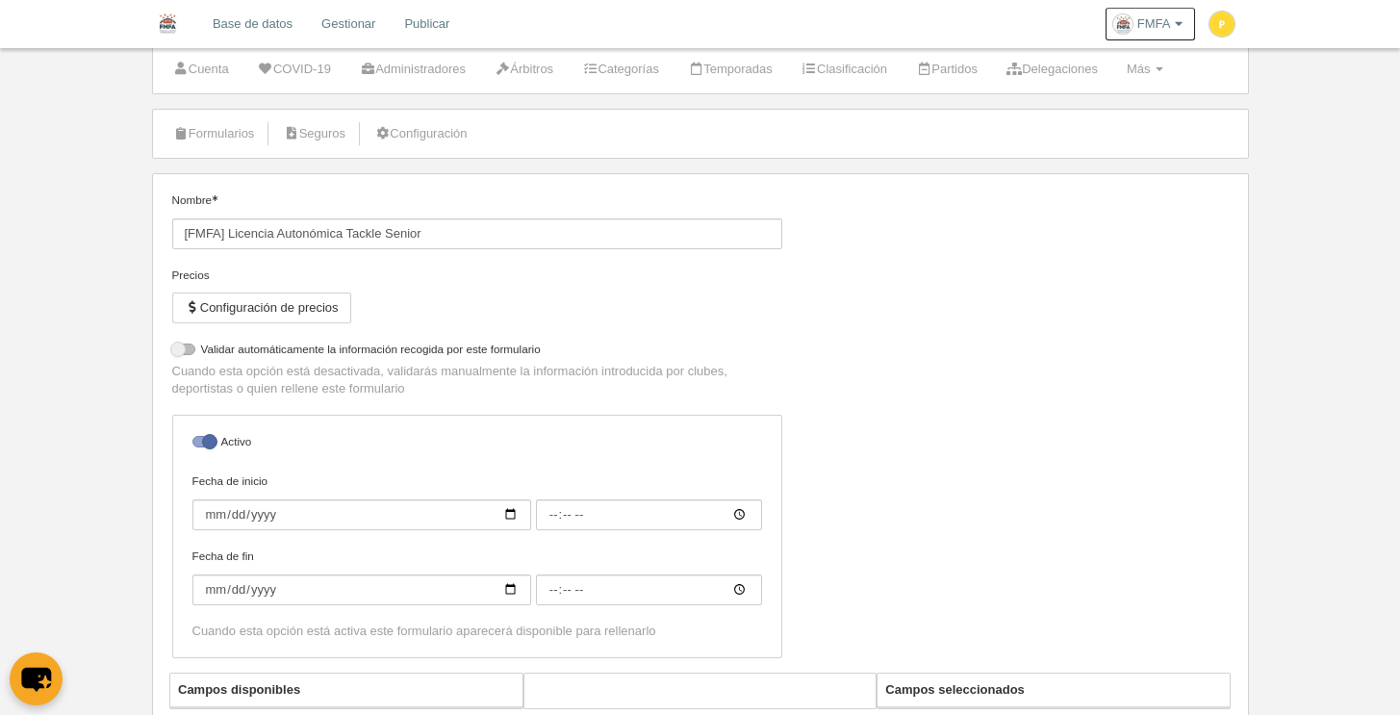
select select "selected"
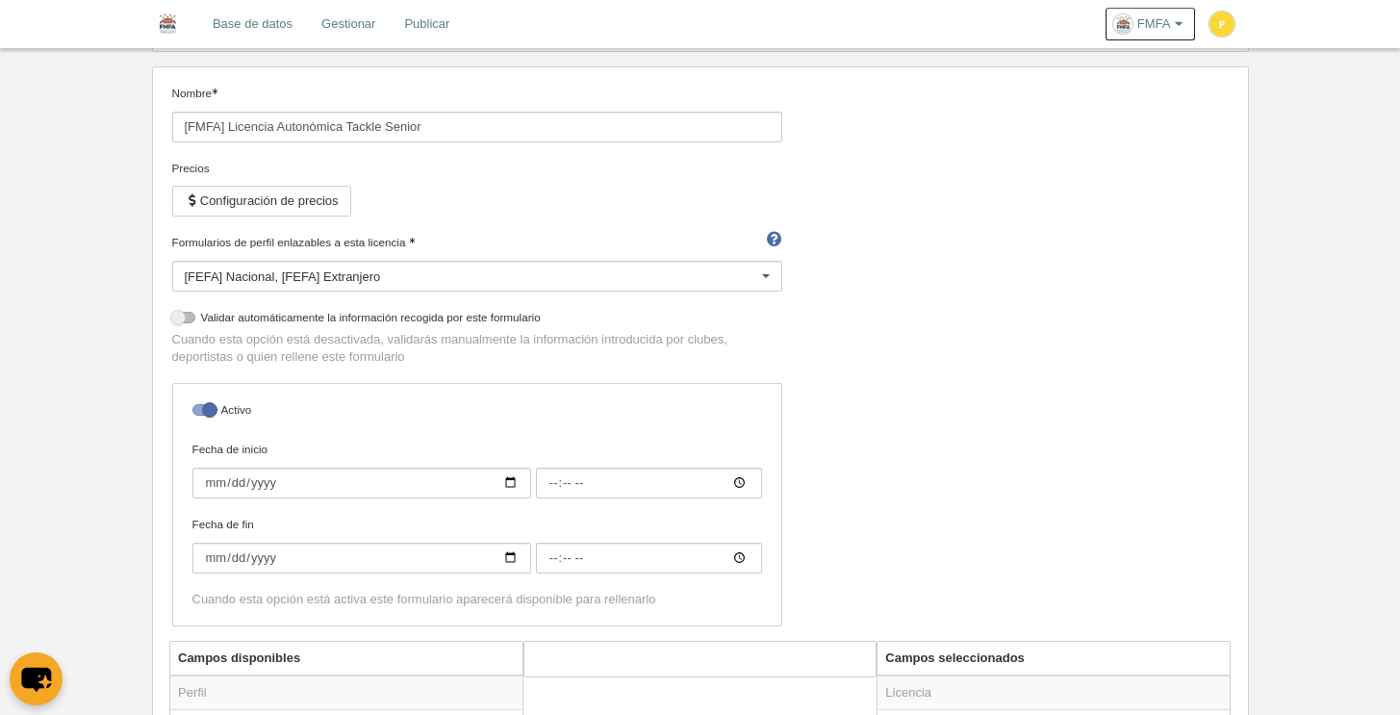
scroll to position [157, 0]
click at [292, 199] on button "Configuración de precios" at bounding box center [261, 203] width 179 height 31
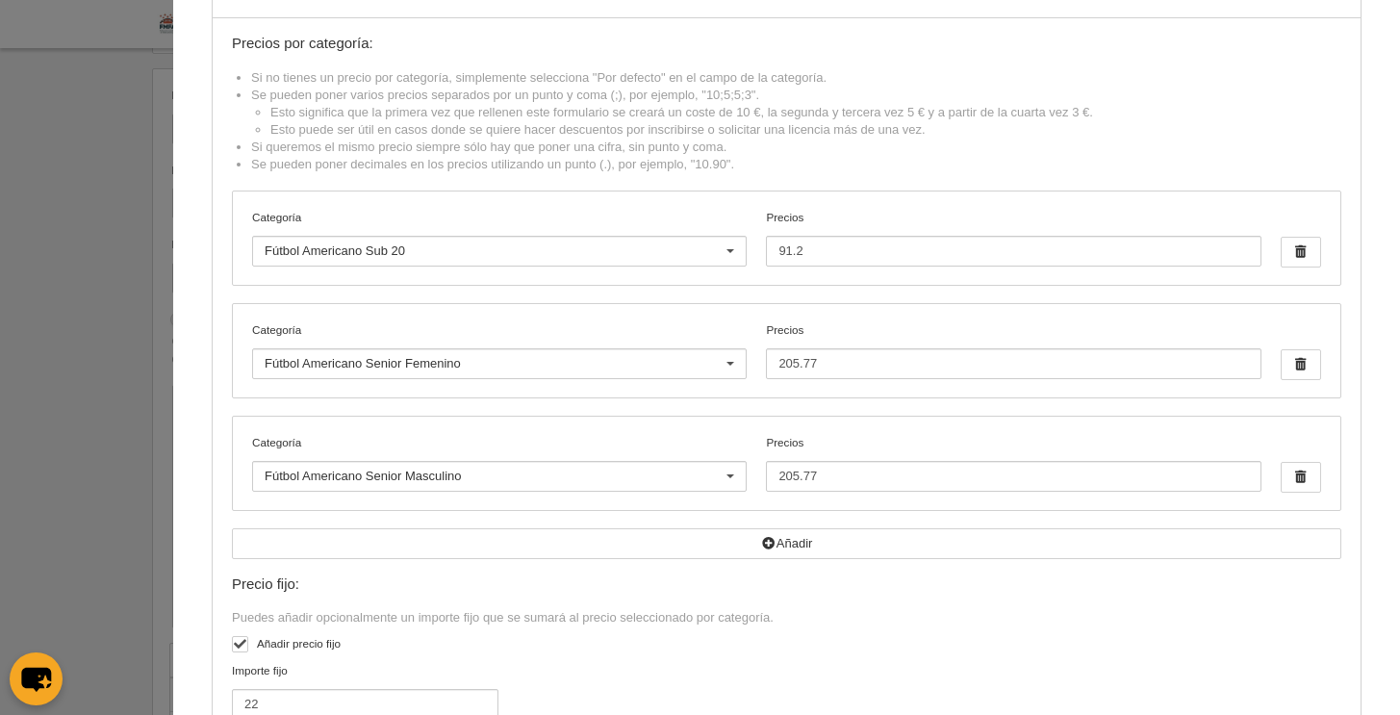
scroll to position [104, 0]
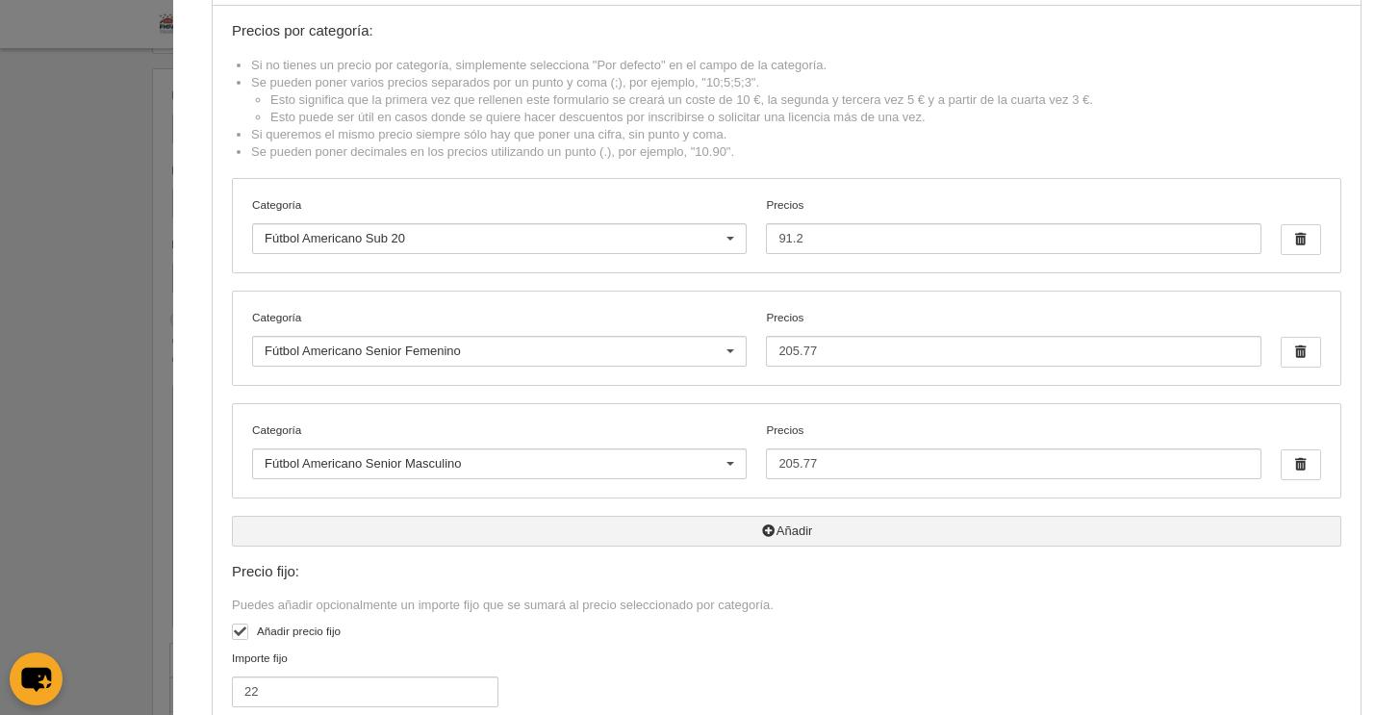
click at [761, 535] on icon "button" at bounding box center [768, 530] width 15 height 13
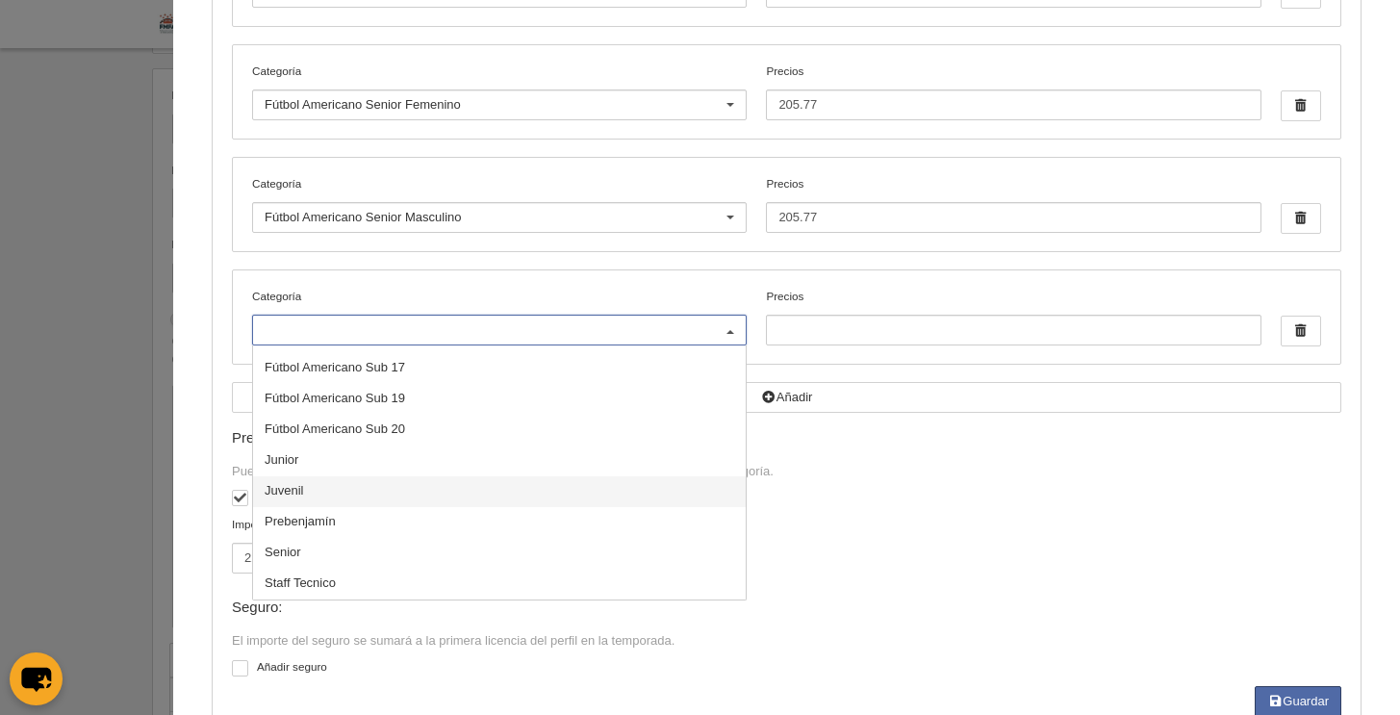
scroll to position [405, 0]
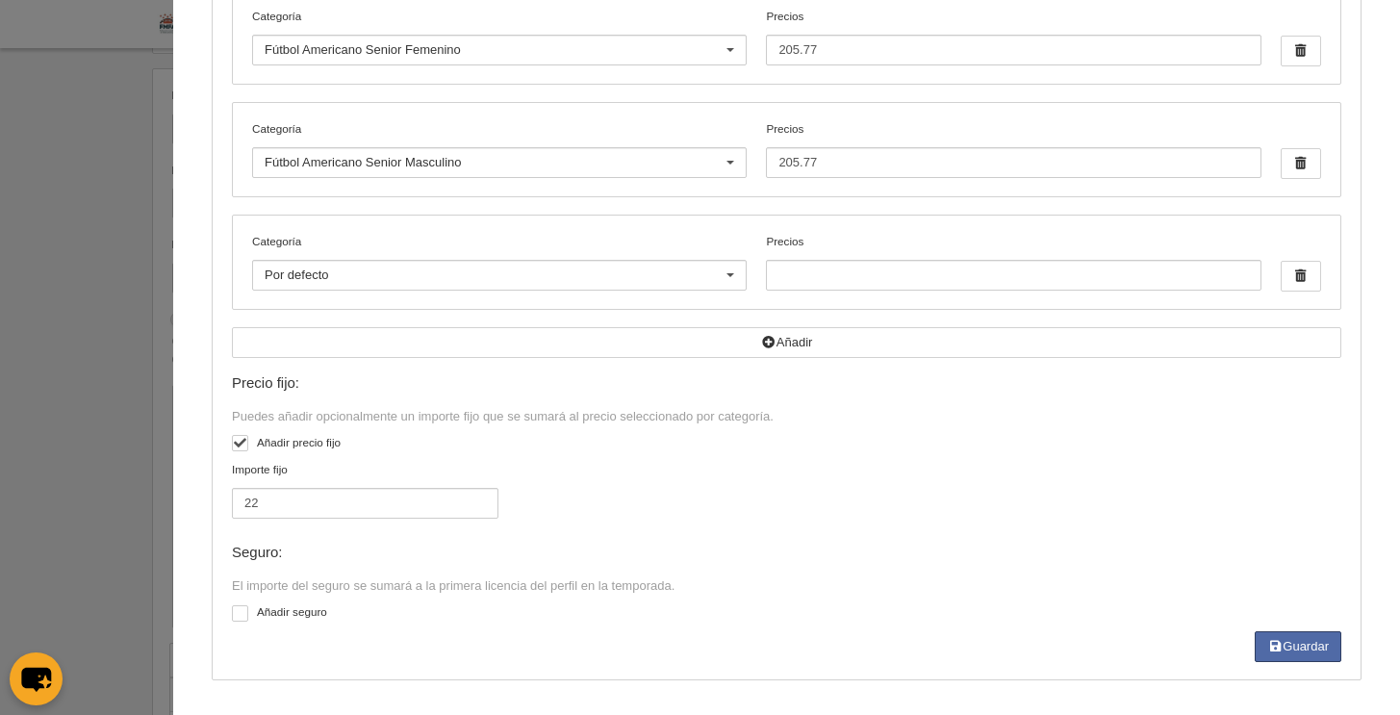
click at [945, 533] on div "Importe fijo 22" at bounding box center [787, 498] width 1124 height 75
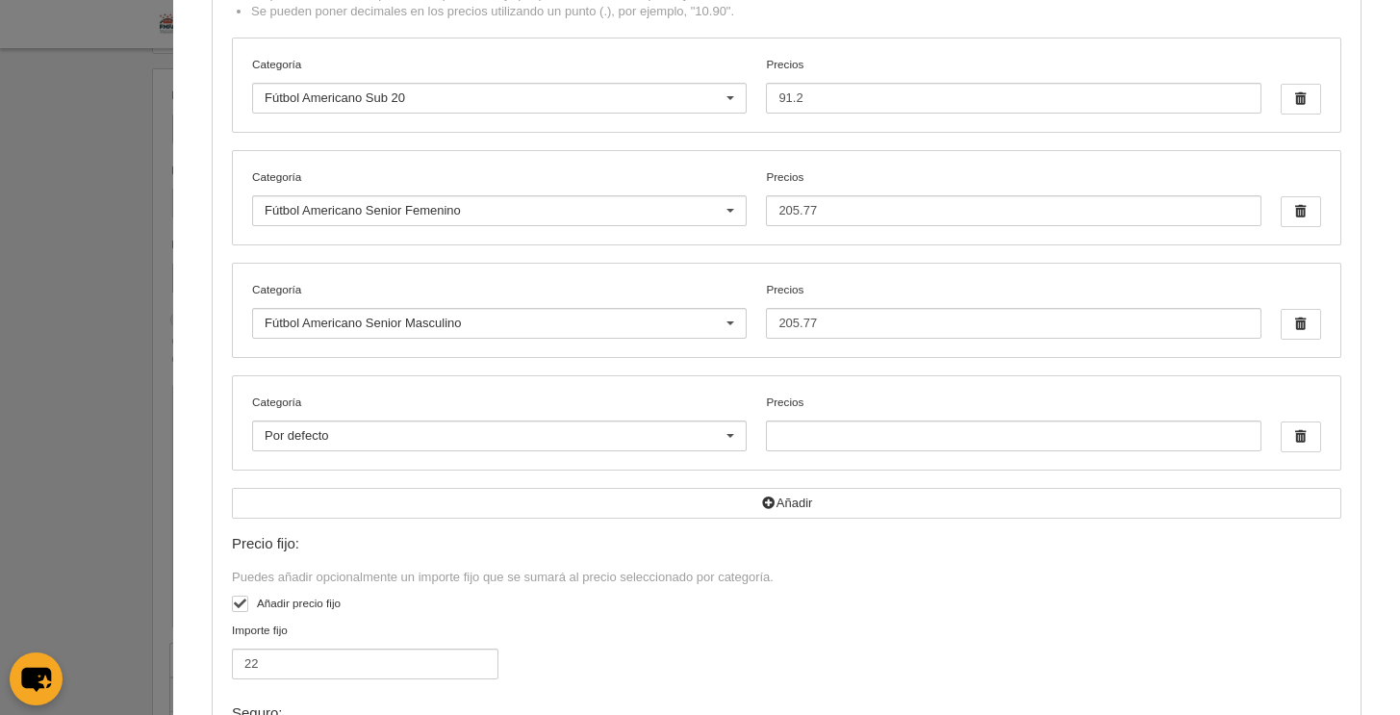
scroll to position [0, 0]
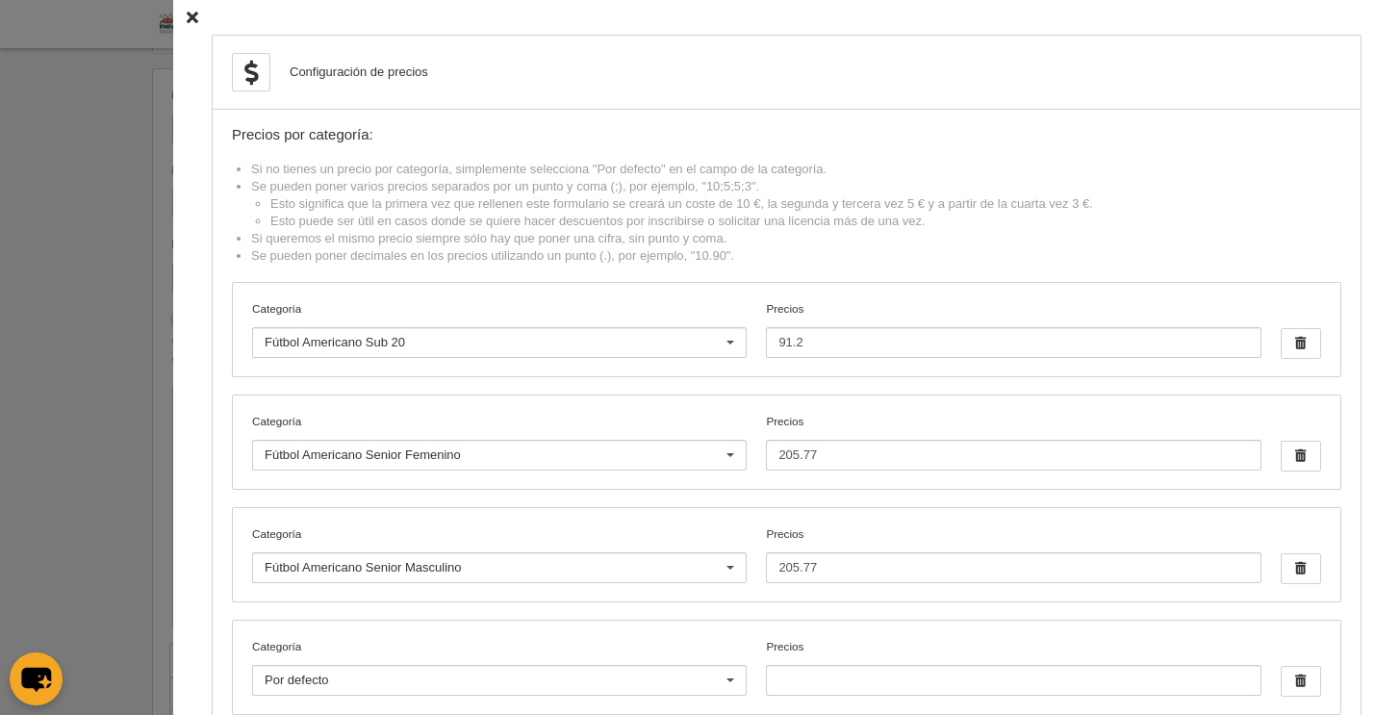
click at [187, 17] on icon at bounding box center [193, 18] width 12 height 13
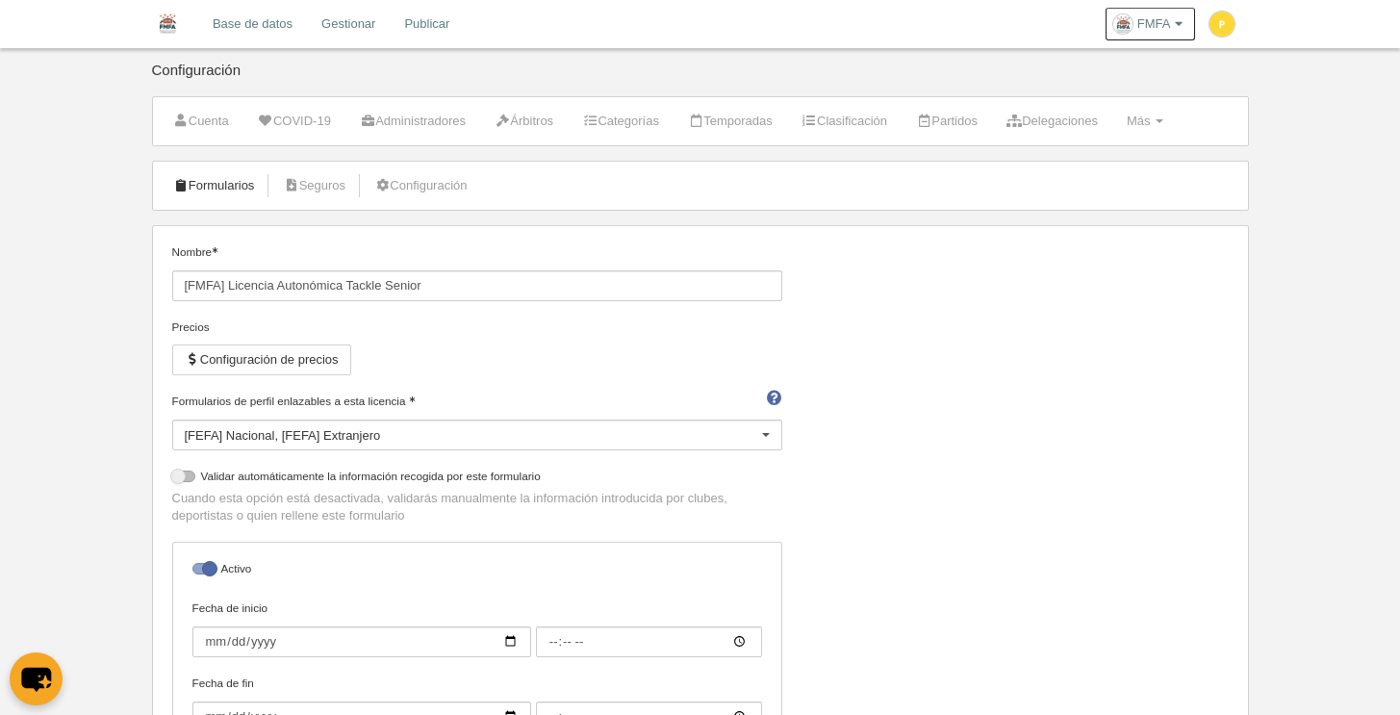
click at [205, 189] on link "Formularios" at bounding box center [214, 185] width 103 height 29
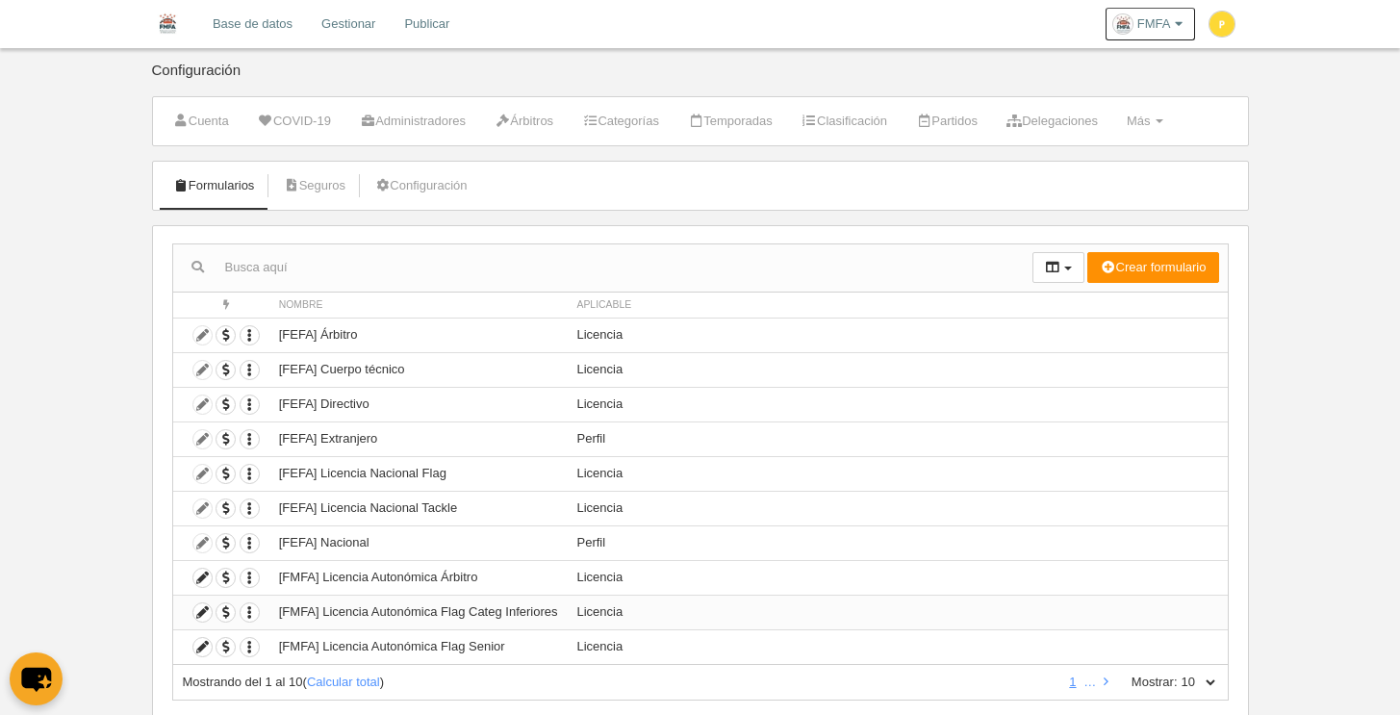
scroll to position [52, 0]
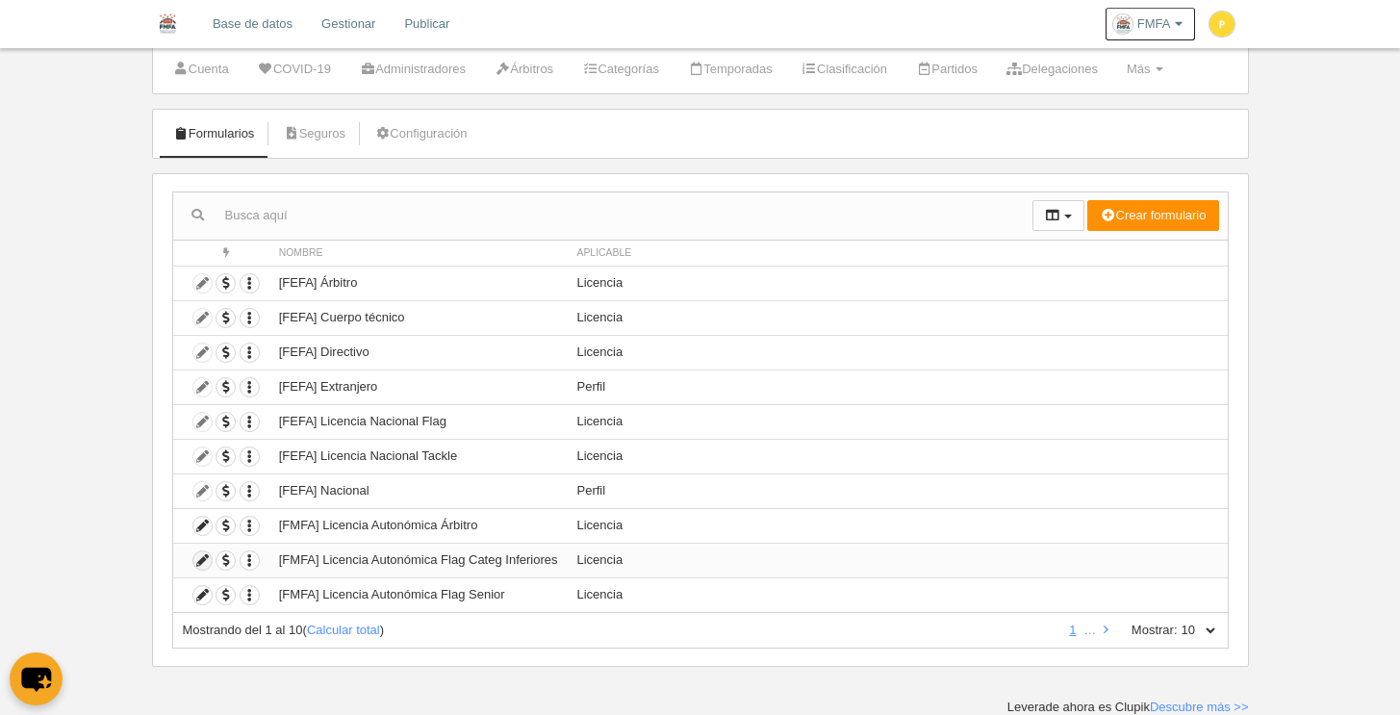
click at [205, 560] on icon at bounding box center [202, 560] width 18 height 18
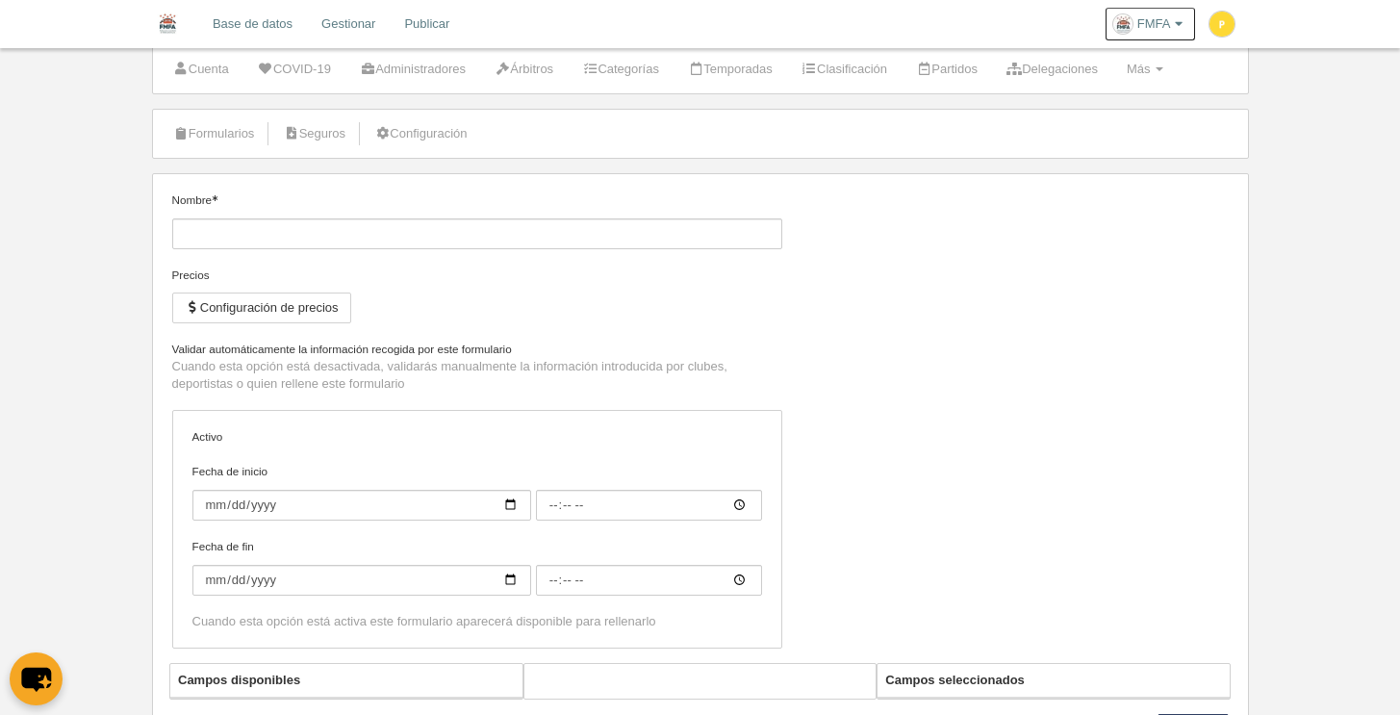
type input "[FMFA] Licencia Autonómica Flag Categ Inferiores"
checkbox input "true"
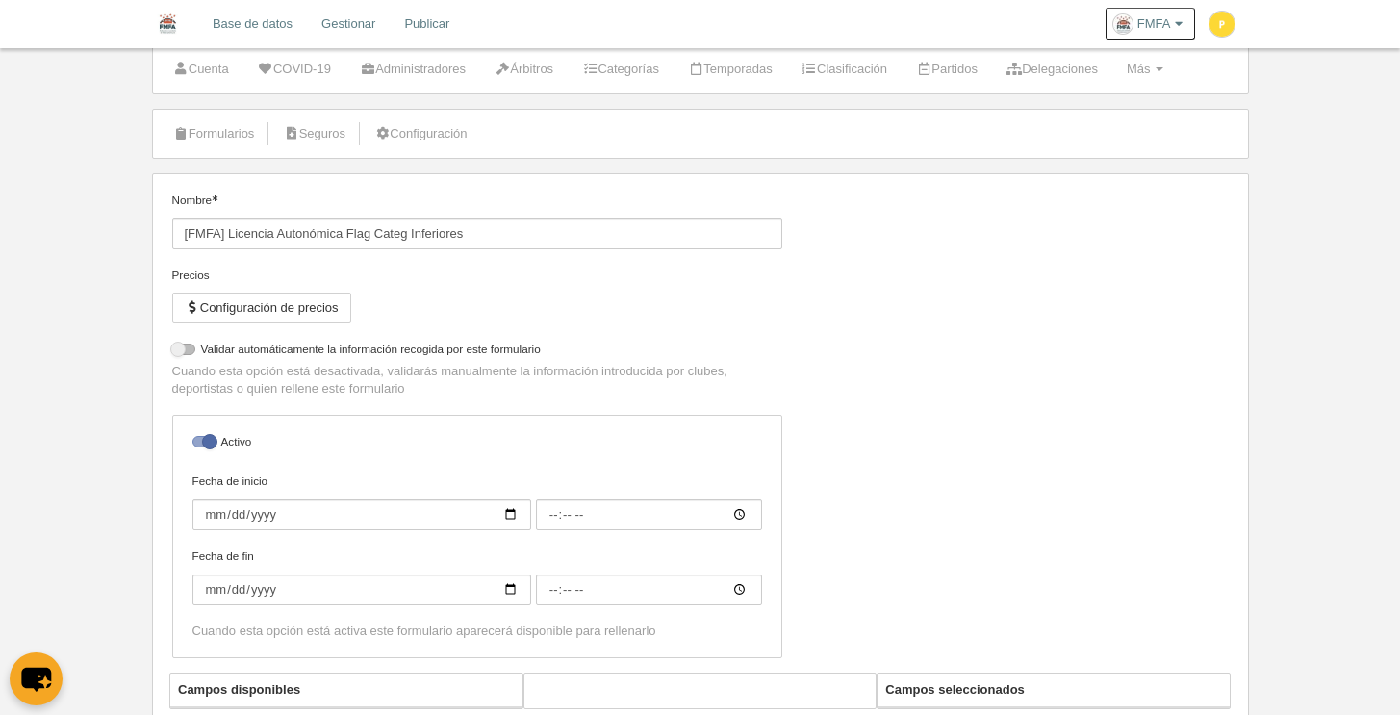
select select "selected"
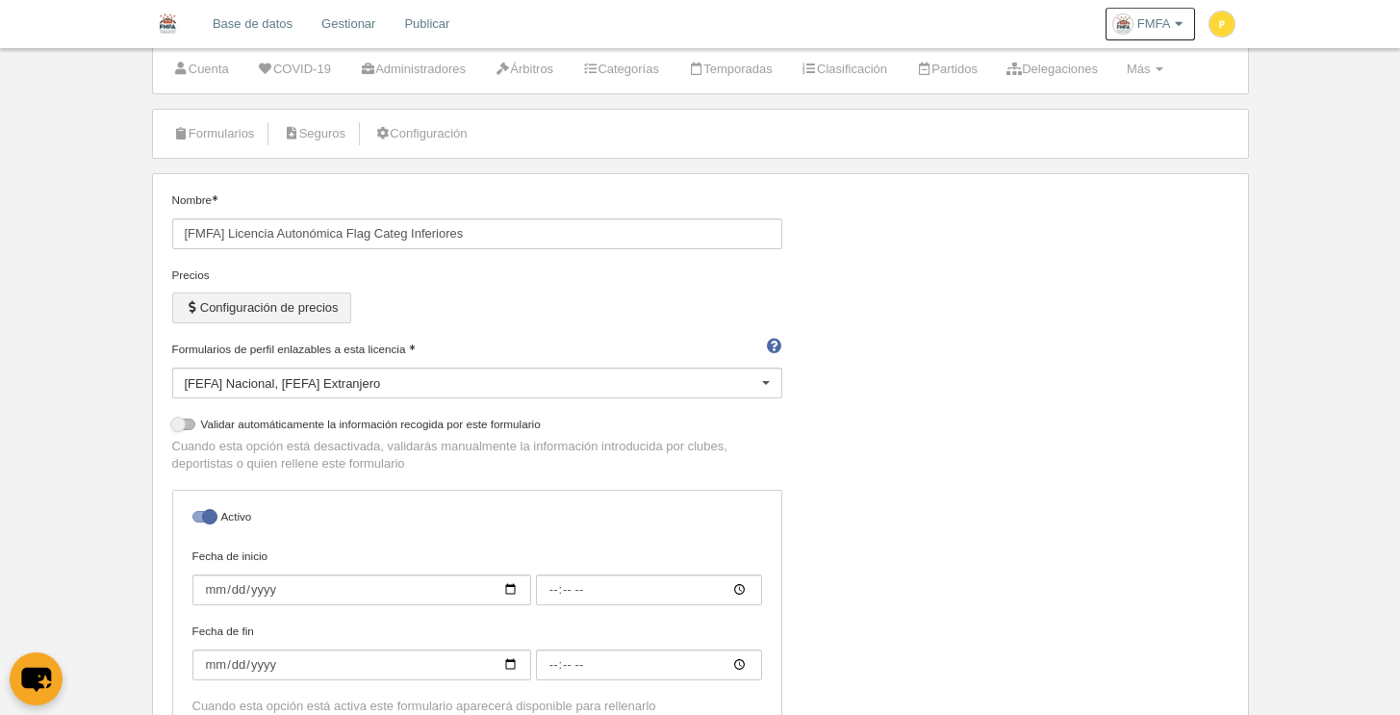
click at [275, 306] on button "Configuración de precios" at bounding box center [261, 307] width 179 height 31
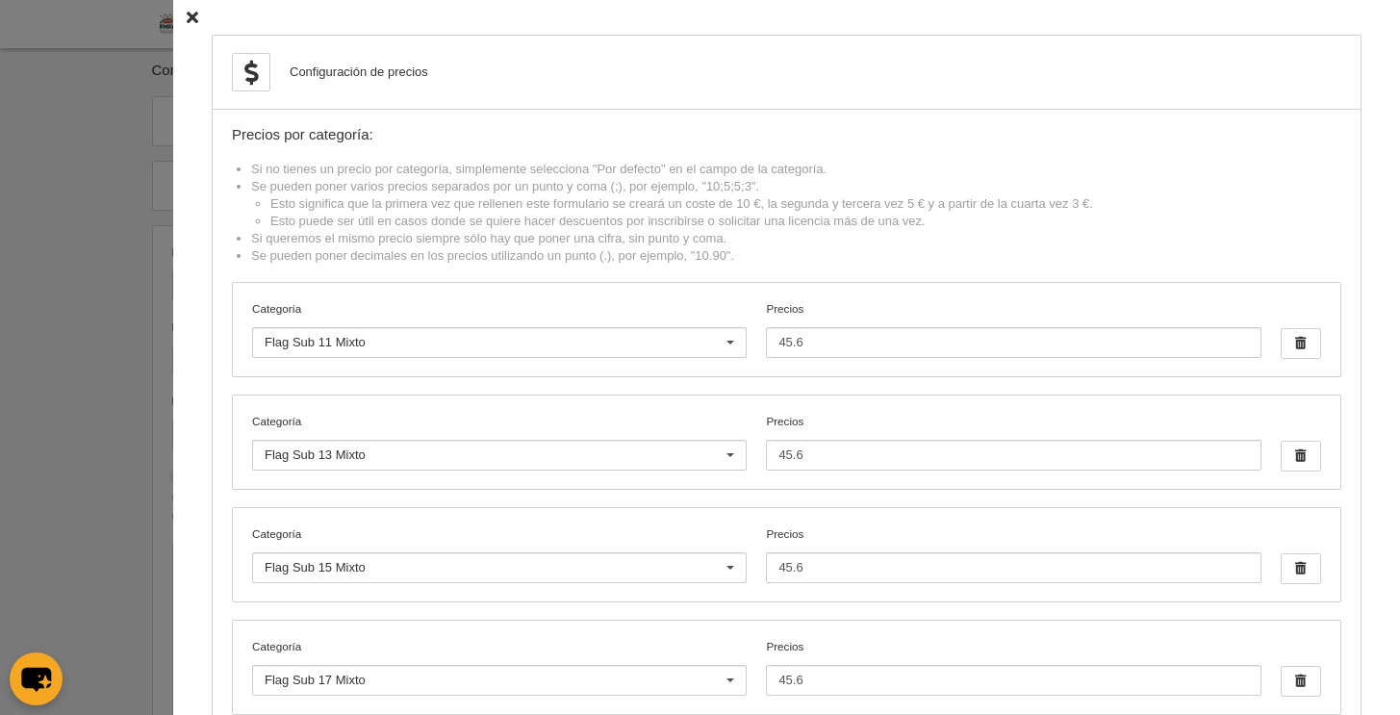
click at [187, 14] on icon at bounding box center [193, 18] width 12 height 13
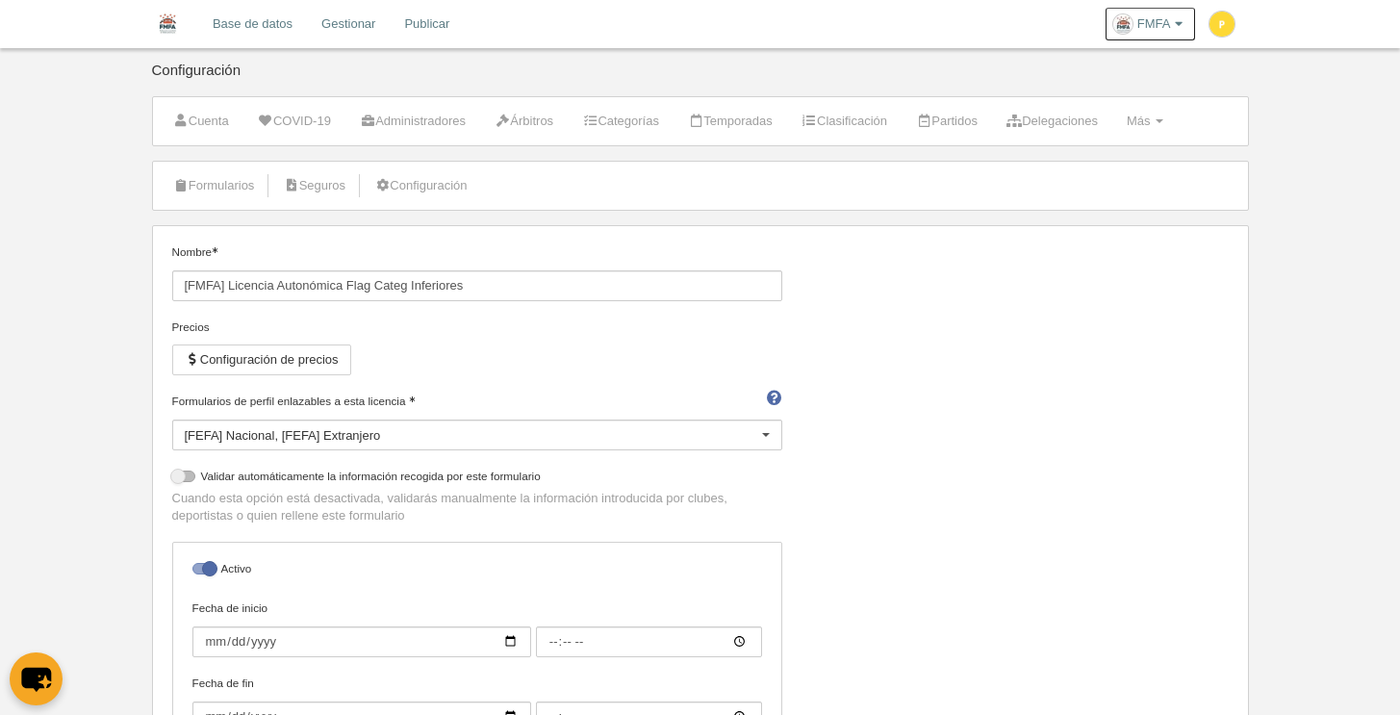
click at [248, 26] on link "Base de datos" at bounding box center [252, 24] width 109 height 48
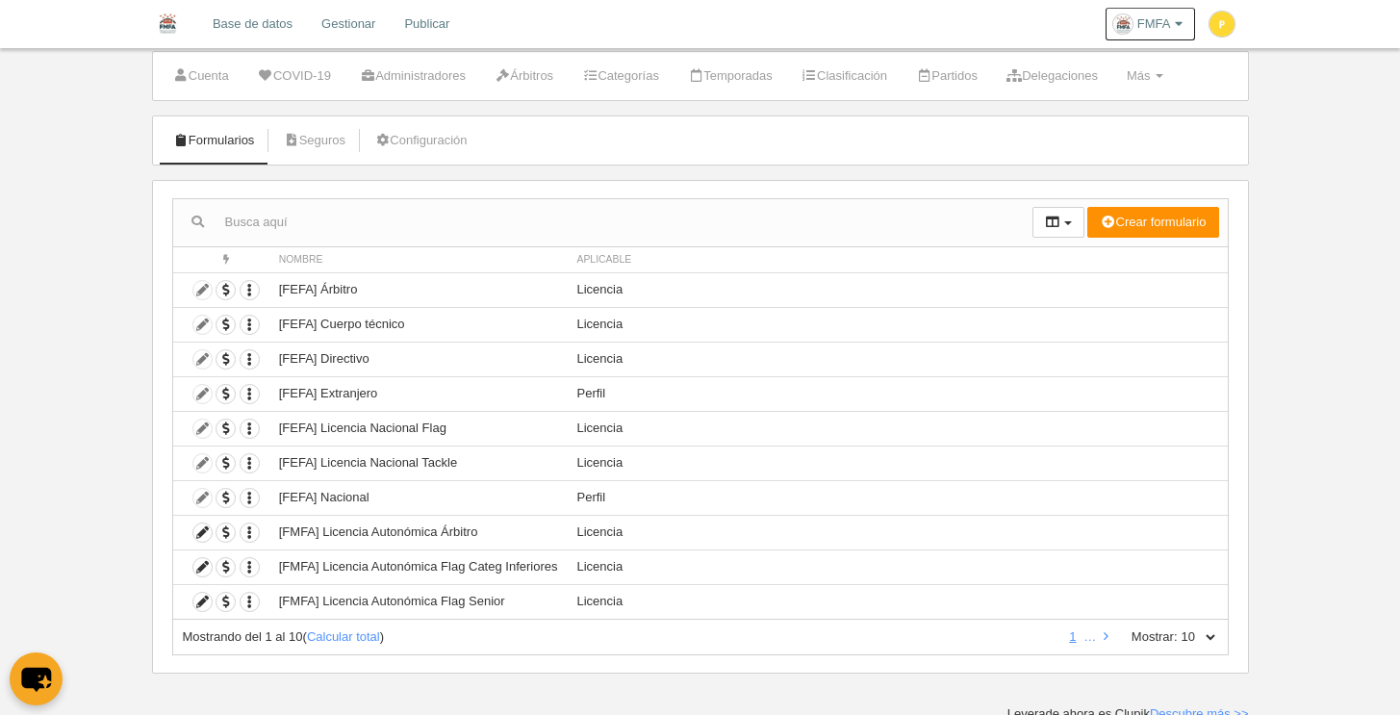
scroll to position [52, 0]
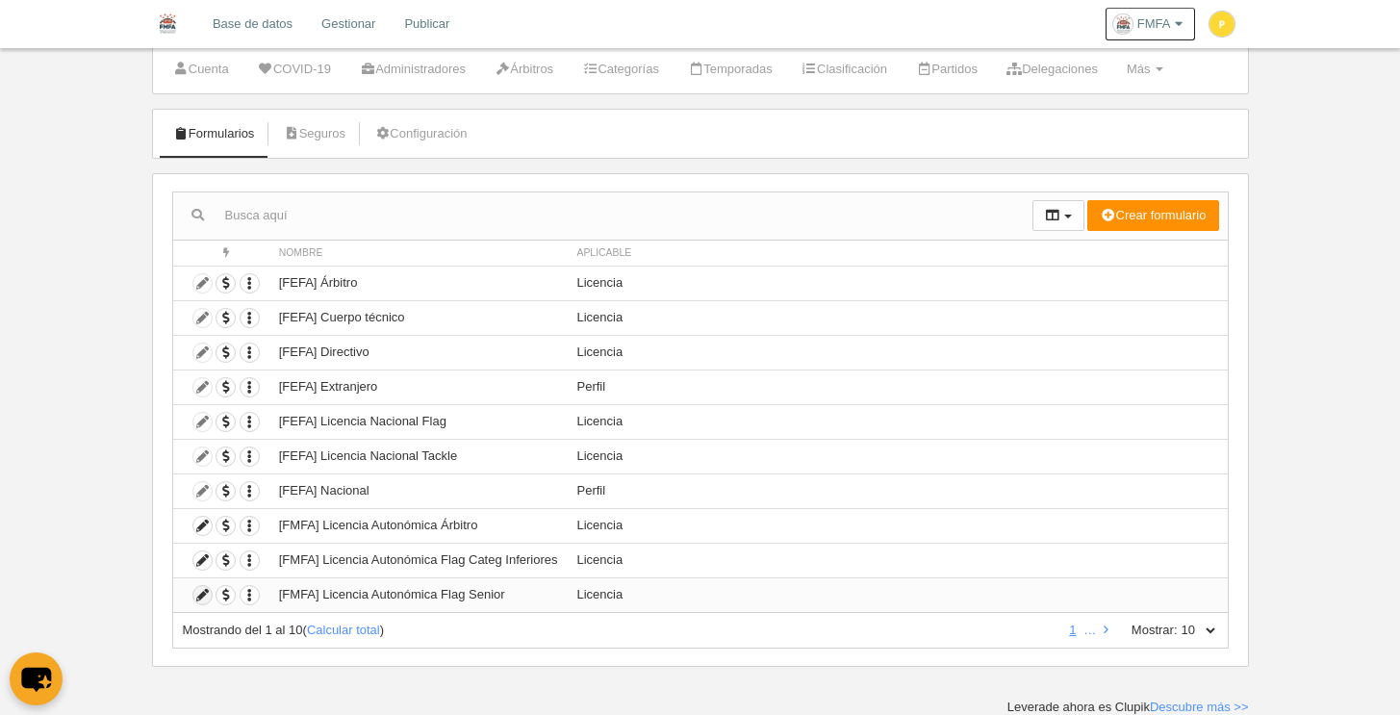
click at [204, 592] on icon at bounding box center [202, 595] width 18 height 18
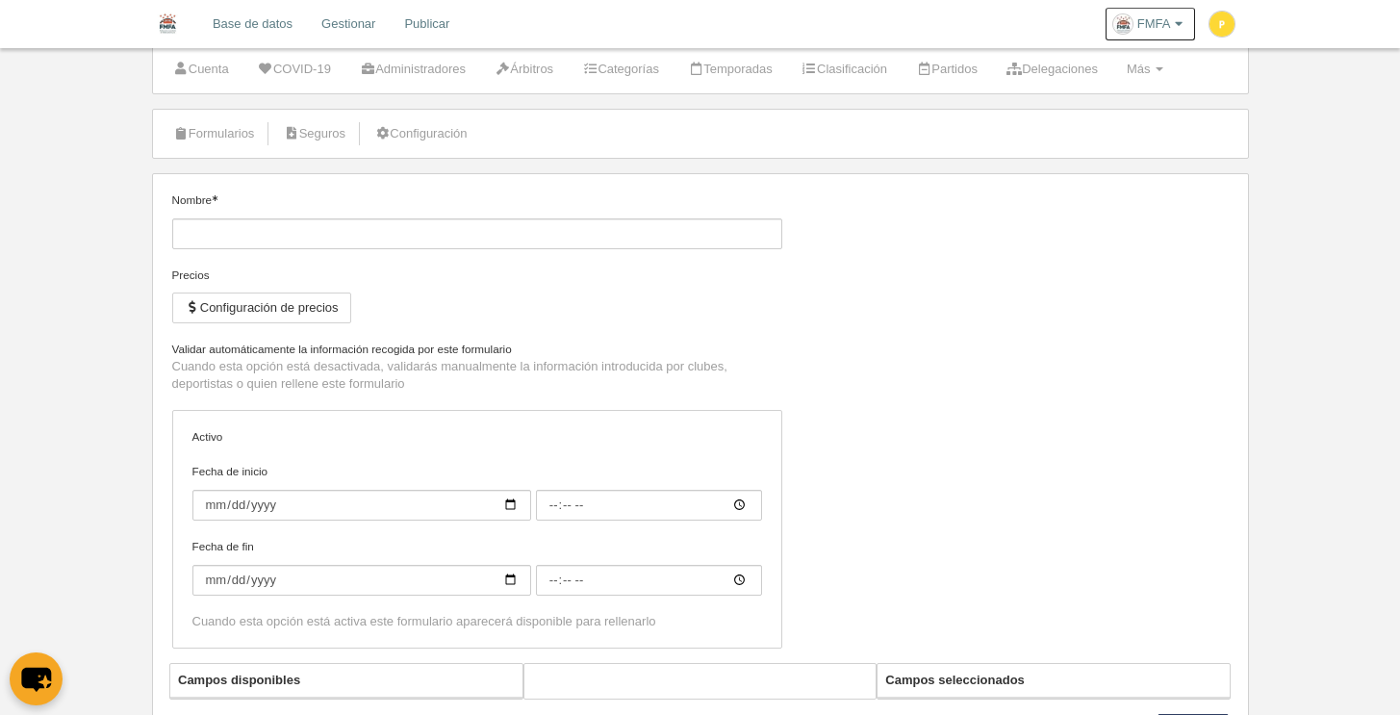
type input "[FMFA] Licencia Autonómica Flag Senior"
checkbox input "true"
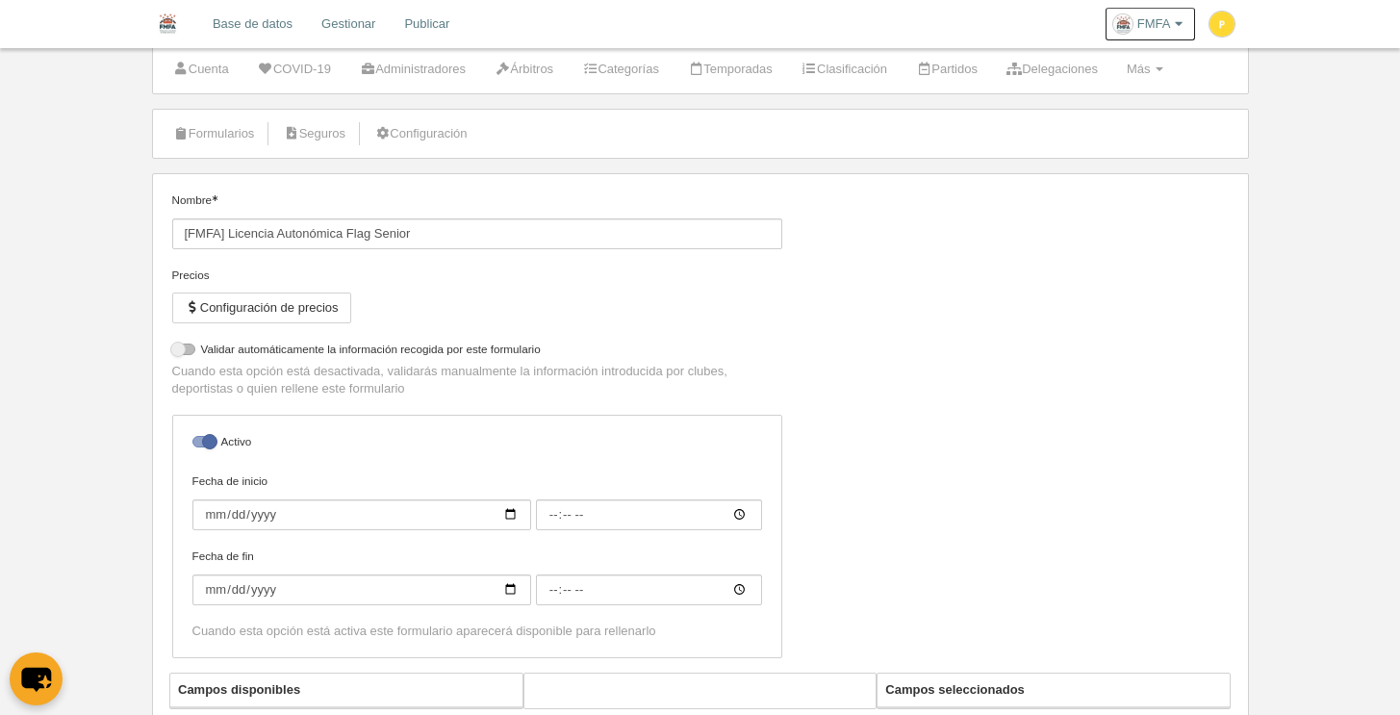
select select "selected"
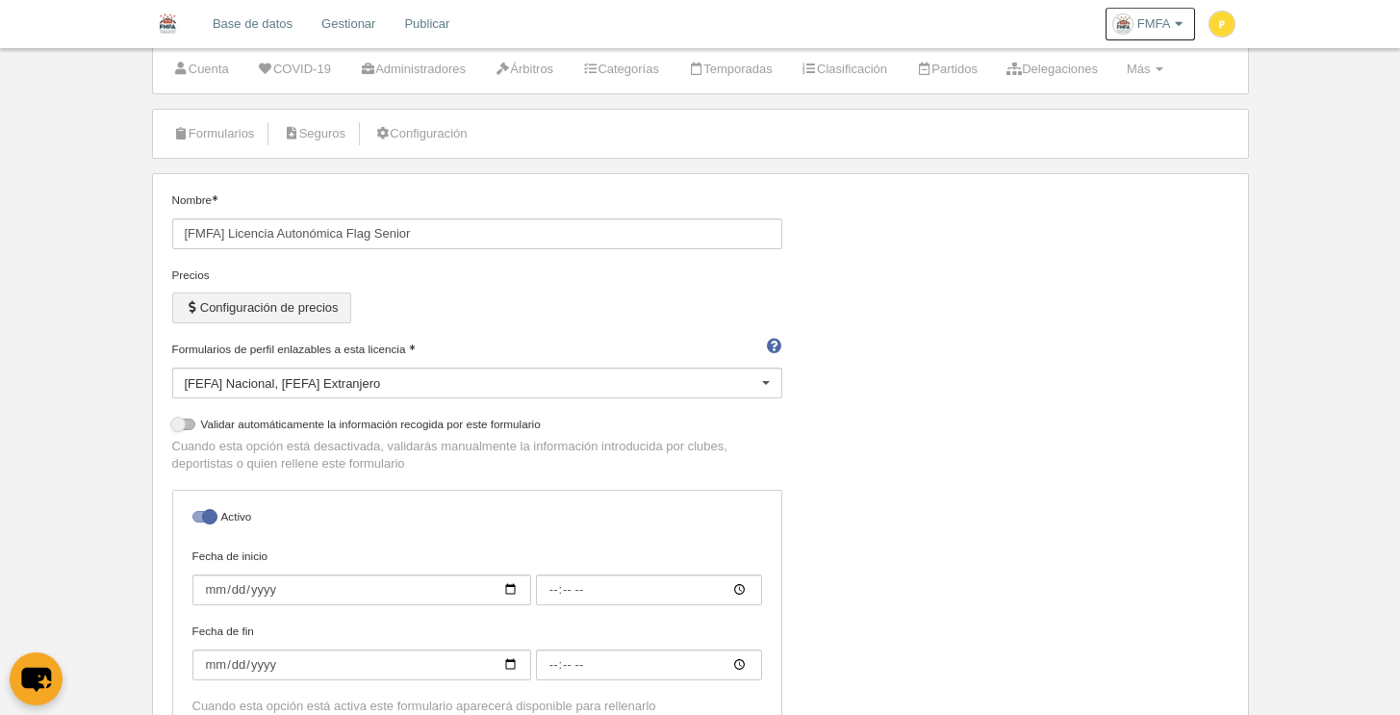
click at [317, 310] on button "Configuración de precios" at bounding box center [261, 307] width 179 height 31
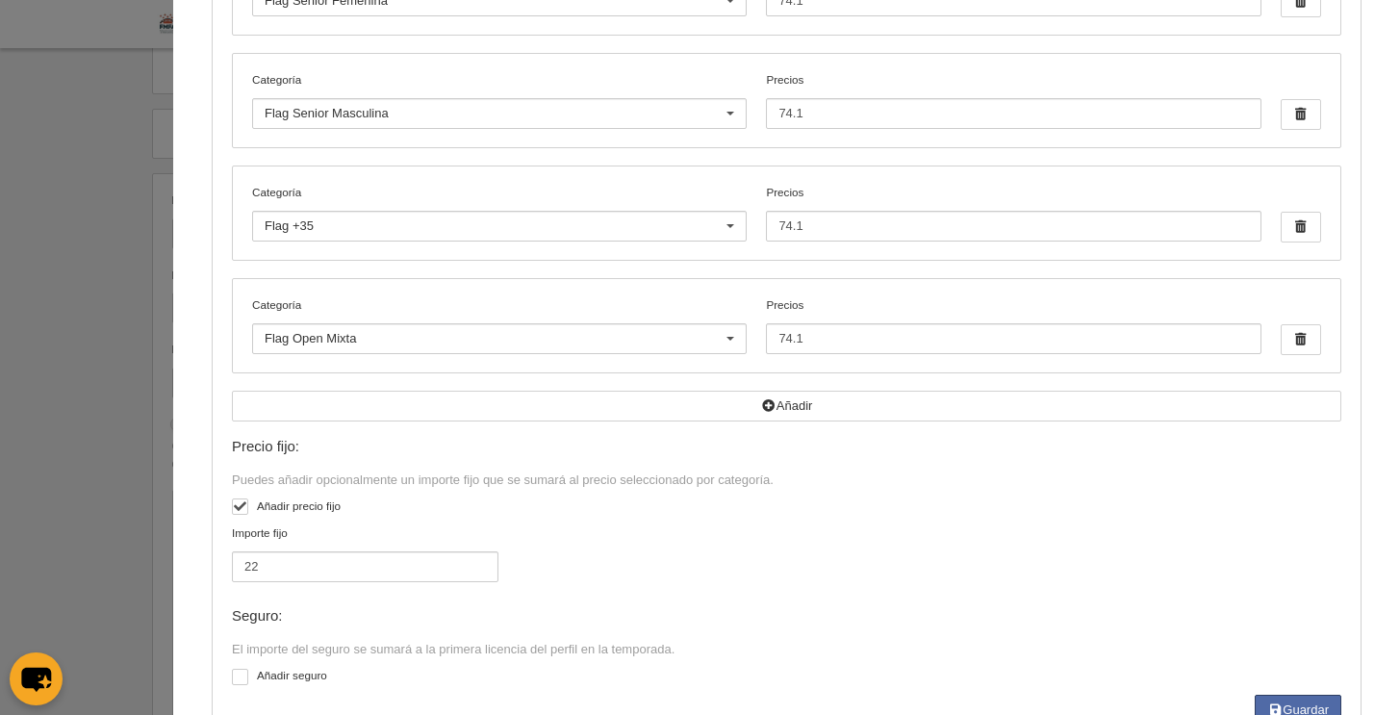
scroll to position [339, 0]
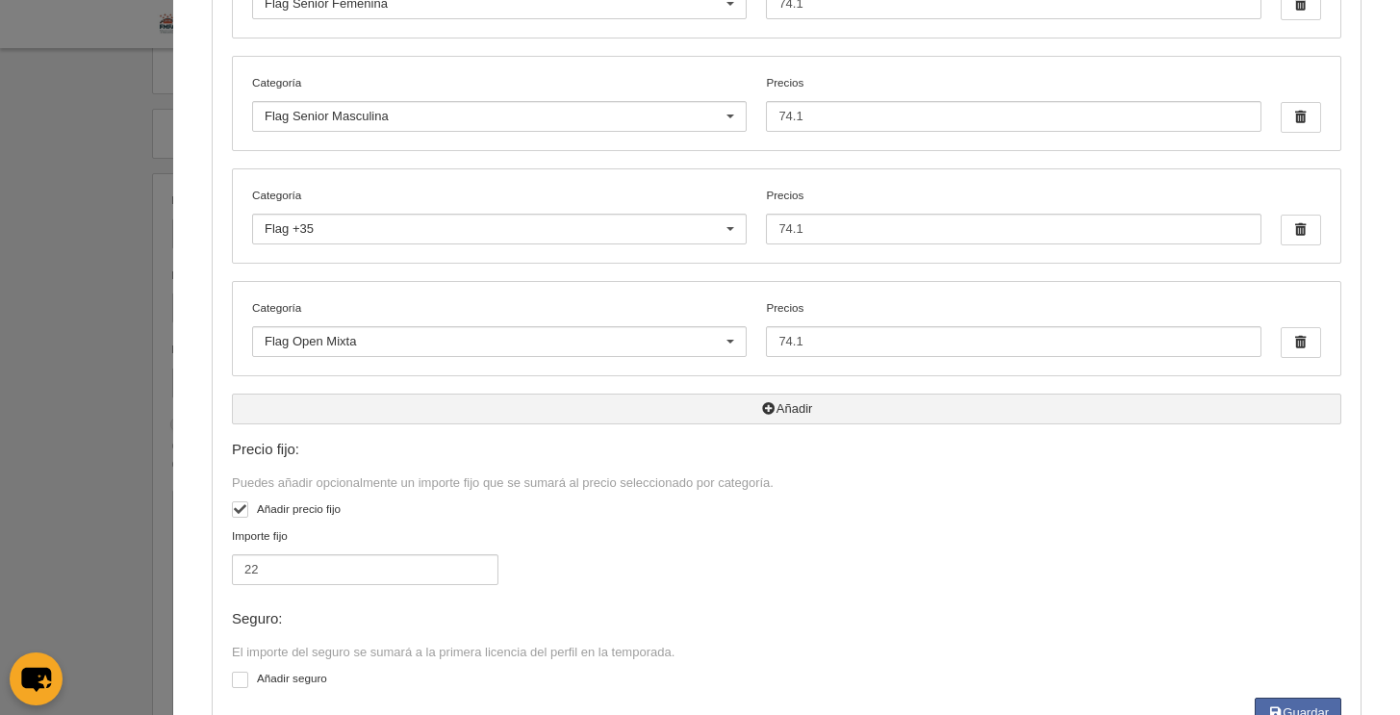
click at [733, 405] on button "Añadir" at bounding box center [786, 409] width 1109 height 31
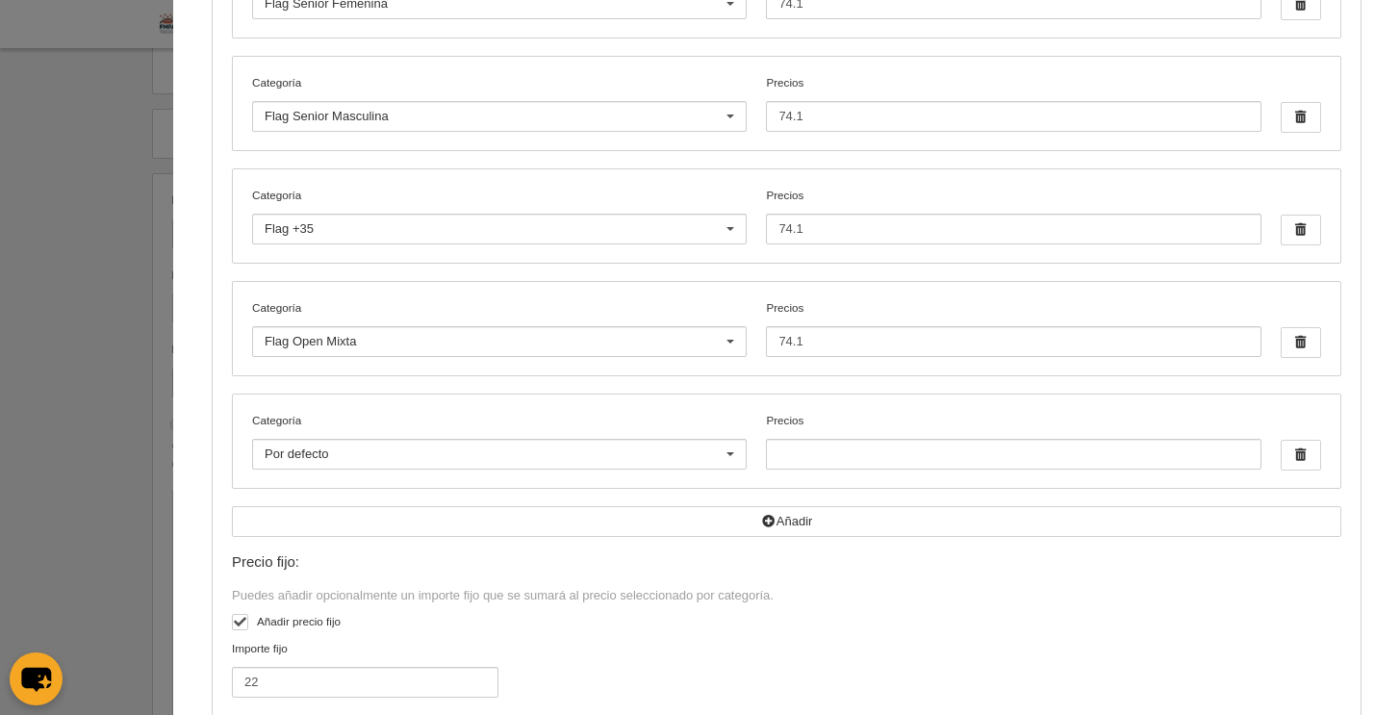
click at [722, 448] on div at bounding box center [730, 455] width 31 height 31
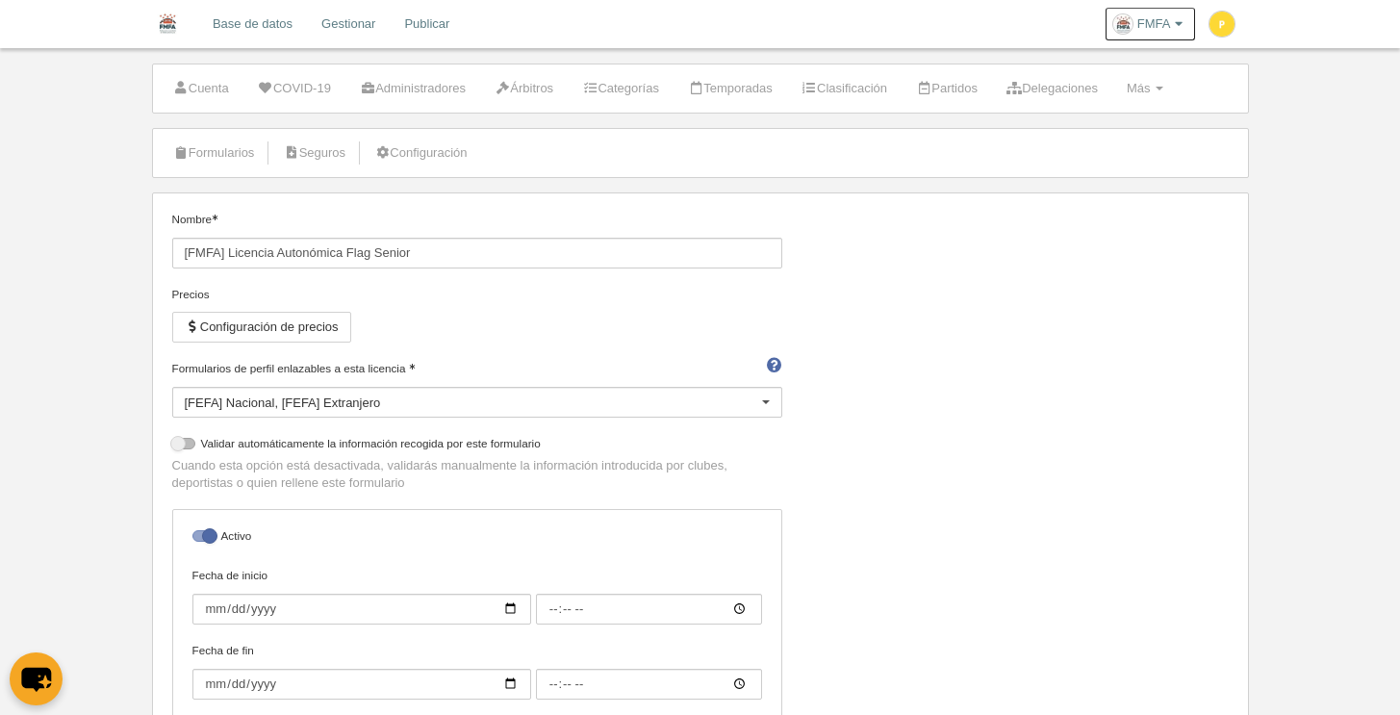
scroll to position [0, 0]
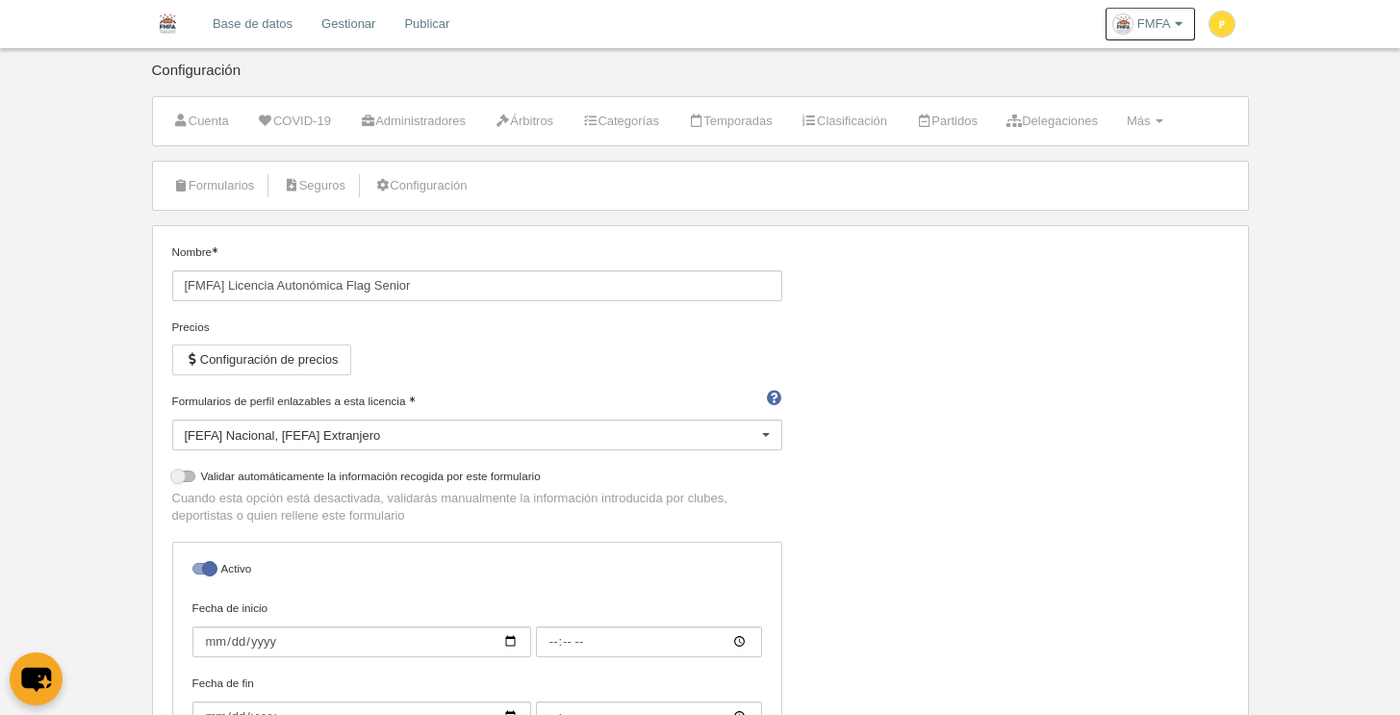
click at [253, 28] on link "Base de datos" at bounding box center [252, 24] width 109 height 48
